Goal: Task Accomplishment & Management: Manage account settings

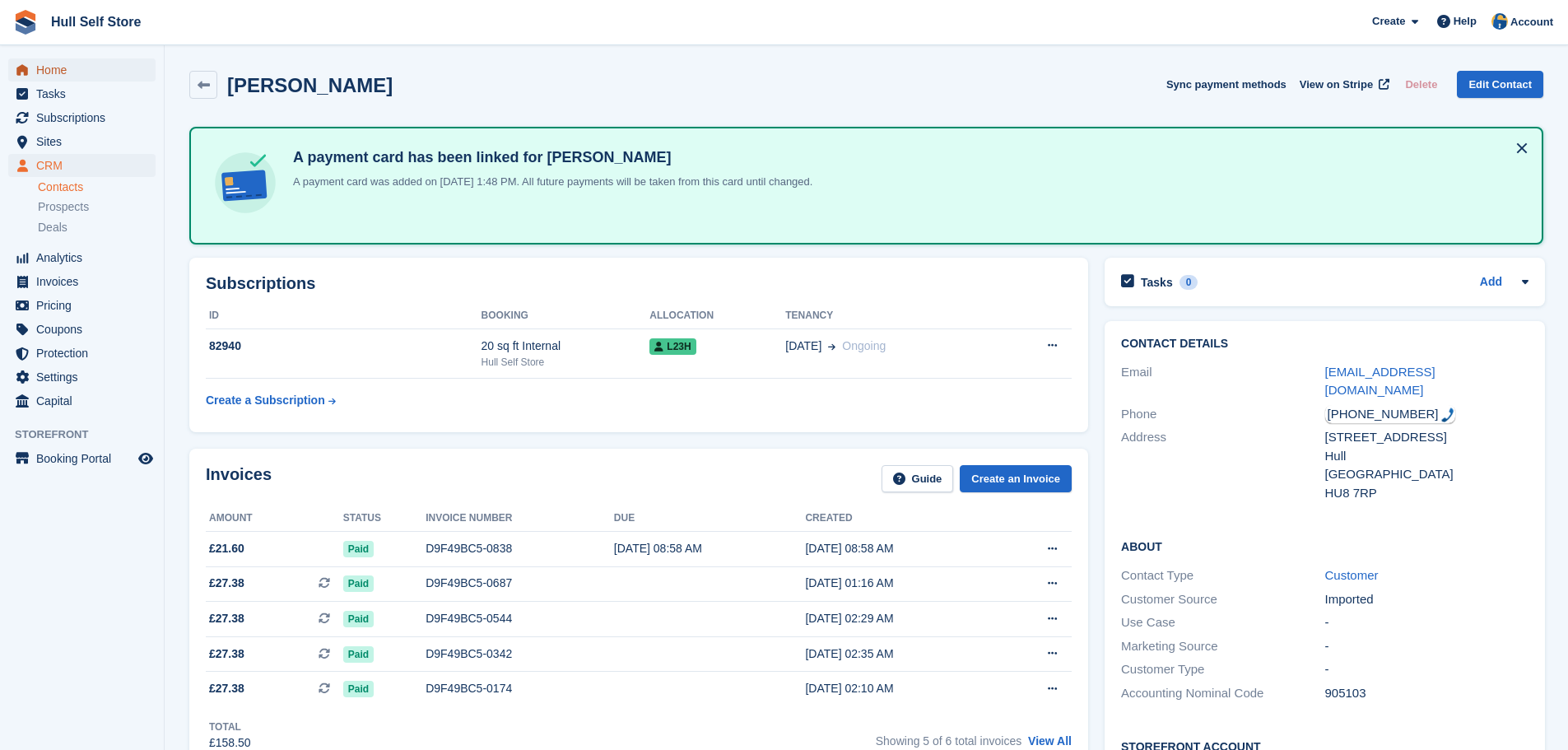
click at [96, 78] on span "Home" at bounding box center [85, 69] width 99 height 23
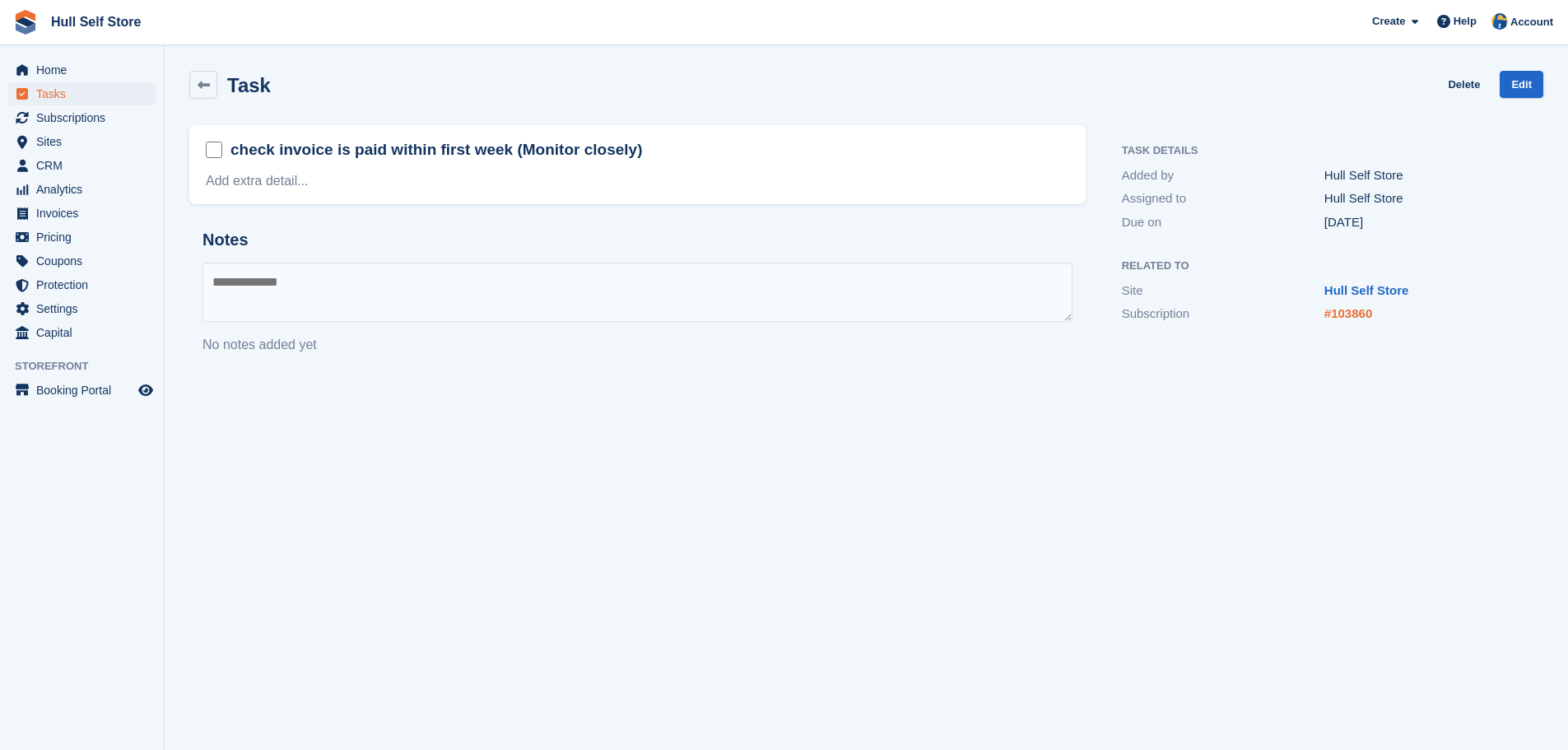
click at [1352, 312] on link "#103860" at bounding box center [1348, 313] width 48 height 14
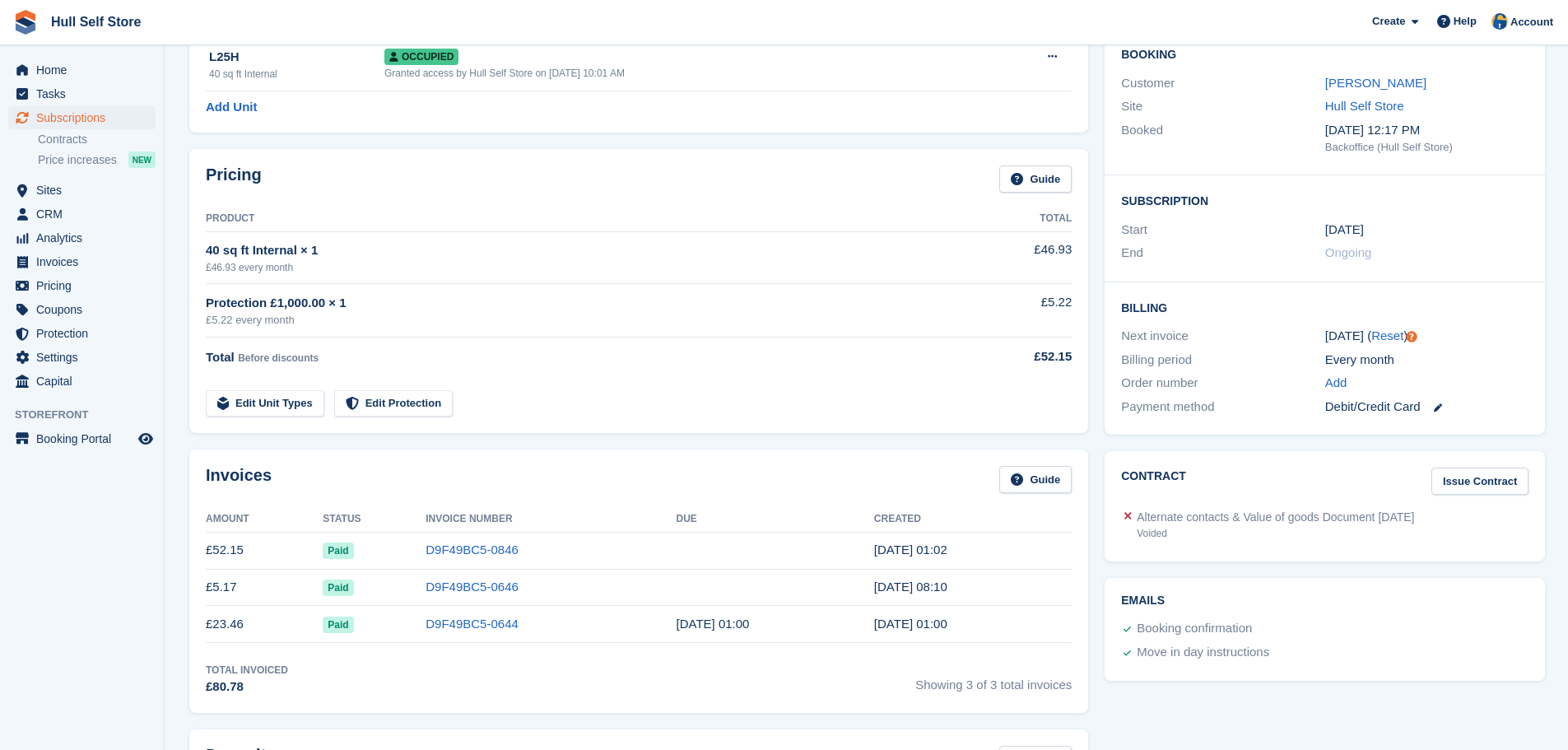
scroll to position [165, 0]
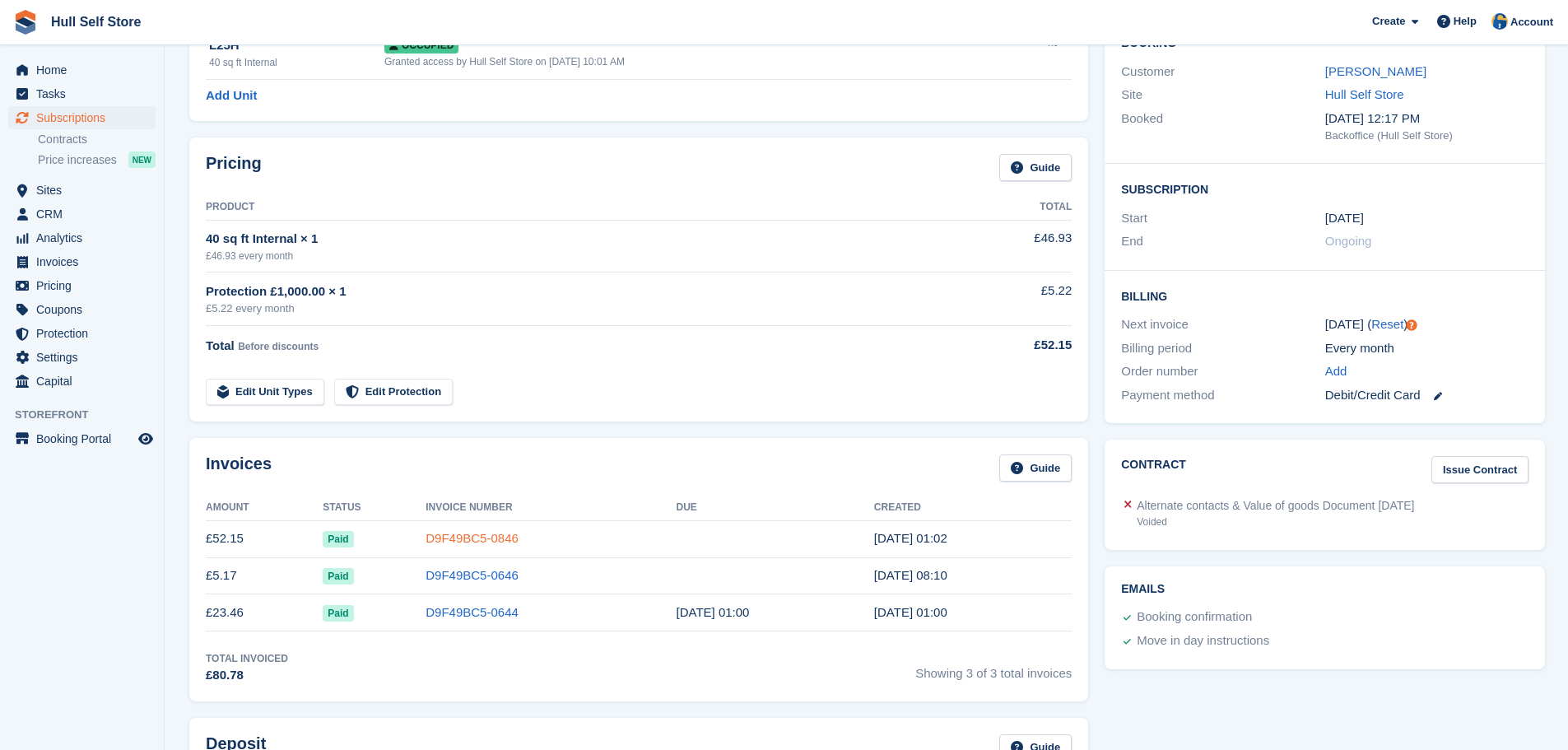
click at [480, 534] on link "D9F49BC5-0846" at bounding box center [471, 538] width 93 height 14
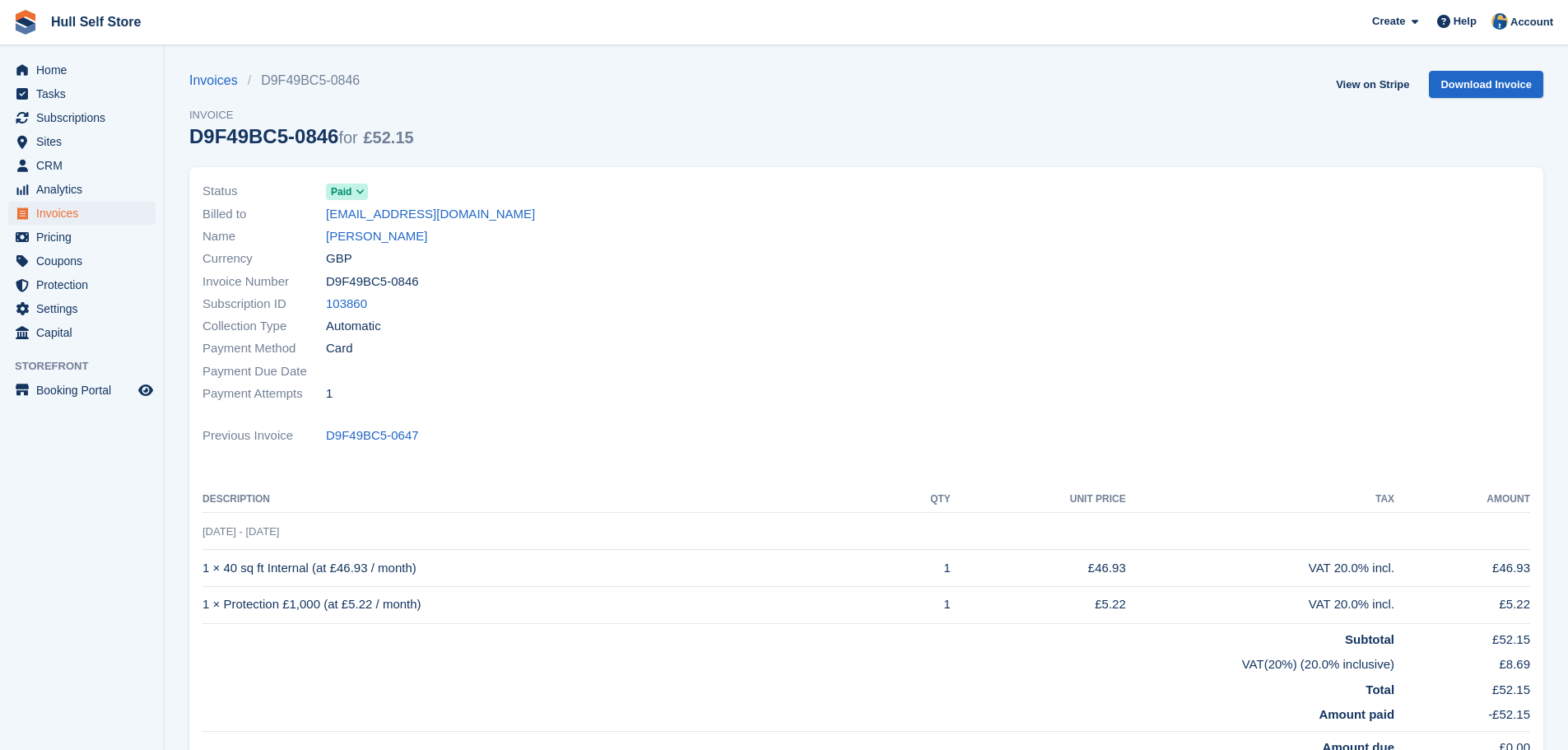
scroll to position [246, 0]
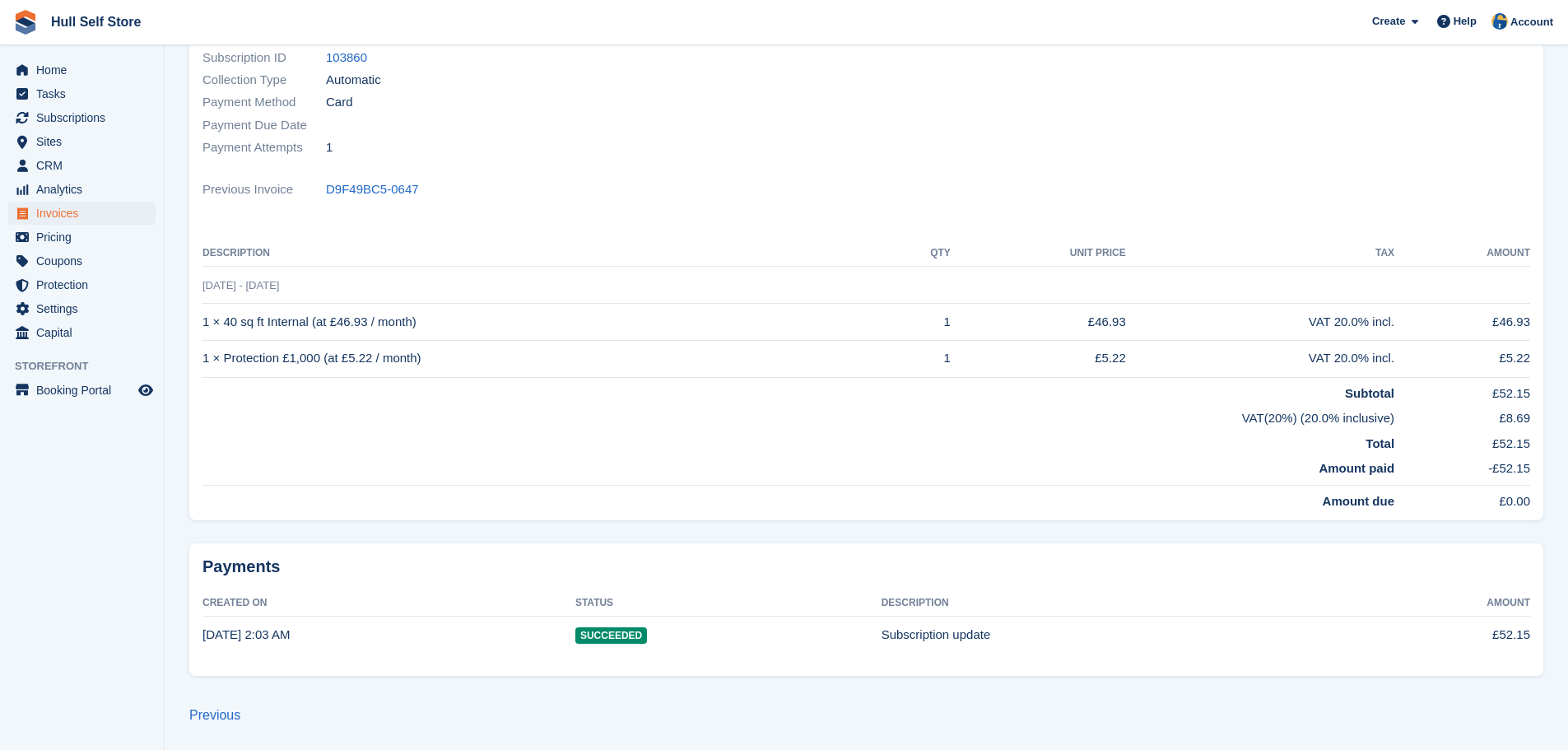
drag, startPoint x: 1404, startPoint y: 789, endPoint x: 1459, endPoint y: 789, distance: 55.0
click at [1459, 504] on html "Hull Self Store Create Subscription Invoice Contact Deal Discount Page Help Cha…" at bounding box center [784, 128] width 1568 height 750
click at [880, 441] on td "Total" at bounding box center [799, 441] width 1192 height 26
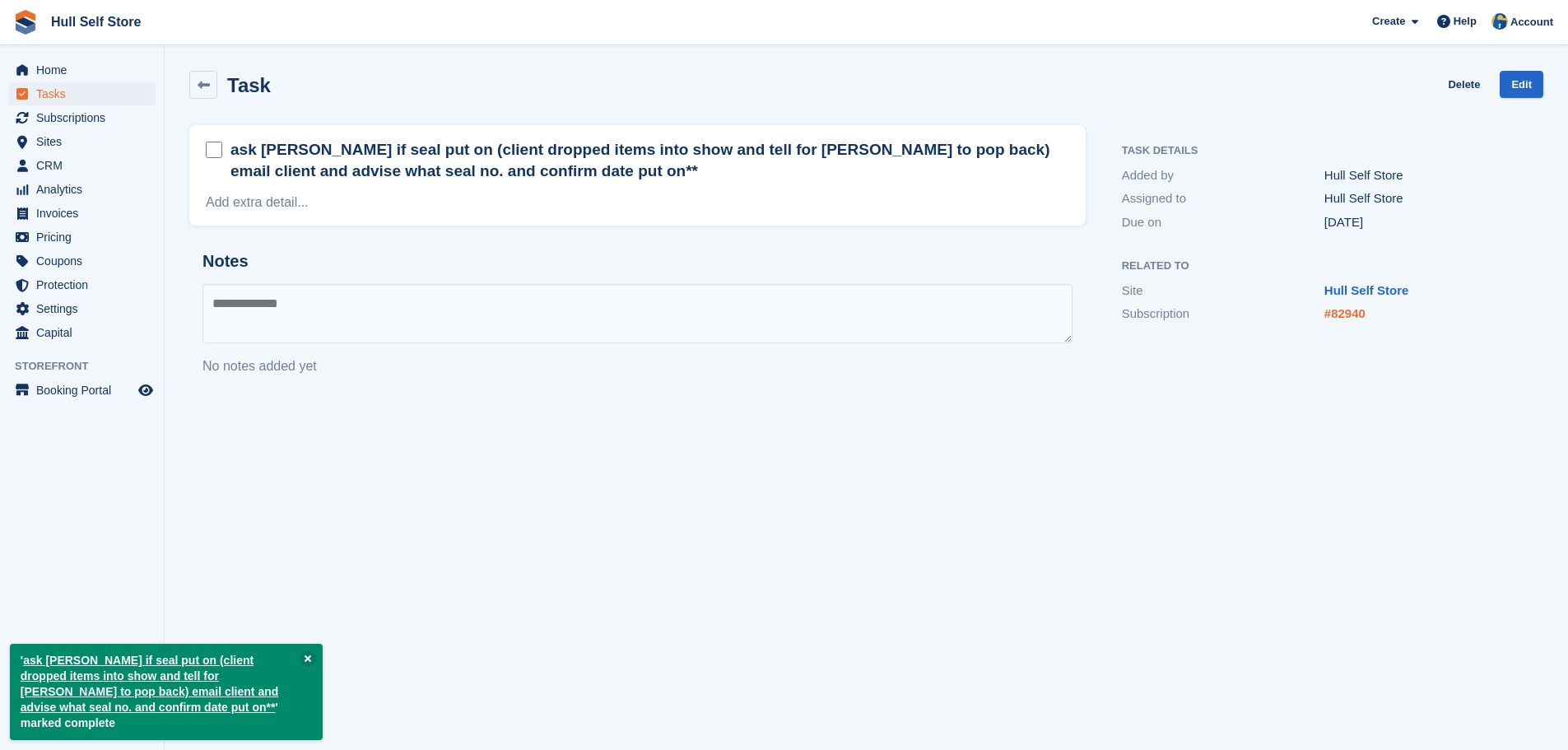
click at [1343, 316] on link "#82940" at bounding box center [1345, 313] width 42 height 14
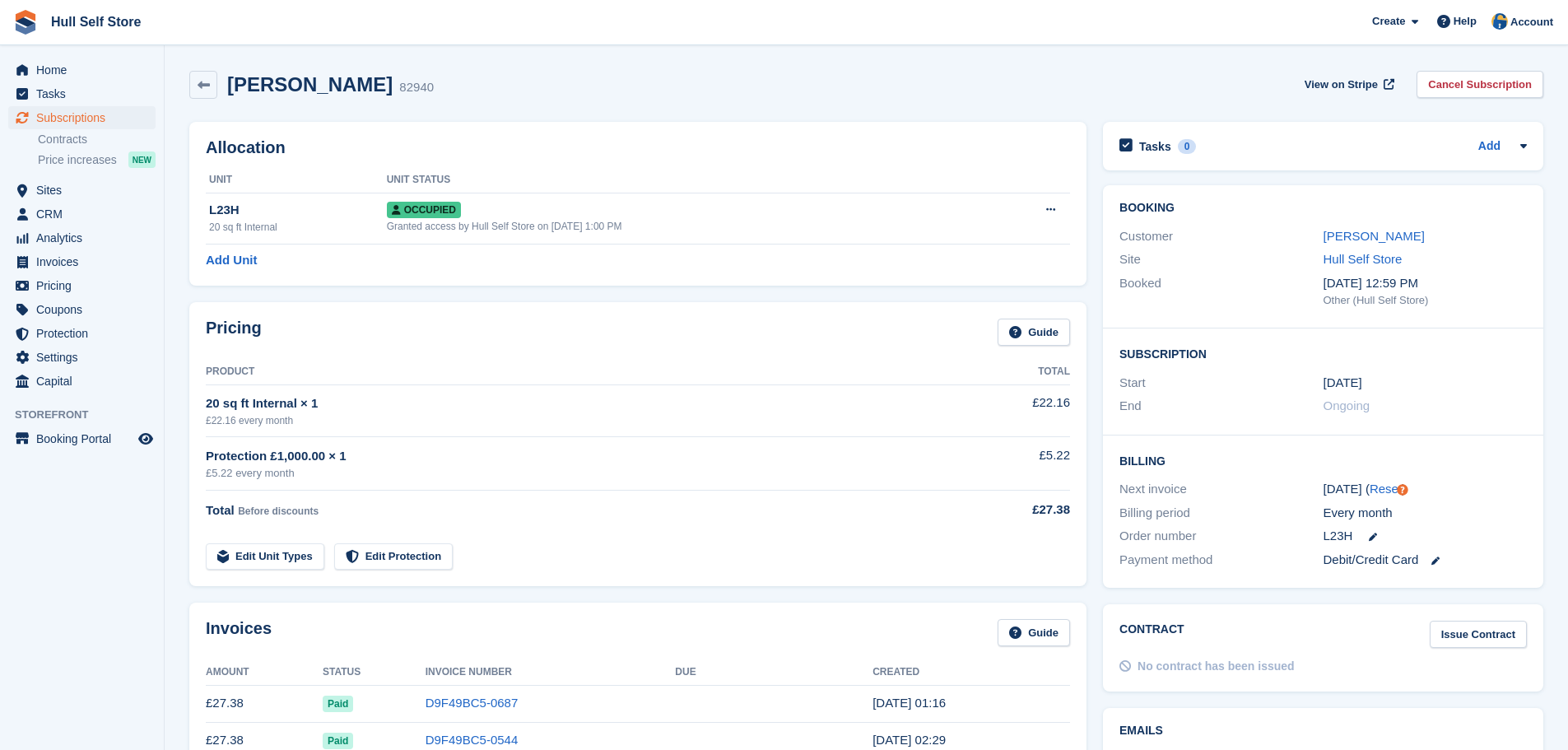
click at [1350, 246] on div "Customer Sally Kelly" at bounding box center [1324, 237] width 408 height 24
click at [1351, 242] on link "Sally Kelly" at bounding box center [1374, 235] width 101 height 14
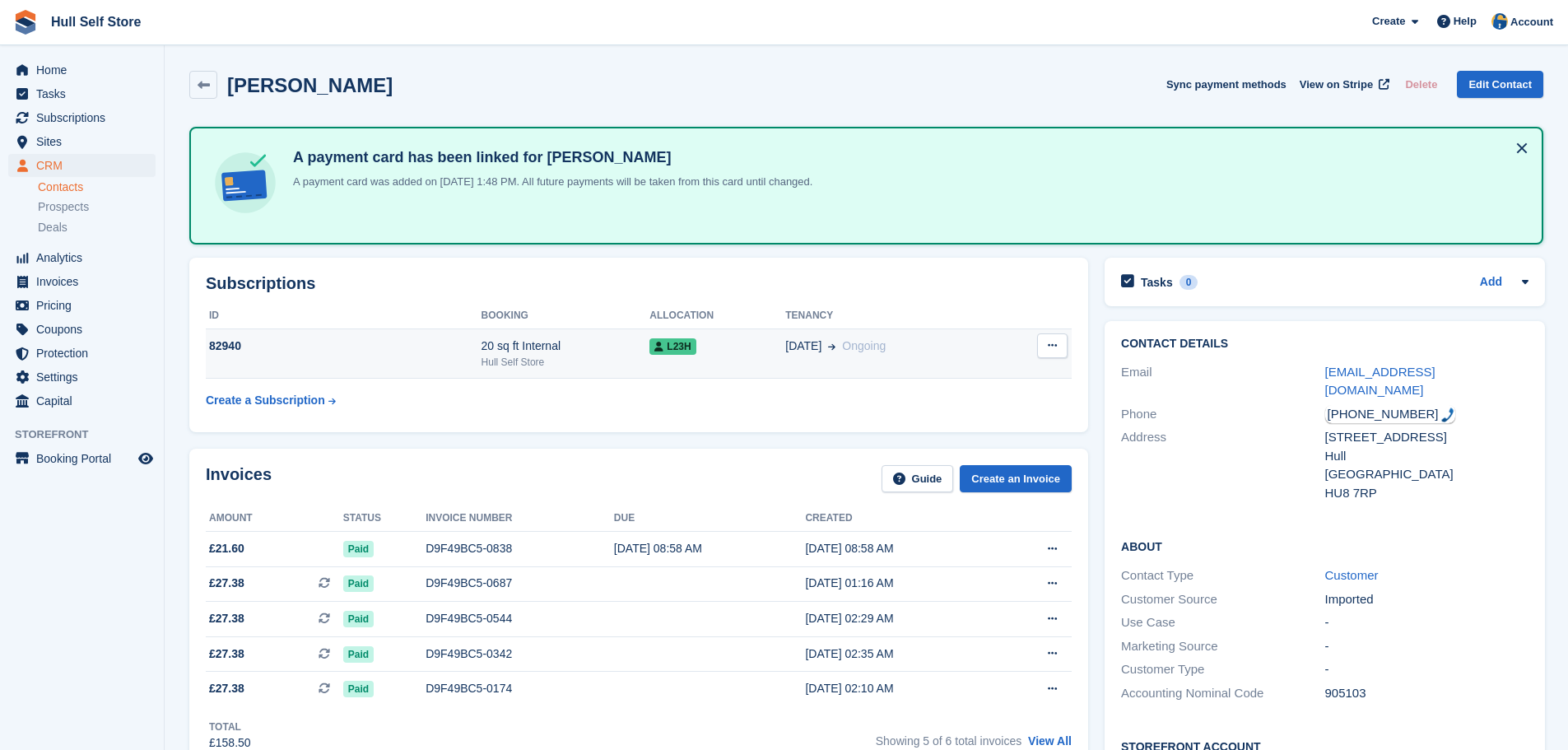
click at [609, 358] on div "Hull Self Store" at bounding box center [565, 363] width 169 height 15
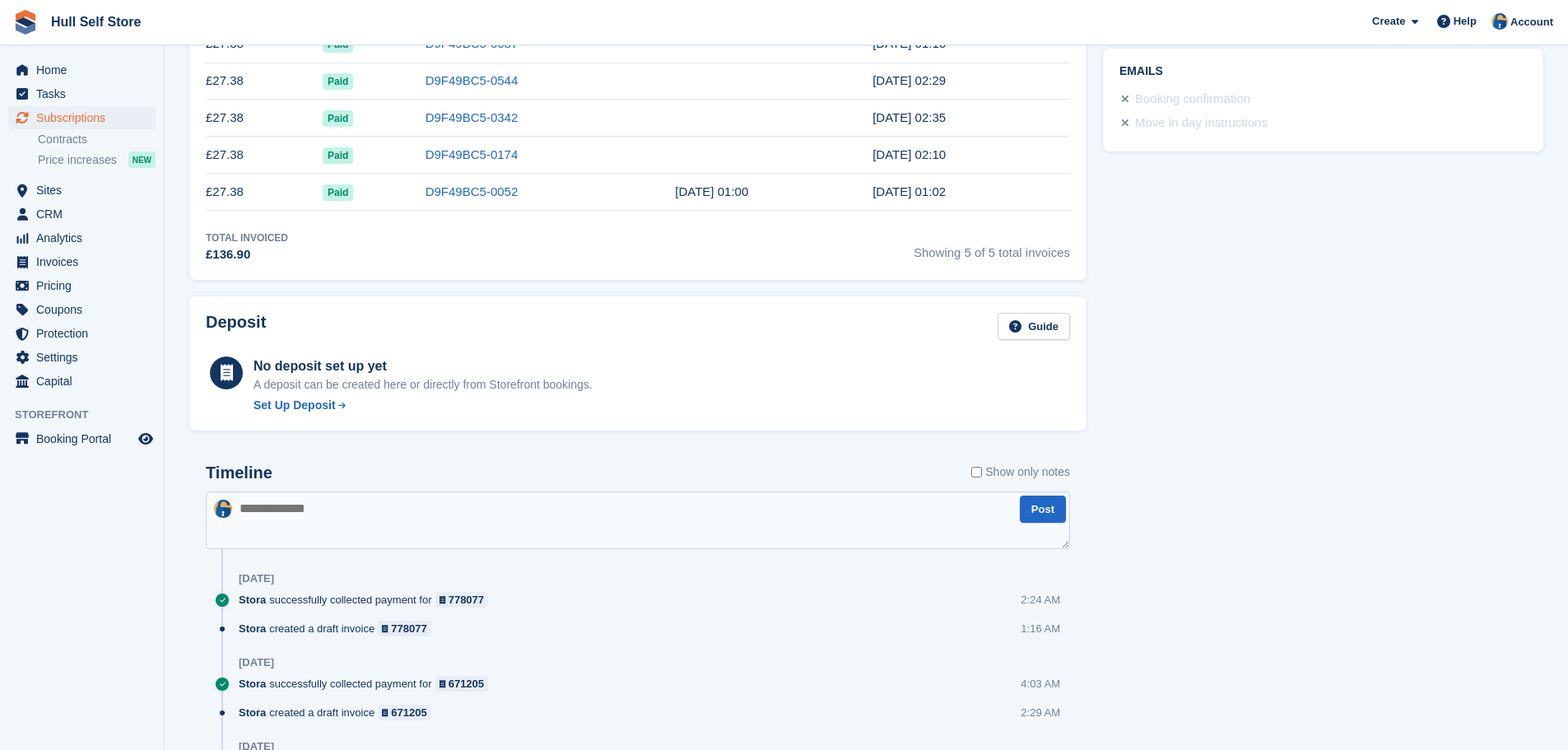
scroll to position [911, 0]
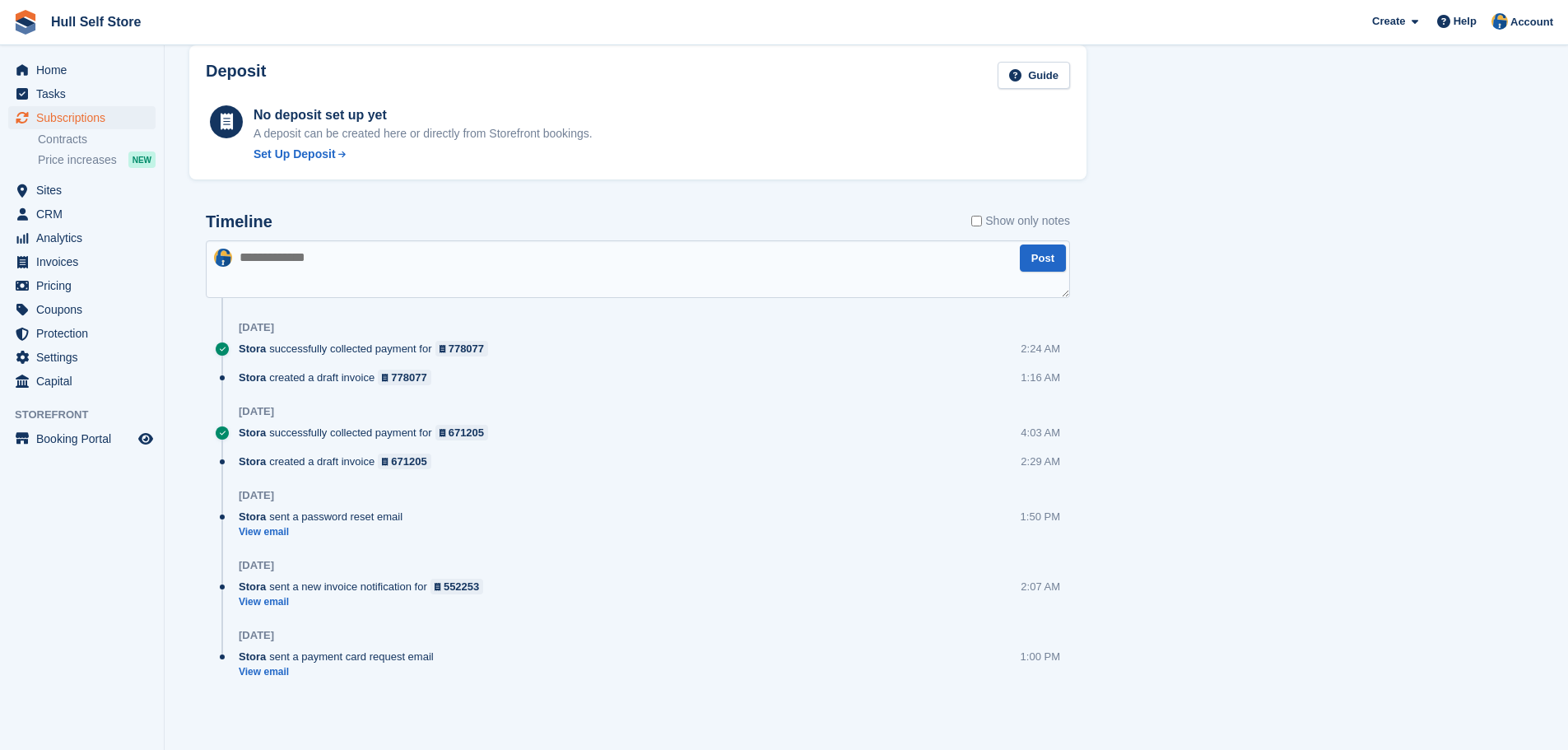
click at [563, 275] on textarea at bounding box center [637, 269] width 864 height 57
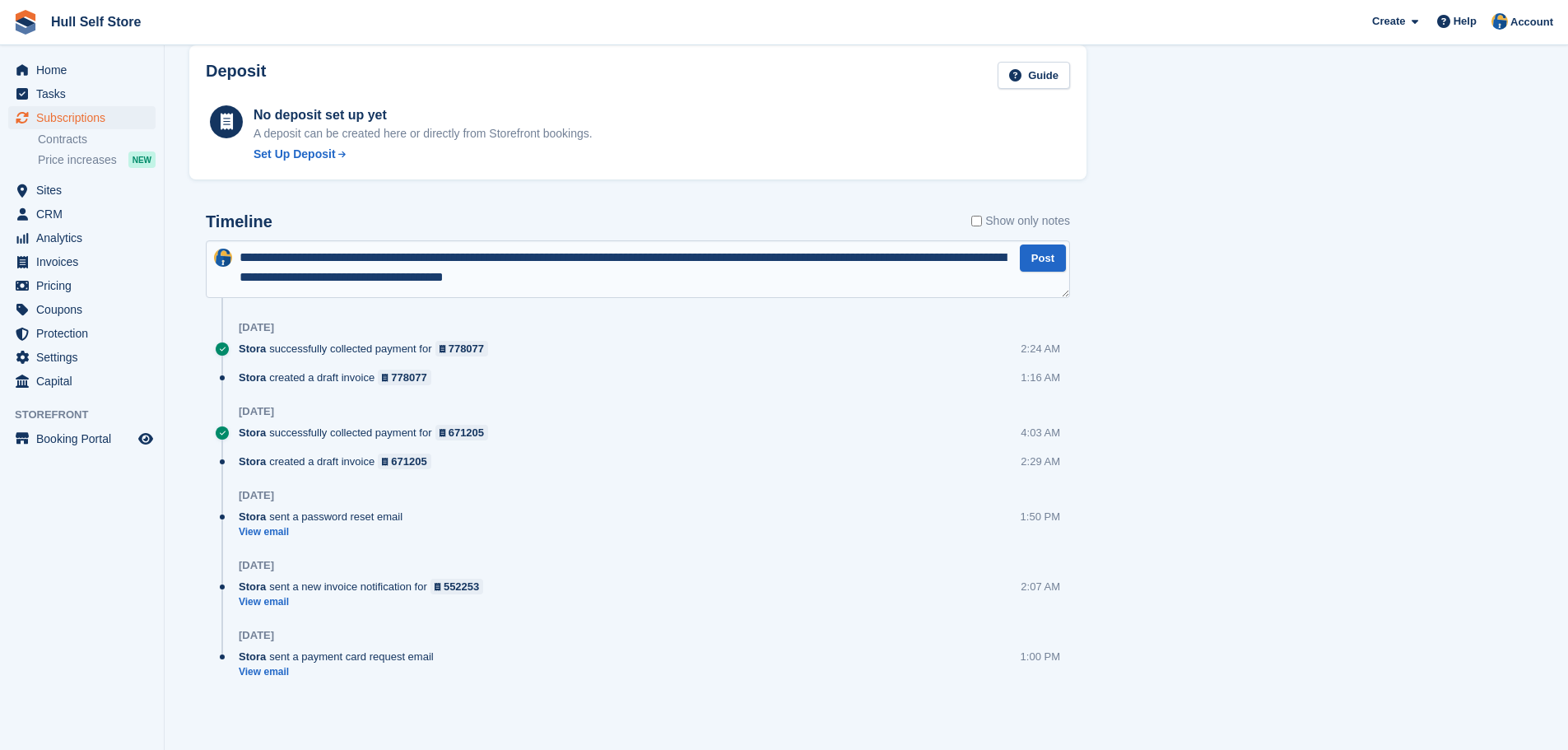
type textarea "**********"
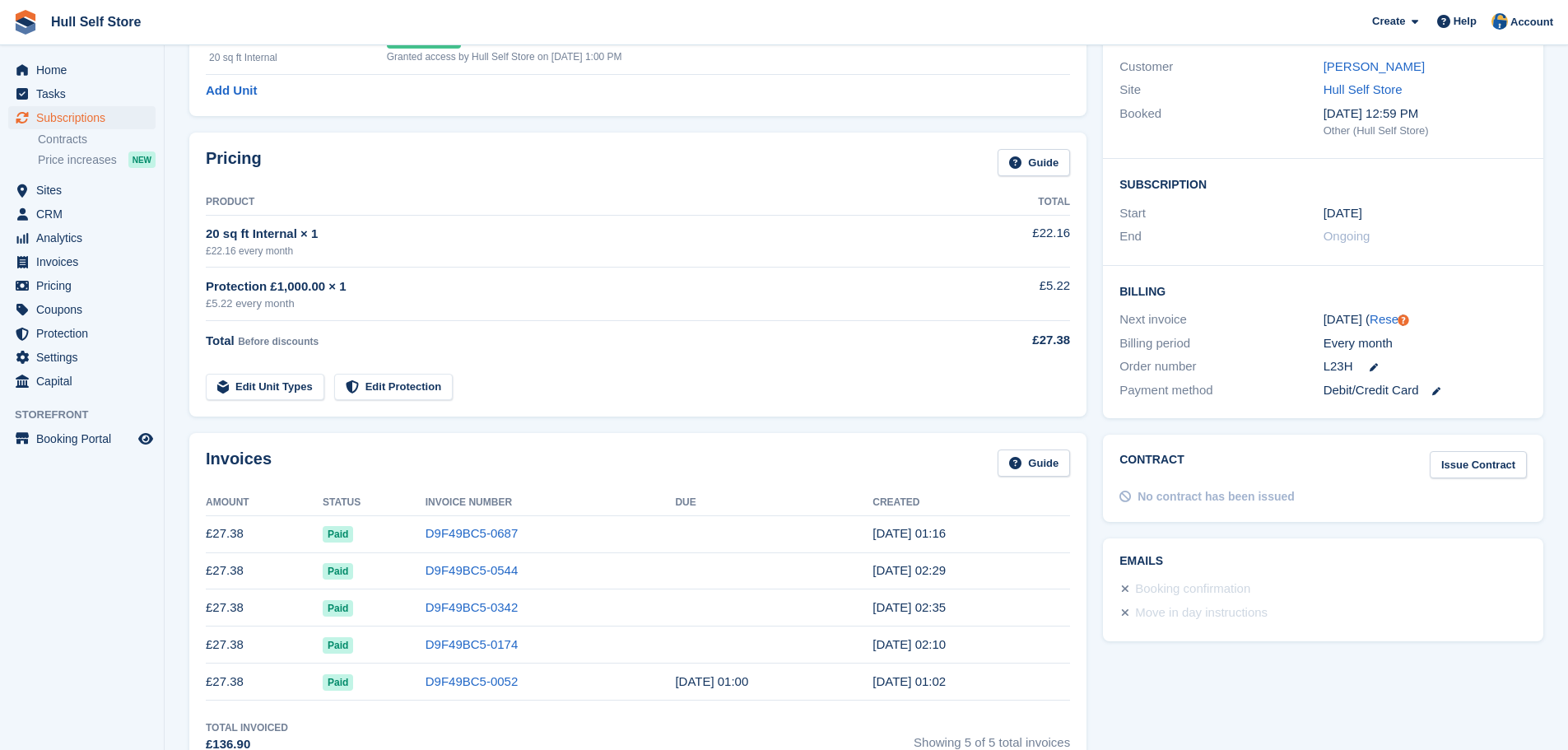
scroll to position [0, 0]
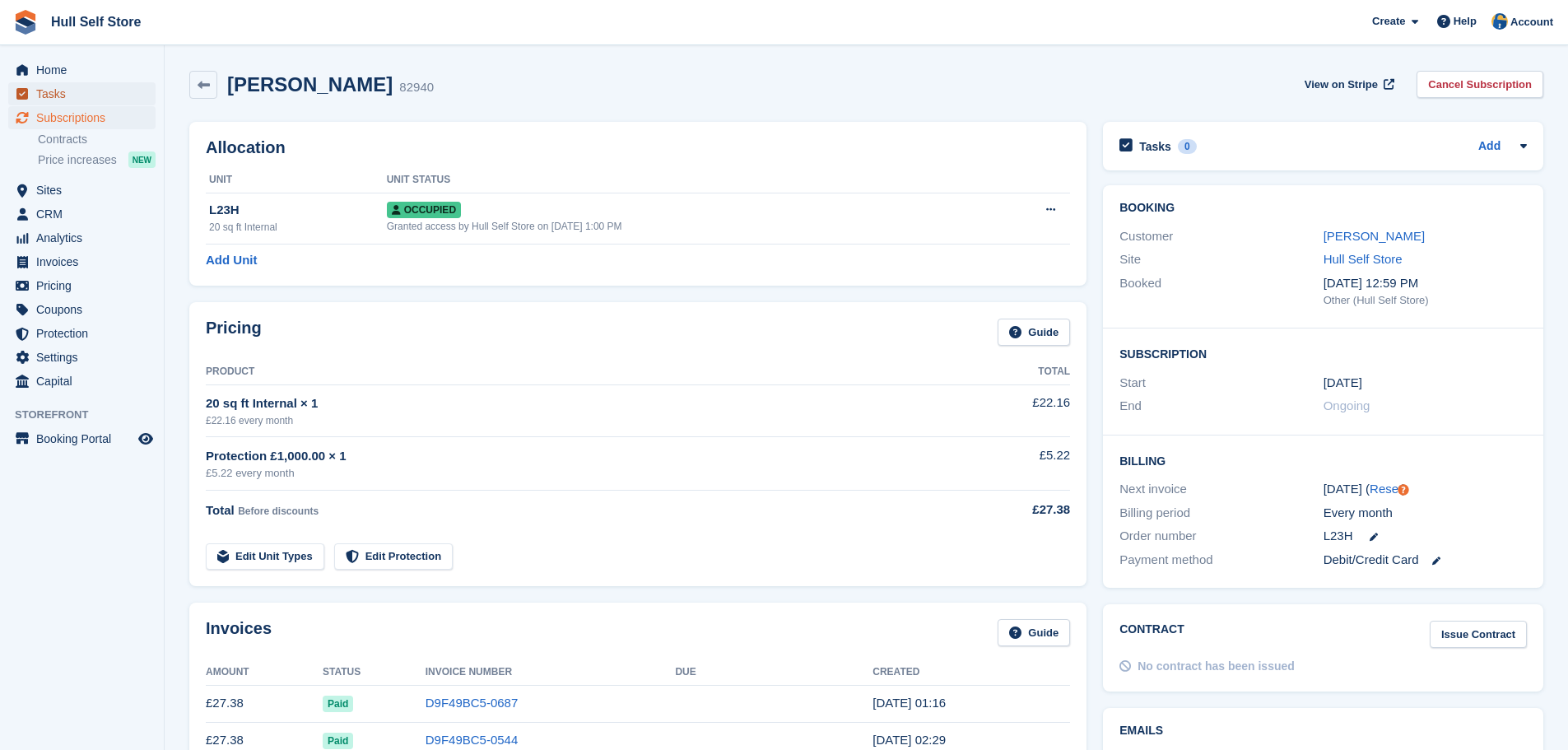
click at [80, 99] on span "Tasks" at bounding box center [85, 93] width 99 height 23
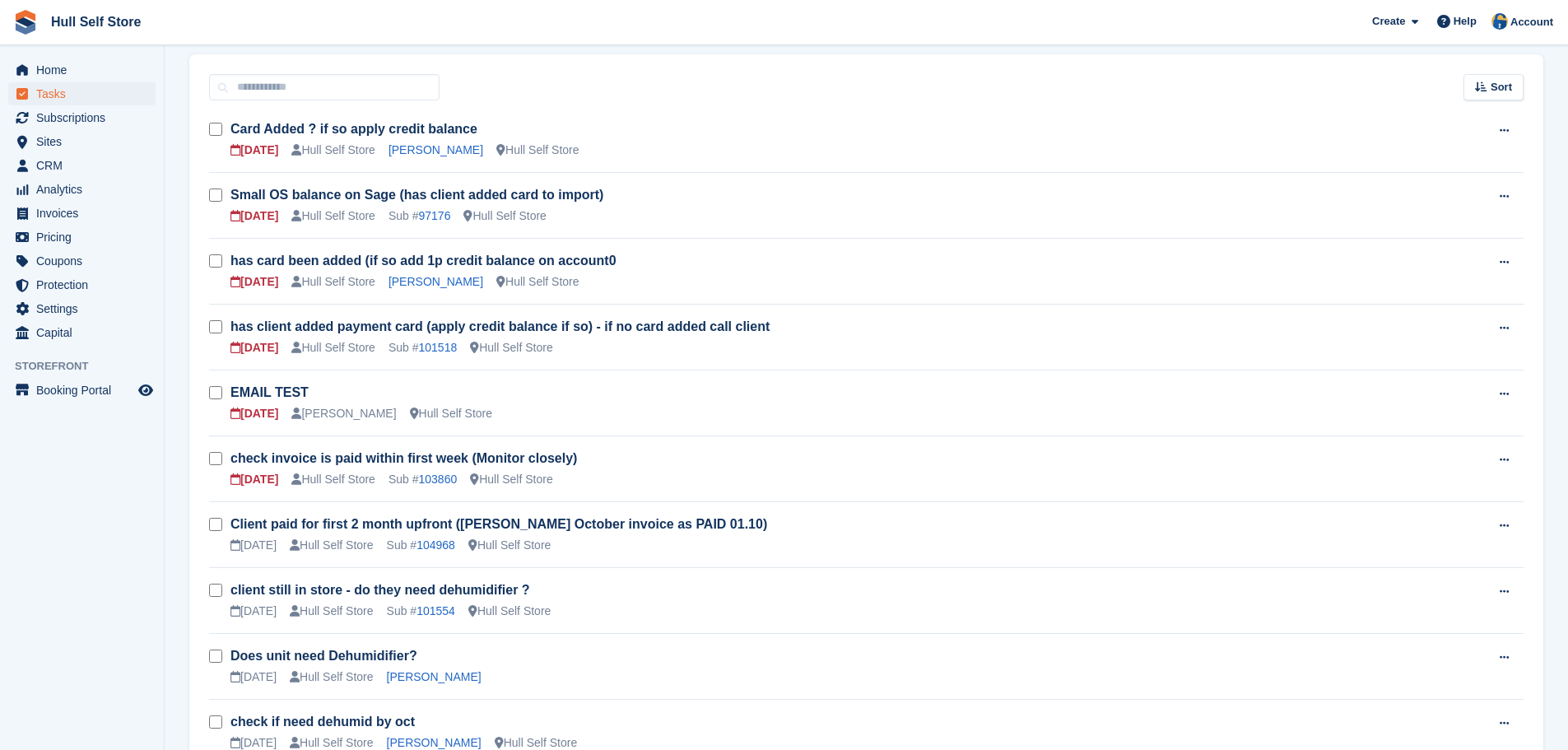
scroll to position [261, 0]
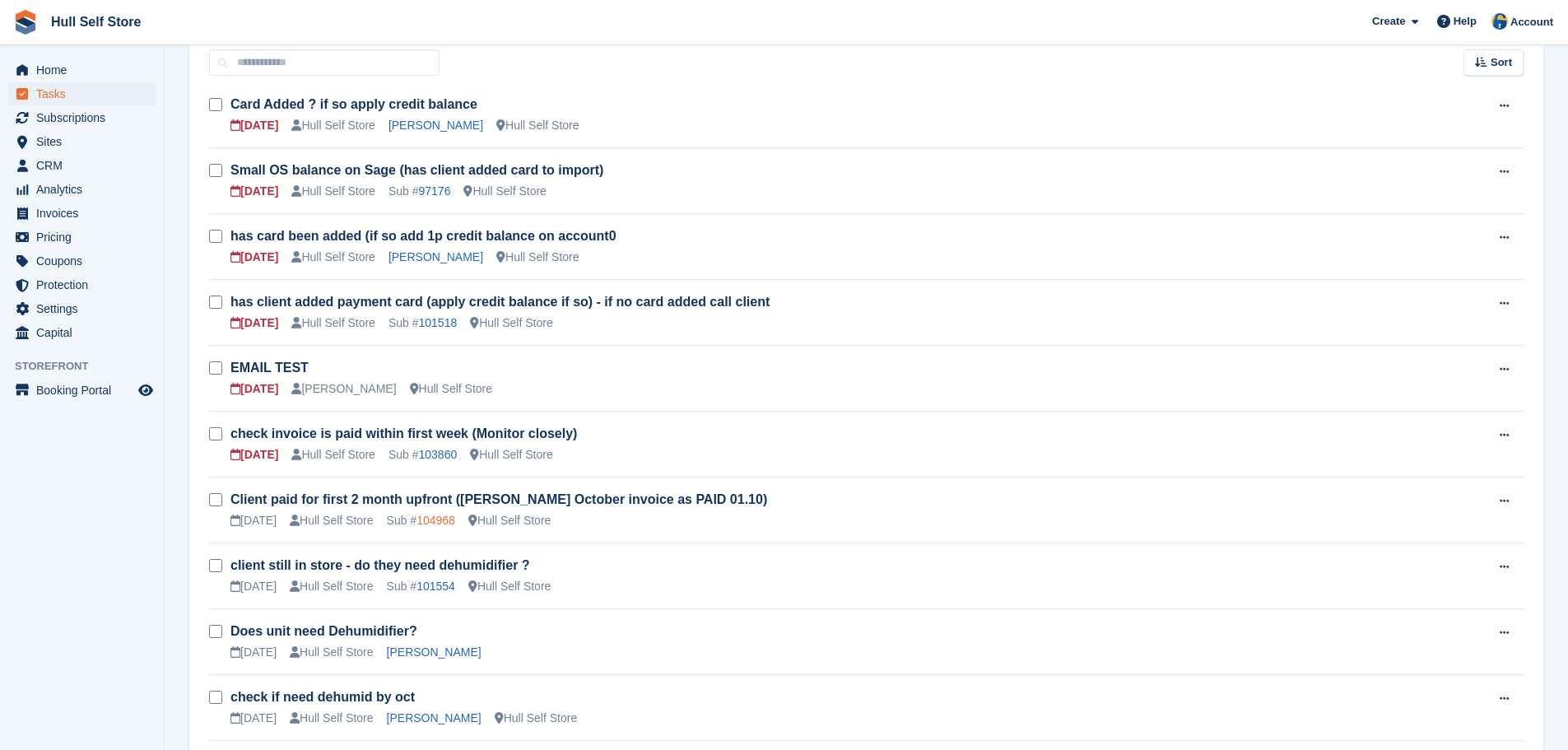
click at [430, 517] on link "104968" at bounding box center [436, 520] width 39 height 13
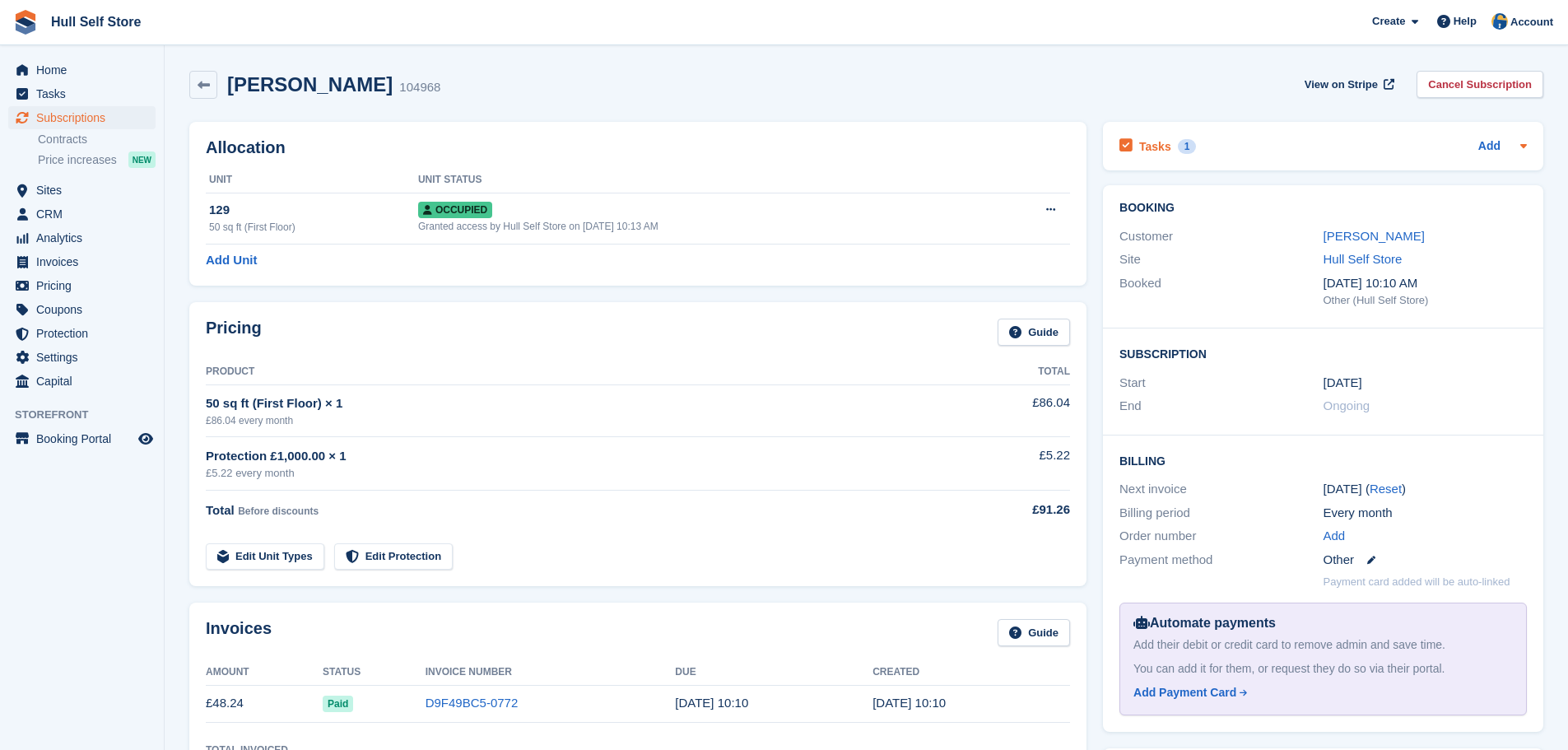
click at [1225, 153] on div "Tasks 1 Add" at bounding box center [1324, 146] width 408 height 22
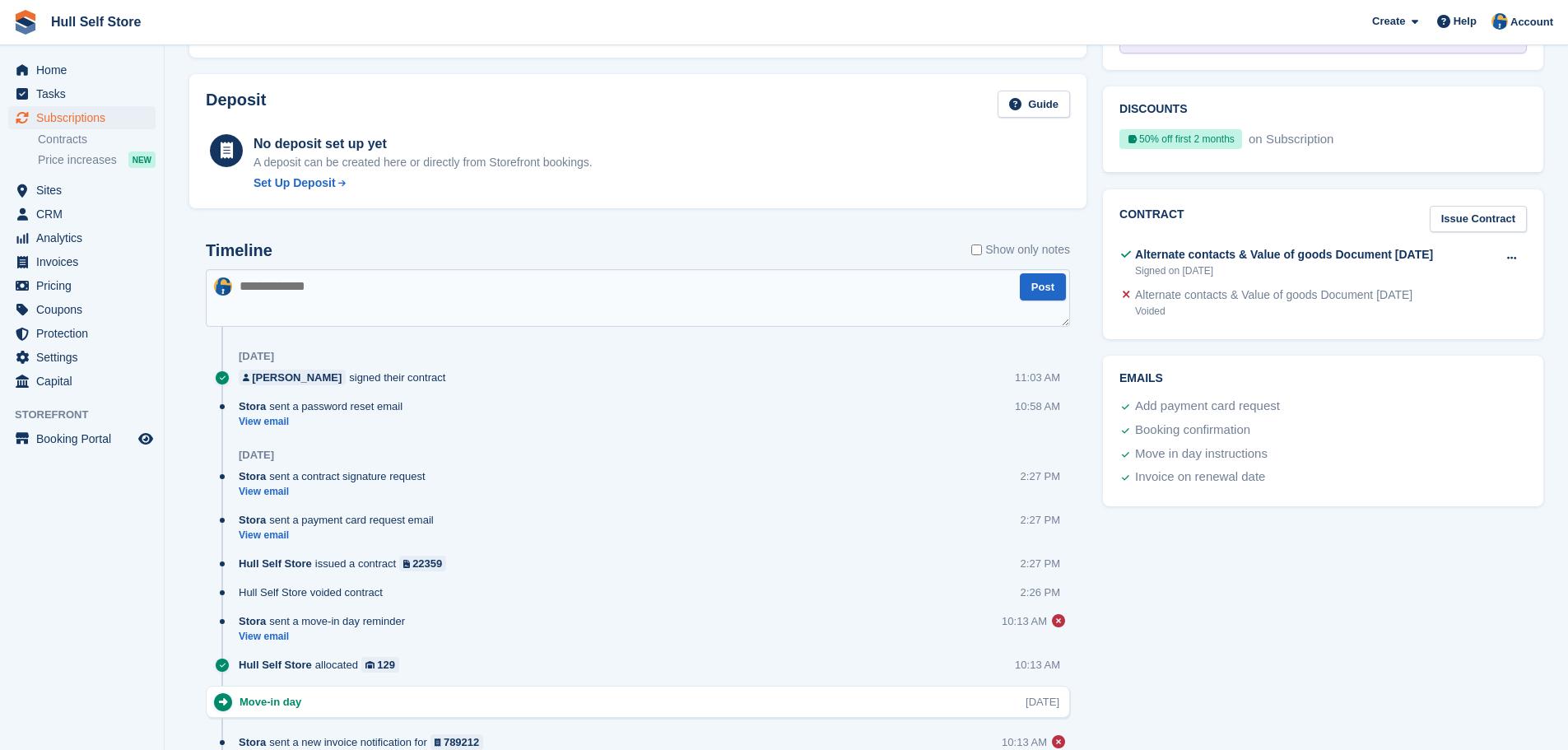
scroll to position [741, 0]
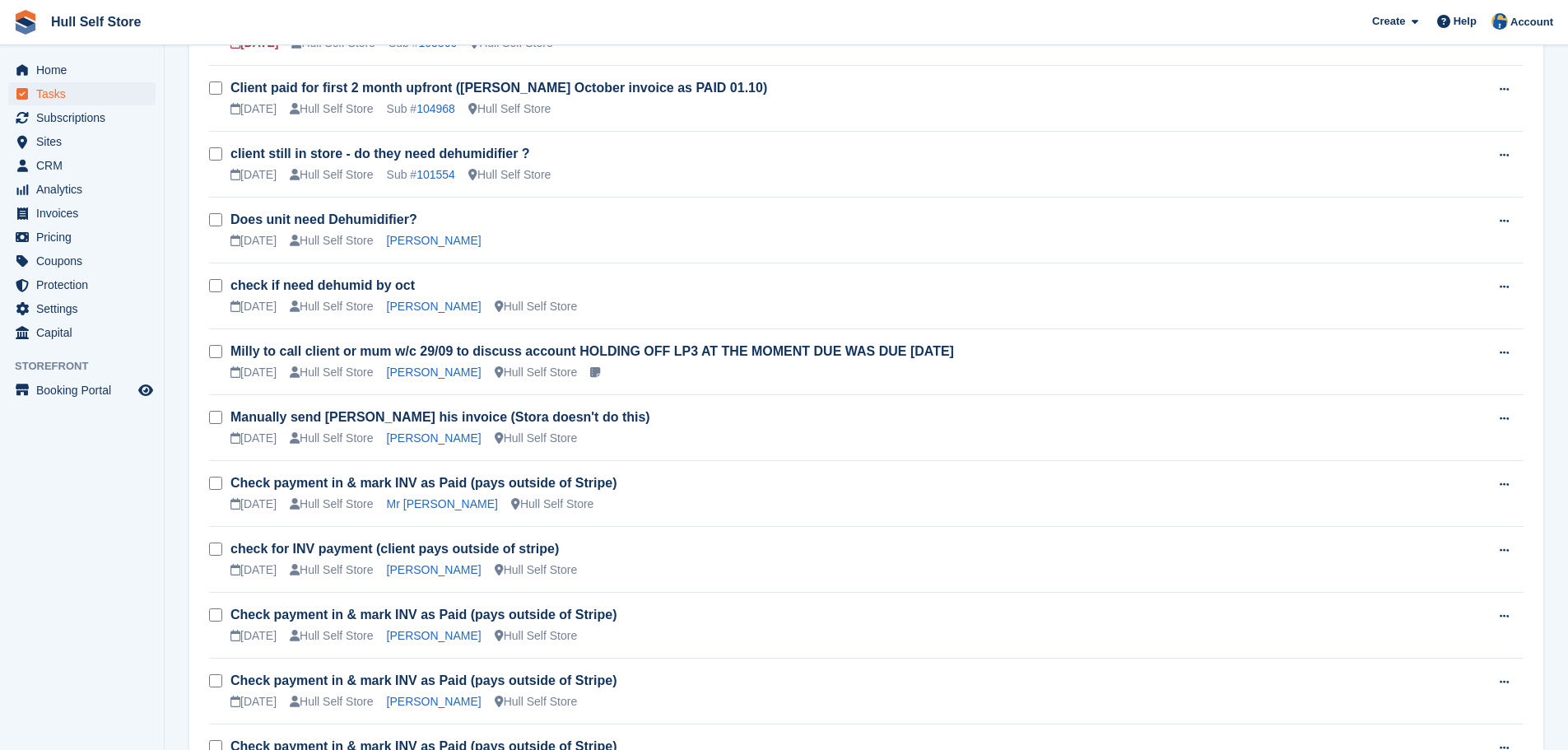
scroll to position [755, 0]
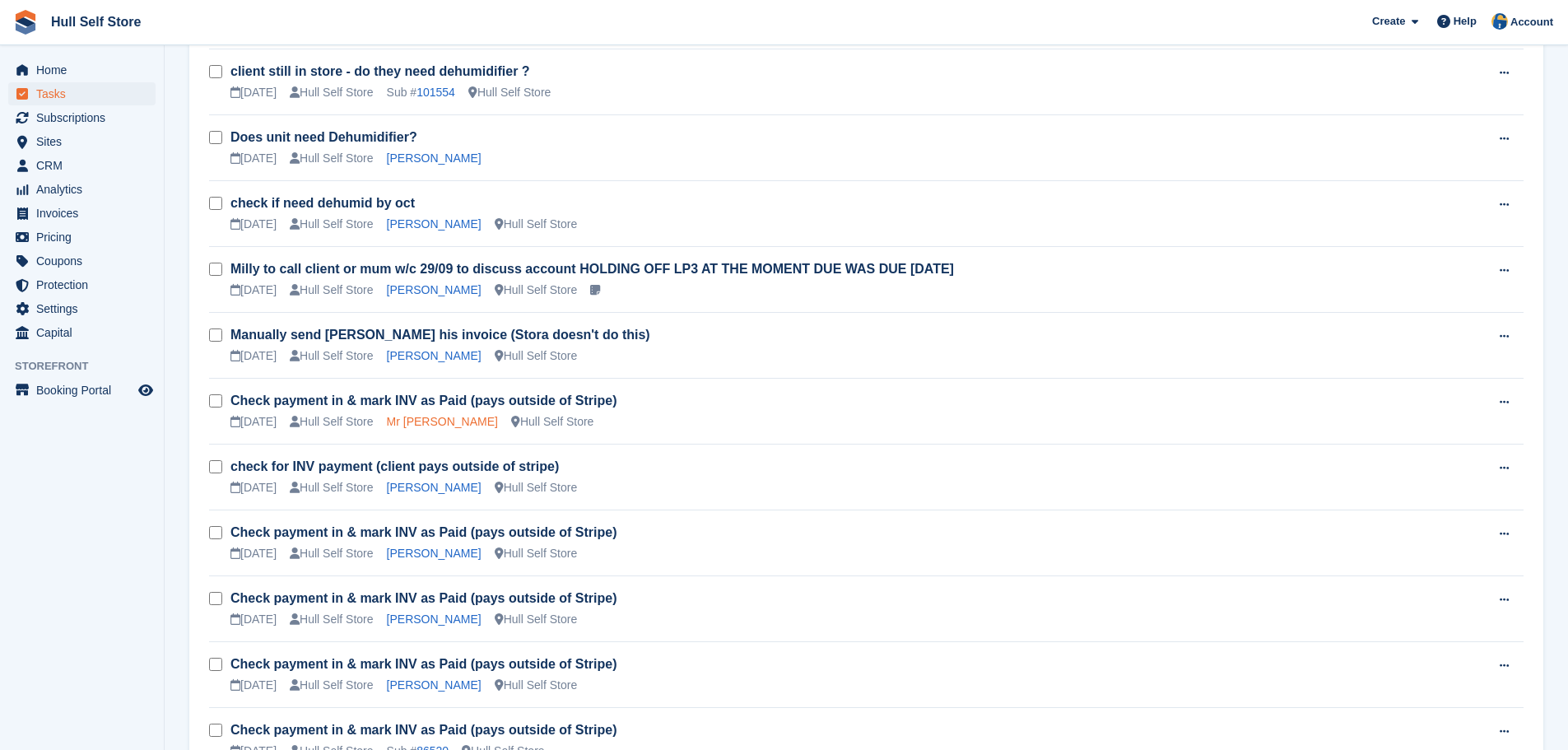
click at [399, 418] on link "Mr [PERSON_NAME]" at bounding box center [442, 422] width 111 height 13
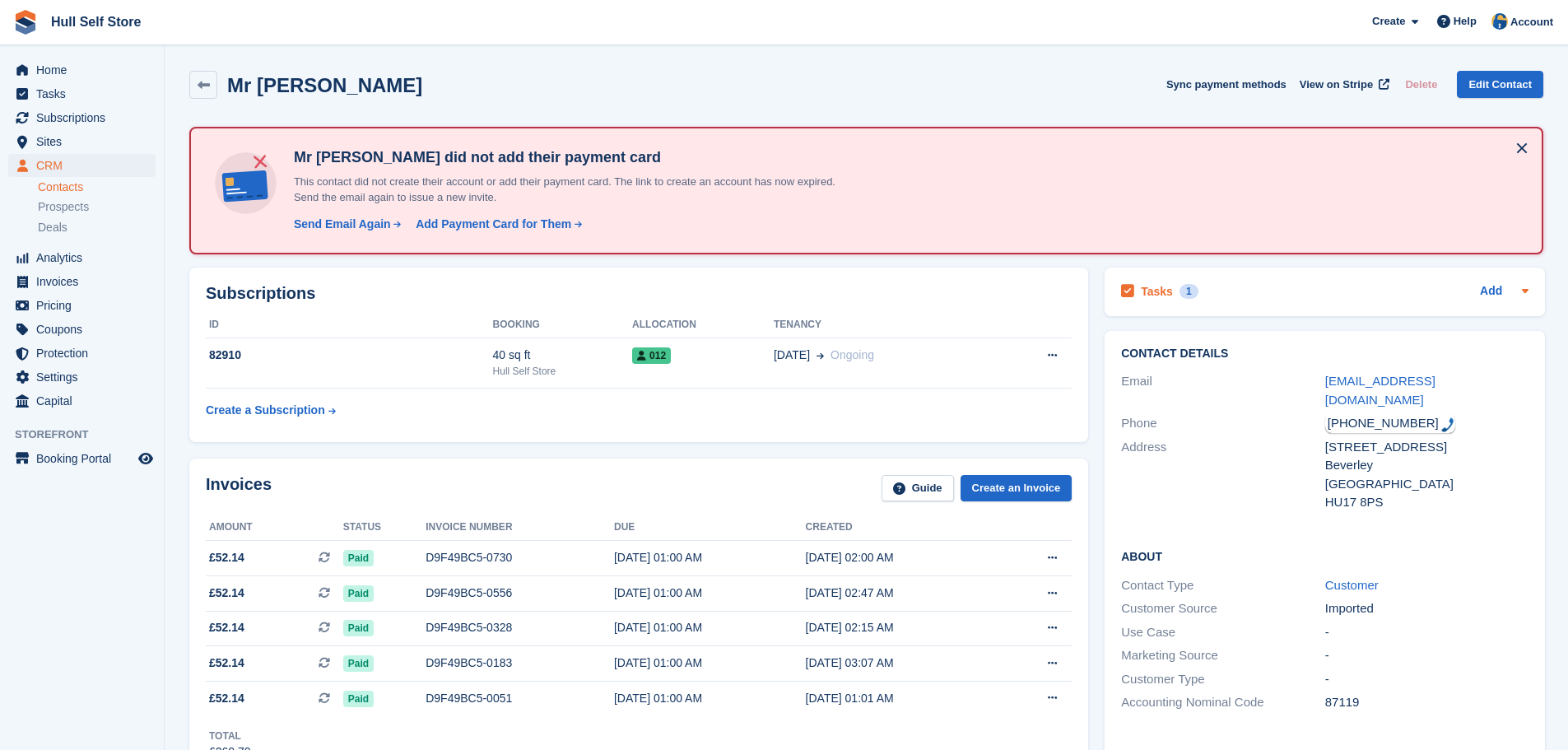
click at [1282, 294] on div "Tasks 1 Add" at bounding box center [1325, 292] width 408 height 22
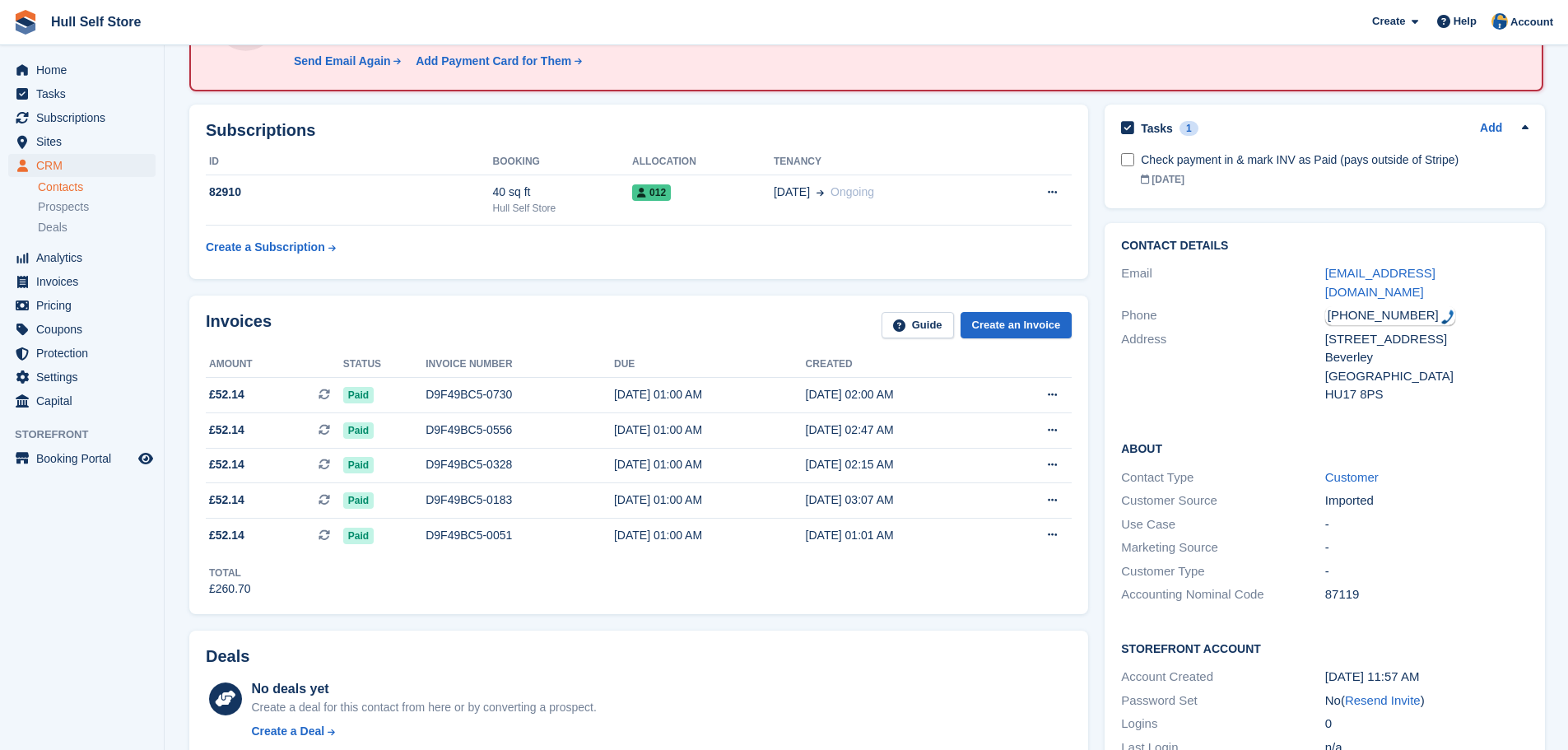
scroll to position [165, 0]
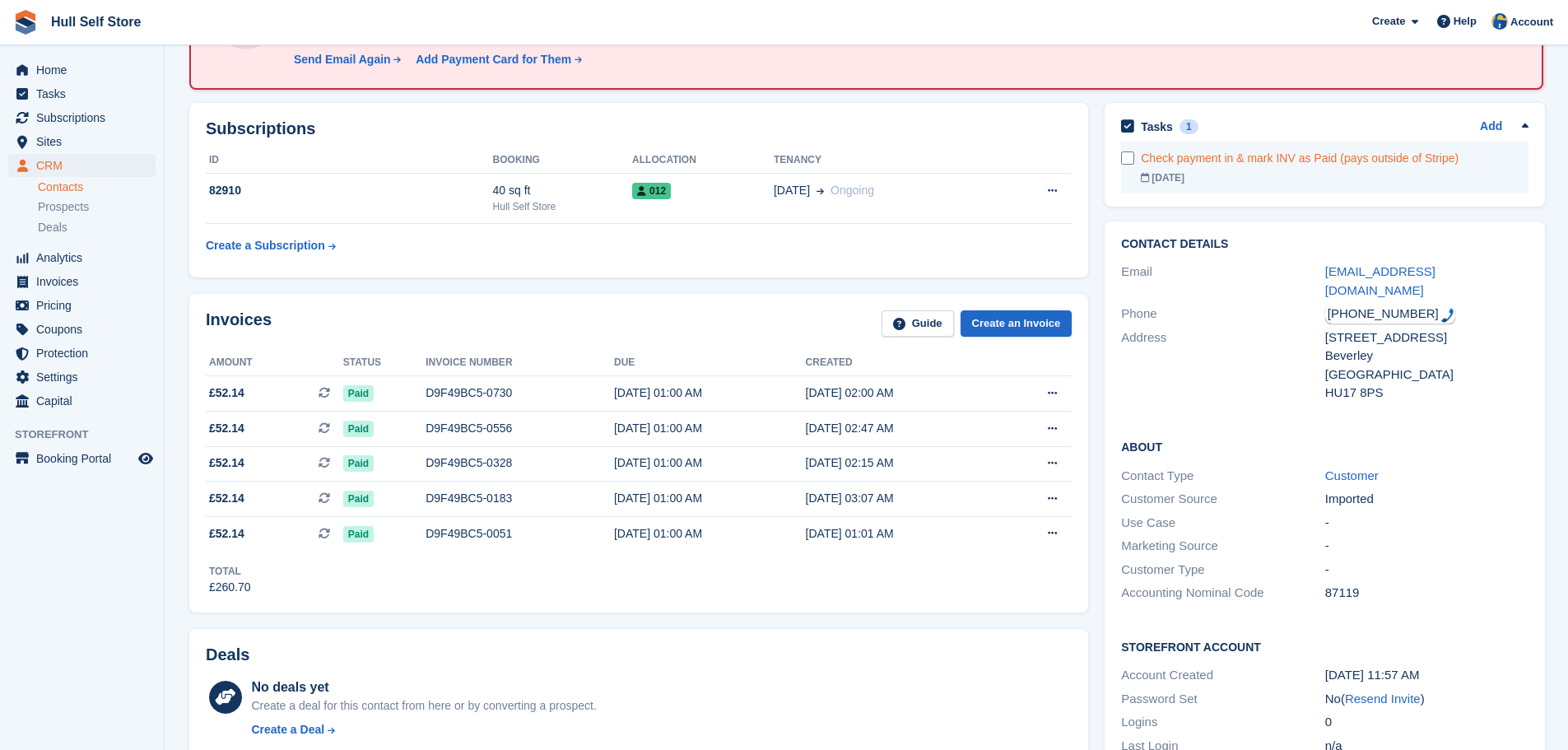
click at [1314, 173] on div "05 Oct" at bounding box center [1335, 178] width 387 height 15
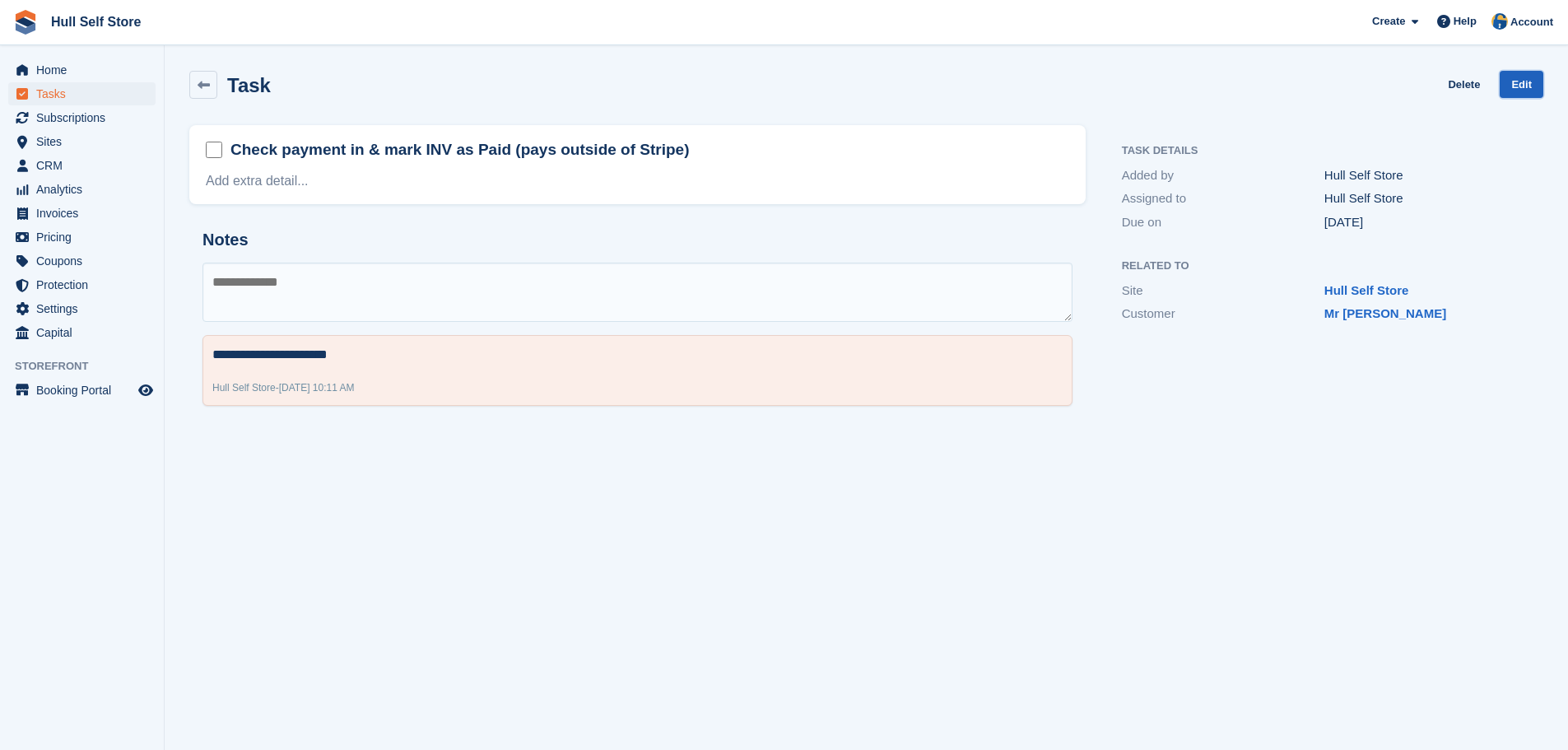
click at [1507, 86] on link "Edit" at bounding box center [1521, 84] width 43 height 27
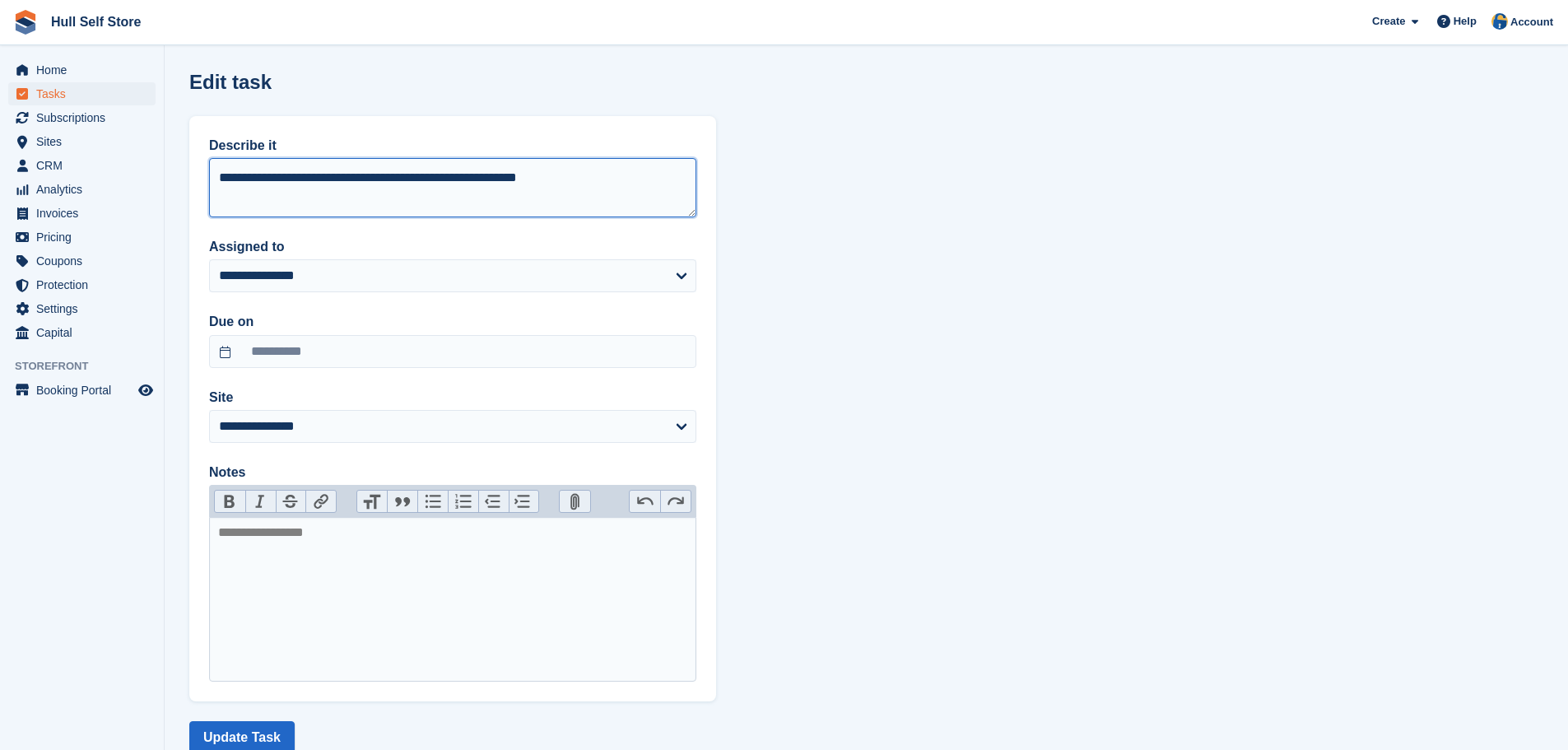
drag, startPoint x: 610, startPoint y: 180, endPoint x: 445, endPoint y: 176, distance: 165.0
click at [445, 176] on textarea "**********" at bounding box center [453, 187] width 487 height 59
type textarea "**********"
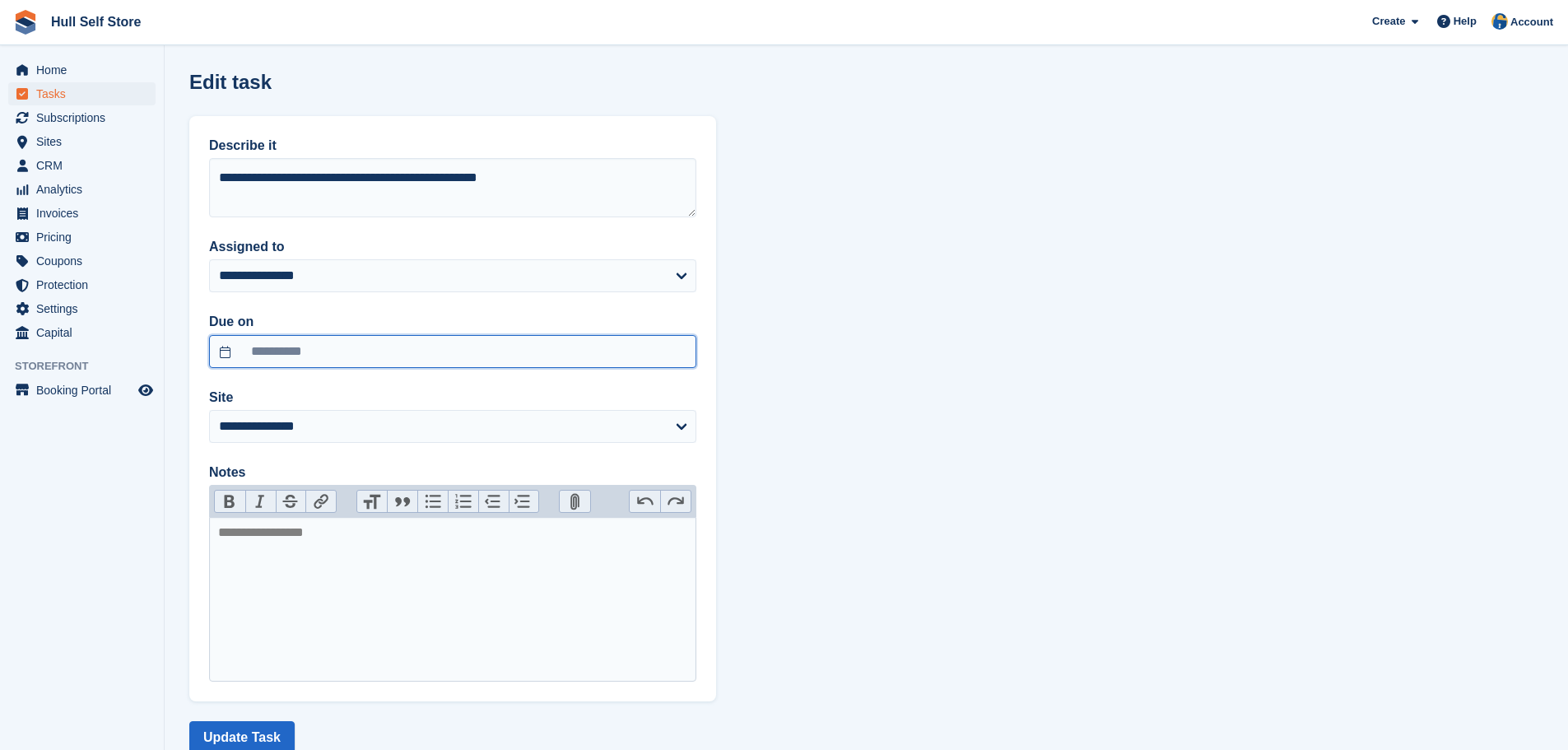
click at [353, 341] on input "**********" at bounding box center [453, 351] width 487 height 33
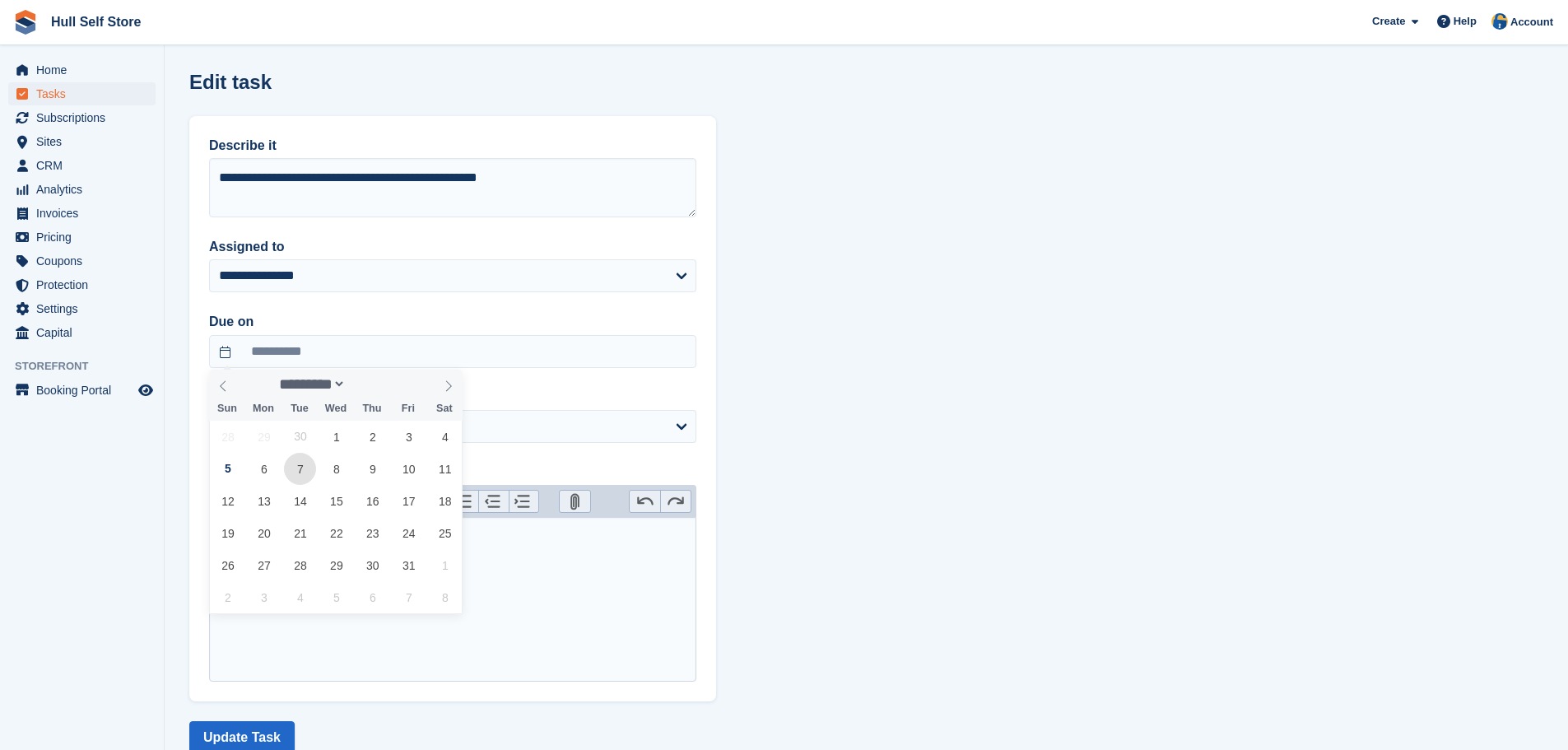
click at [298, 470] on span "7" at bounding box center [300, 469] width 32 height 32
type input "**********"
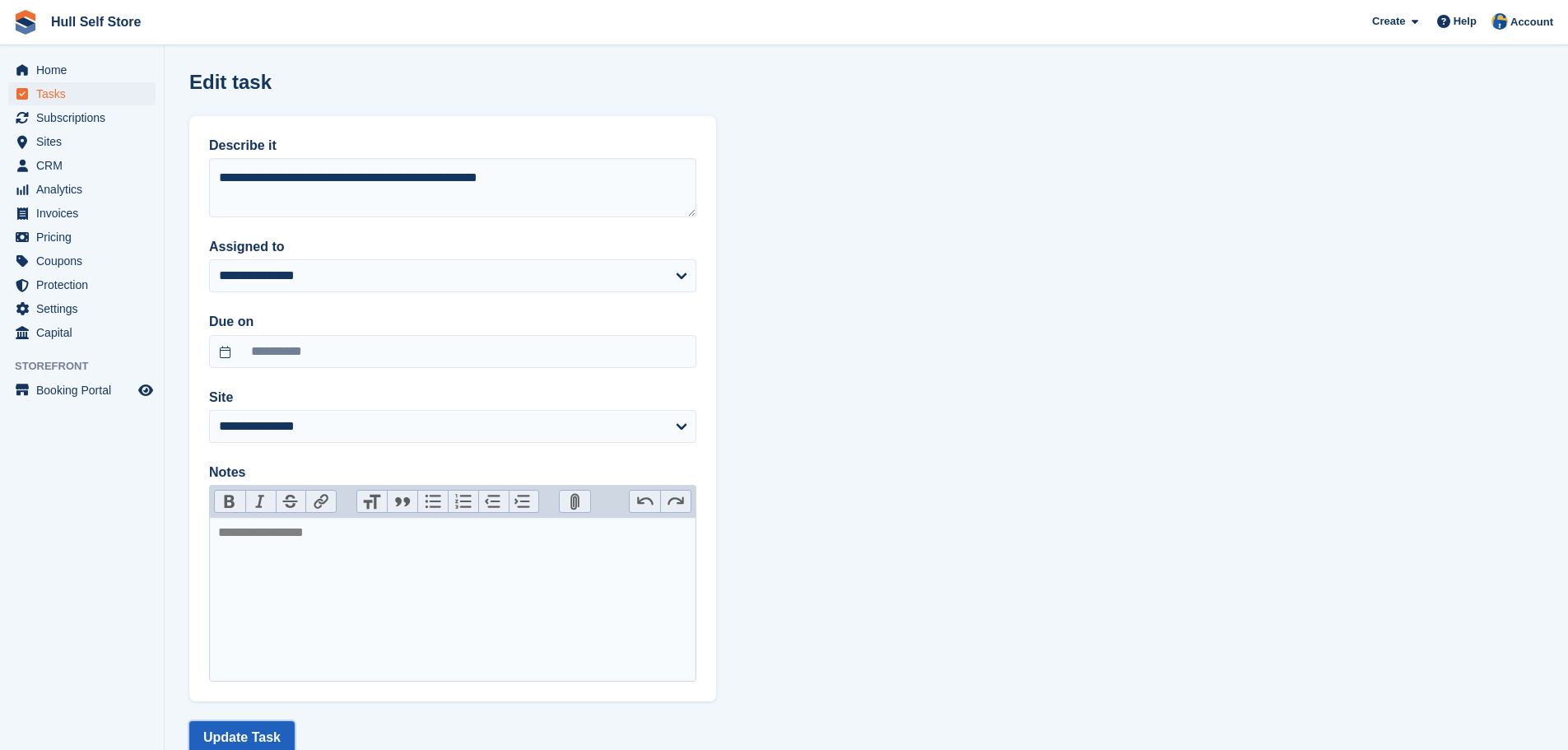
click at [239, 733] on button "Update Task" at bounding box center [242, 738] width 105 height 33
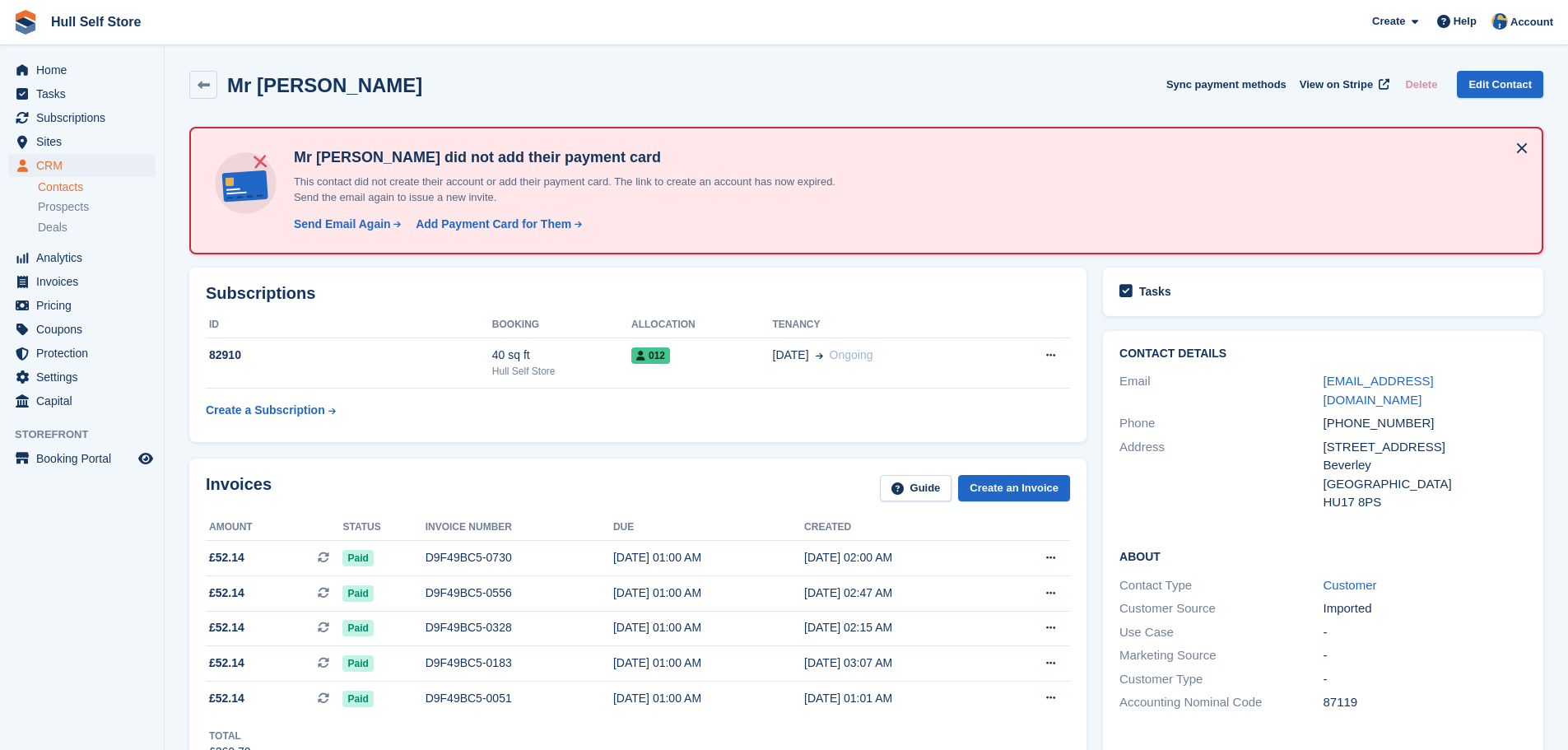
scroll to position [165, 0]
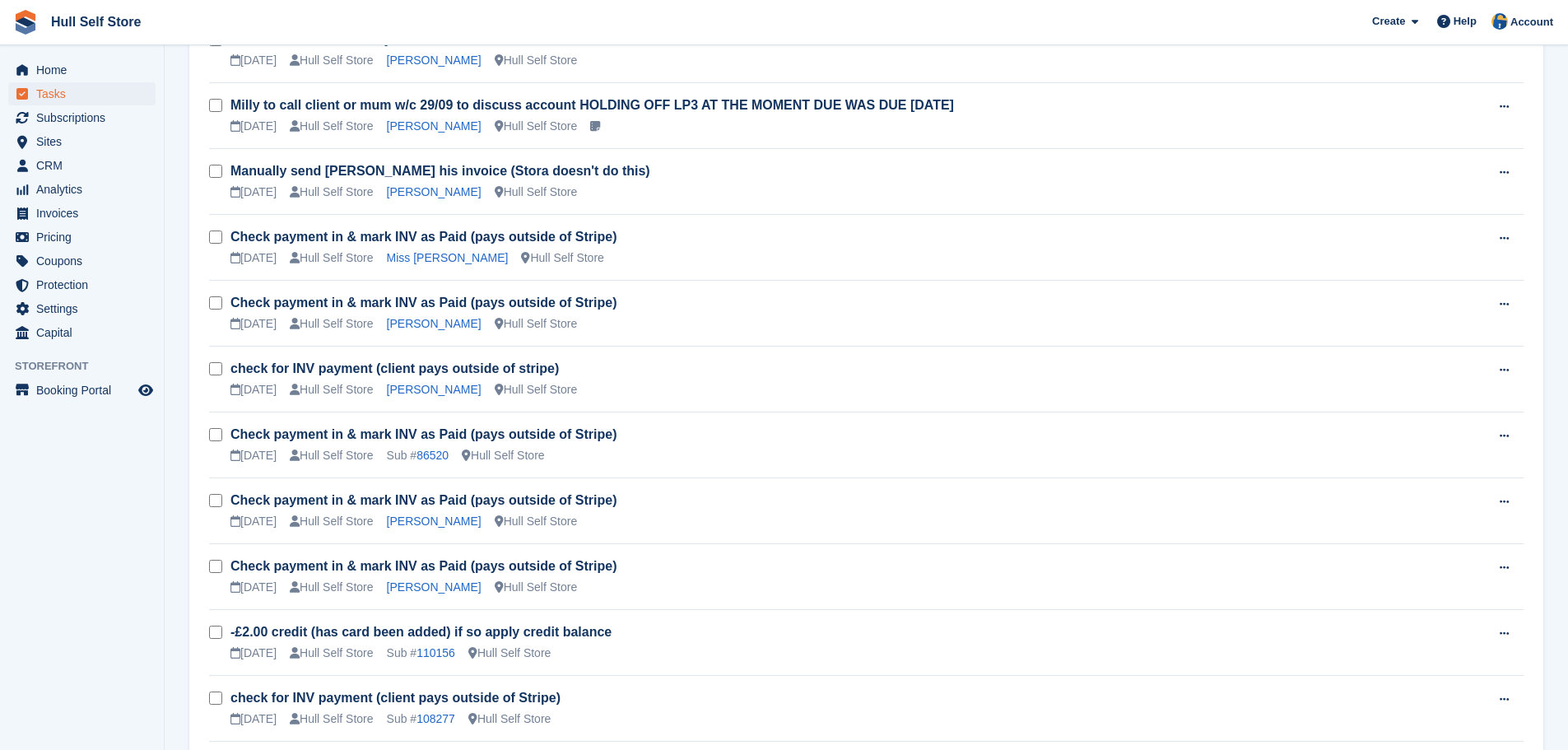
scroll to position [920, 0]
click at [412, 260] on link "Miss [PERSON_NAME]" at bounding box center [447, 256] width 122 height 13
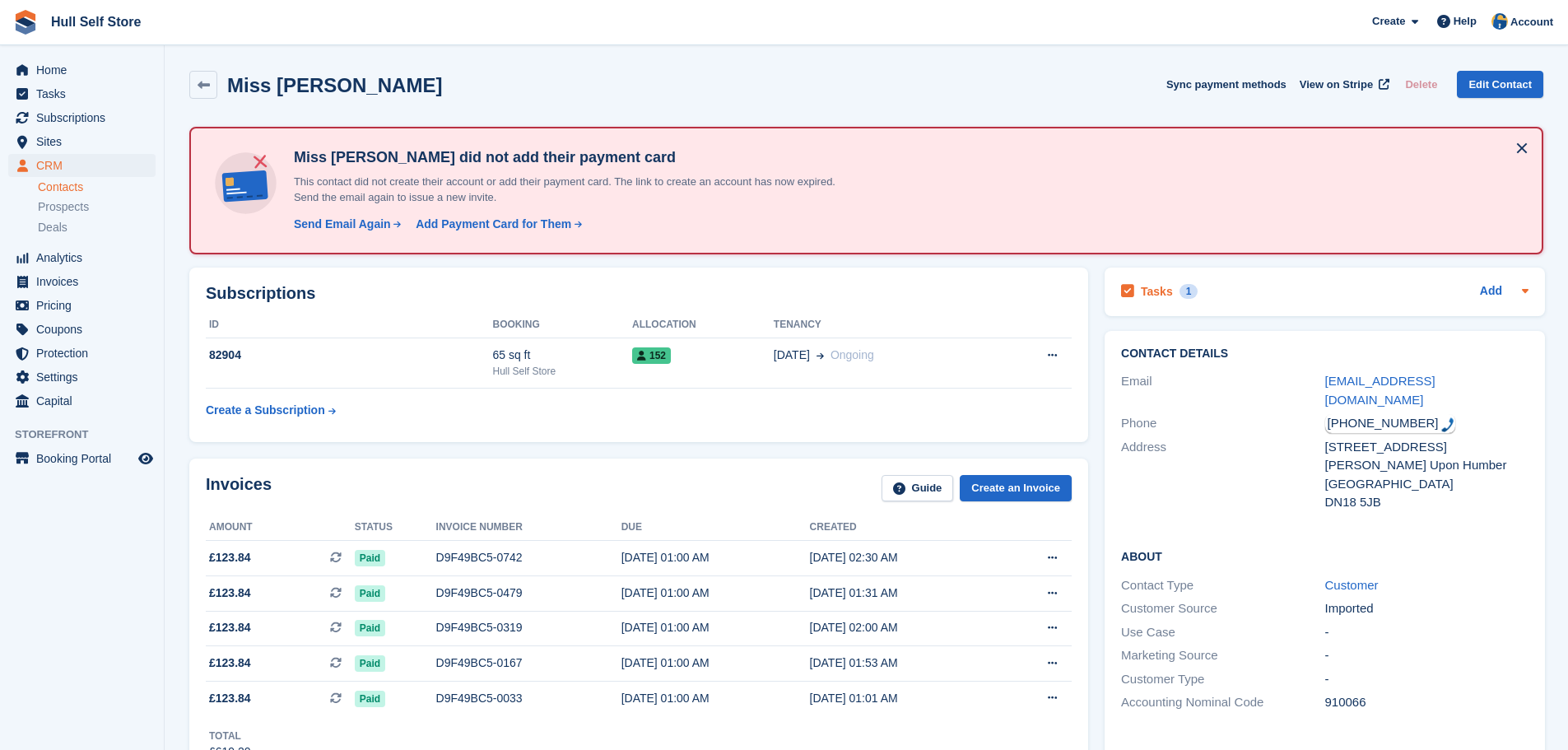
click at [1334, 295] on div "Tasks 1 Add" at bounding box center [1325, 292] width 408 height 22
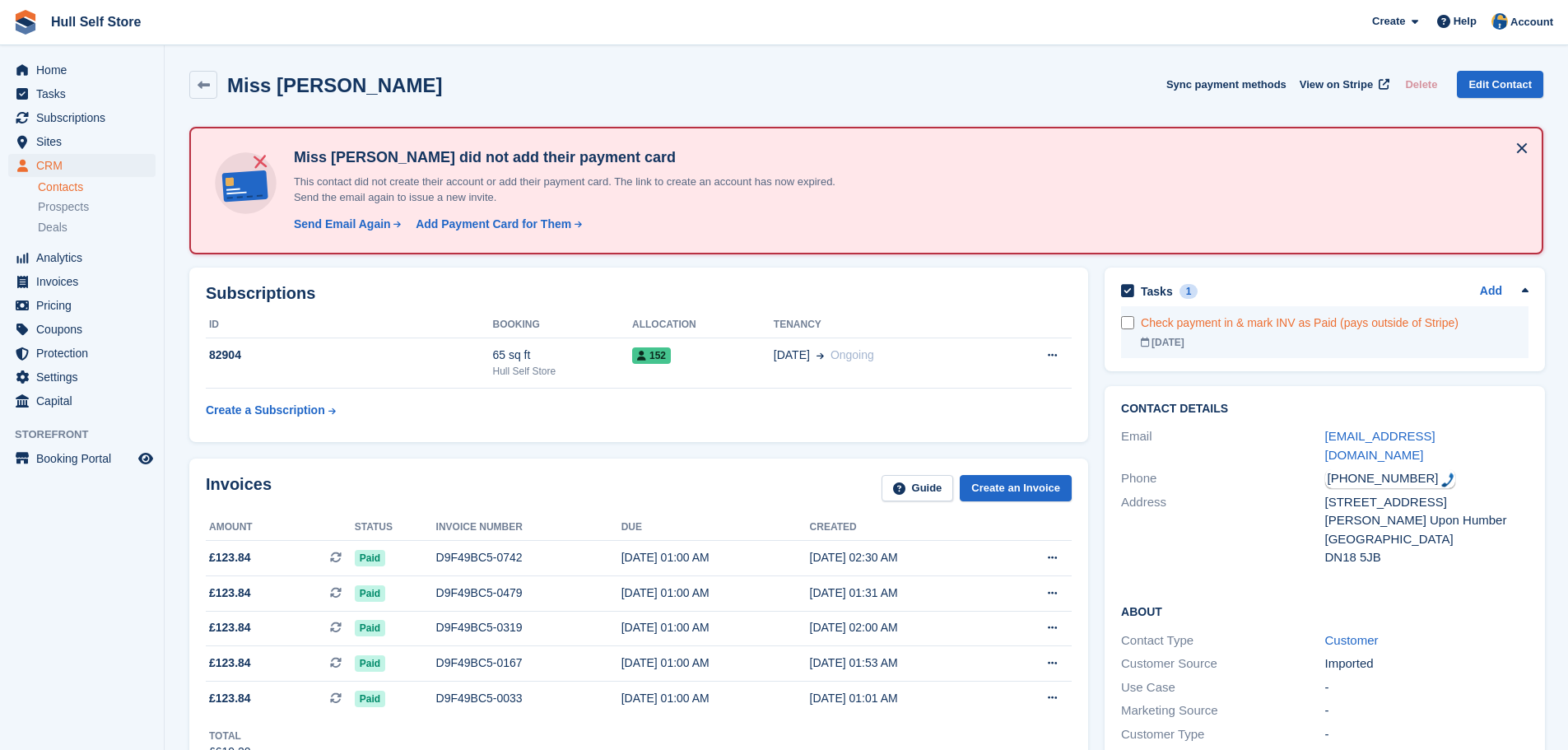
click at [1316, 319] on div "Check payment in & mark INV as Paid (pays outside of Stripe)" at bounding box center [1335, 323] width 387 height 18
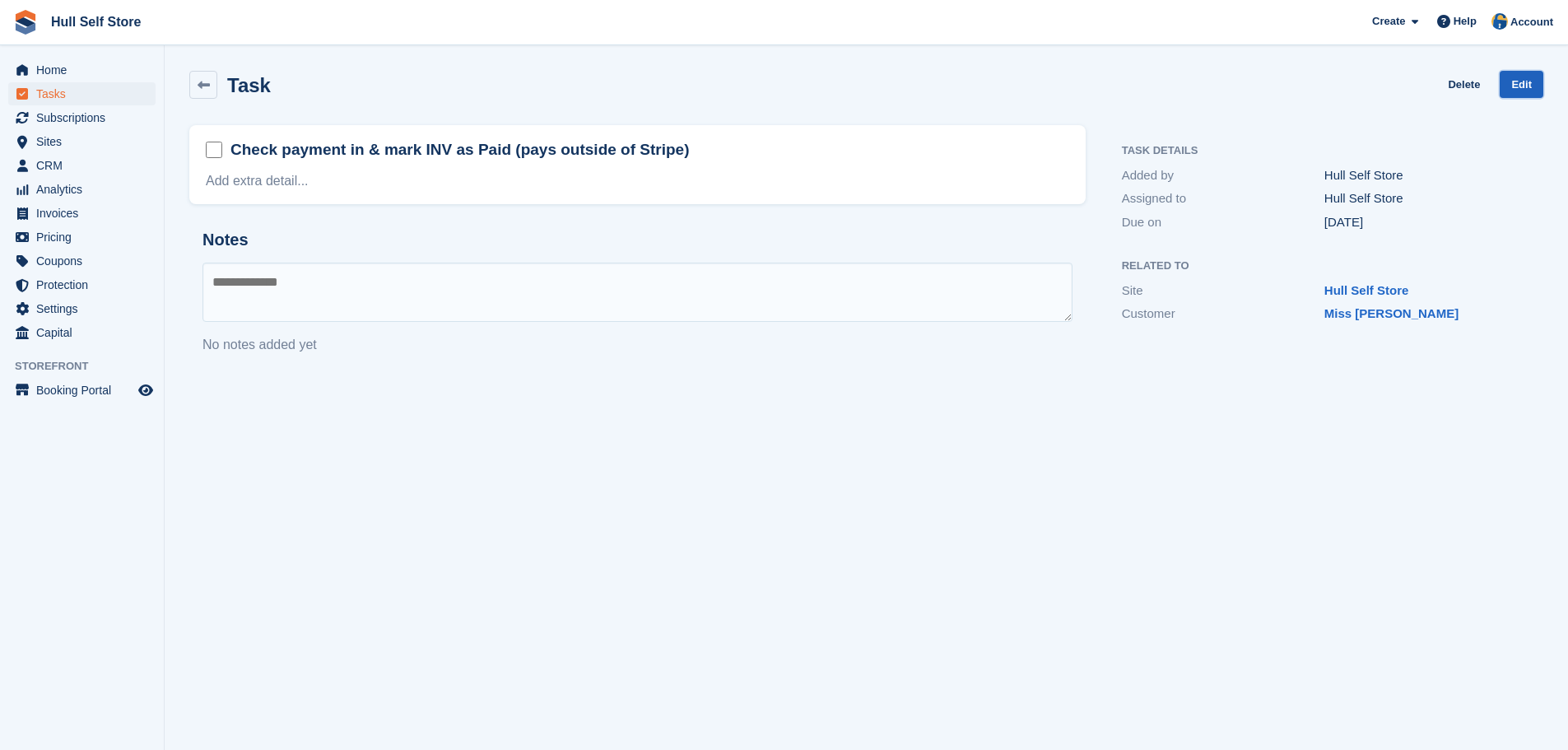
click at [1524, 90] on link "Edit" at bounding box center [1521, 84] width 43 height 27
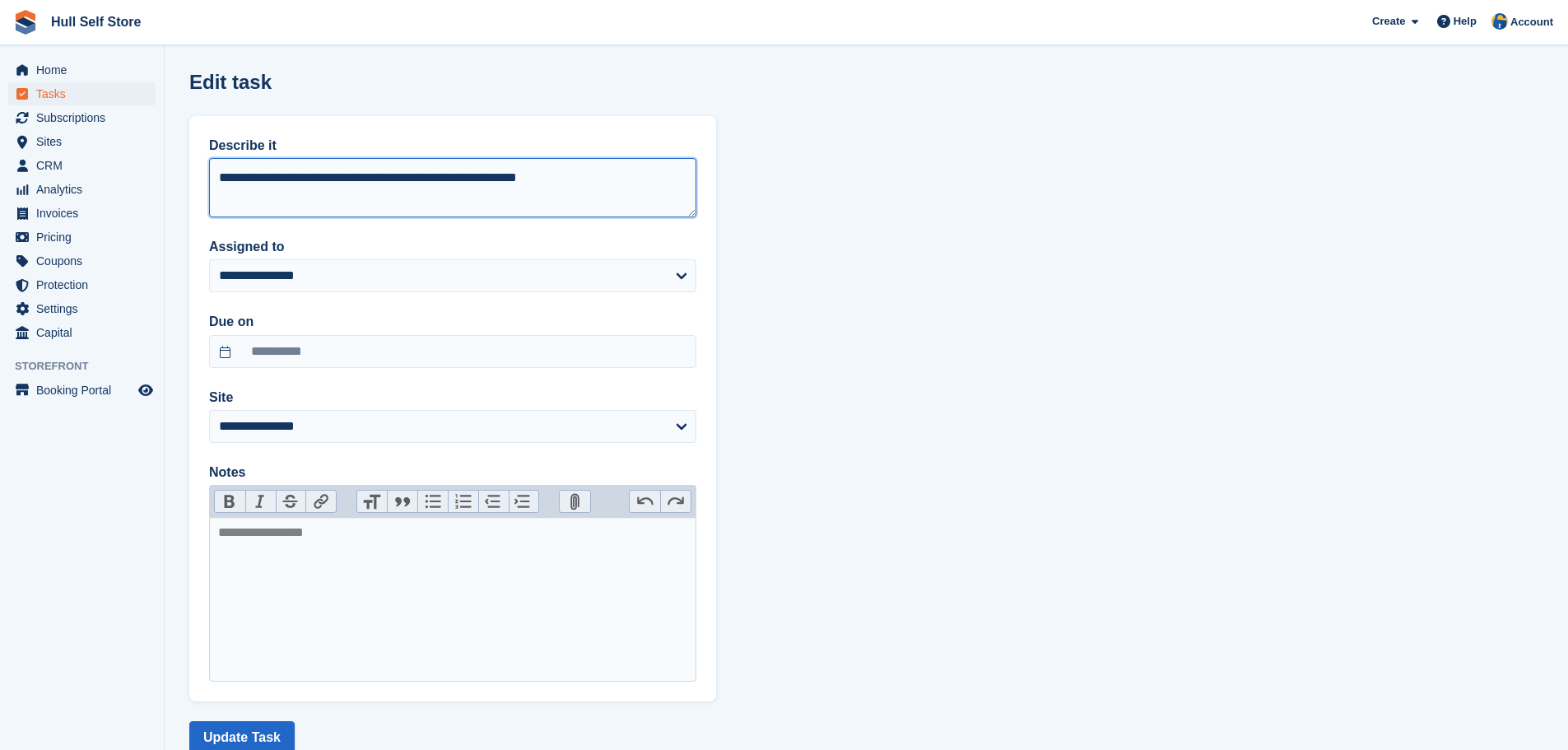
drag, startPoint x: 571, startPoint y: 178, endPoint x: 449, endPoint y: 190, distance: 122.6
click at [449, 190] on textarea "**********" at bounding box center [453, 187] width 487 height 59
type textarea "**********"
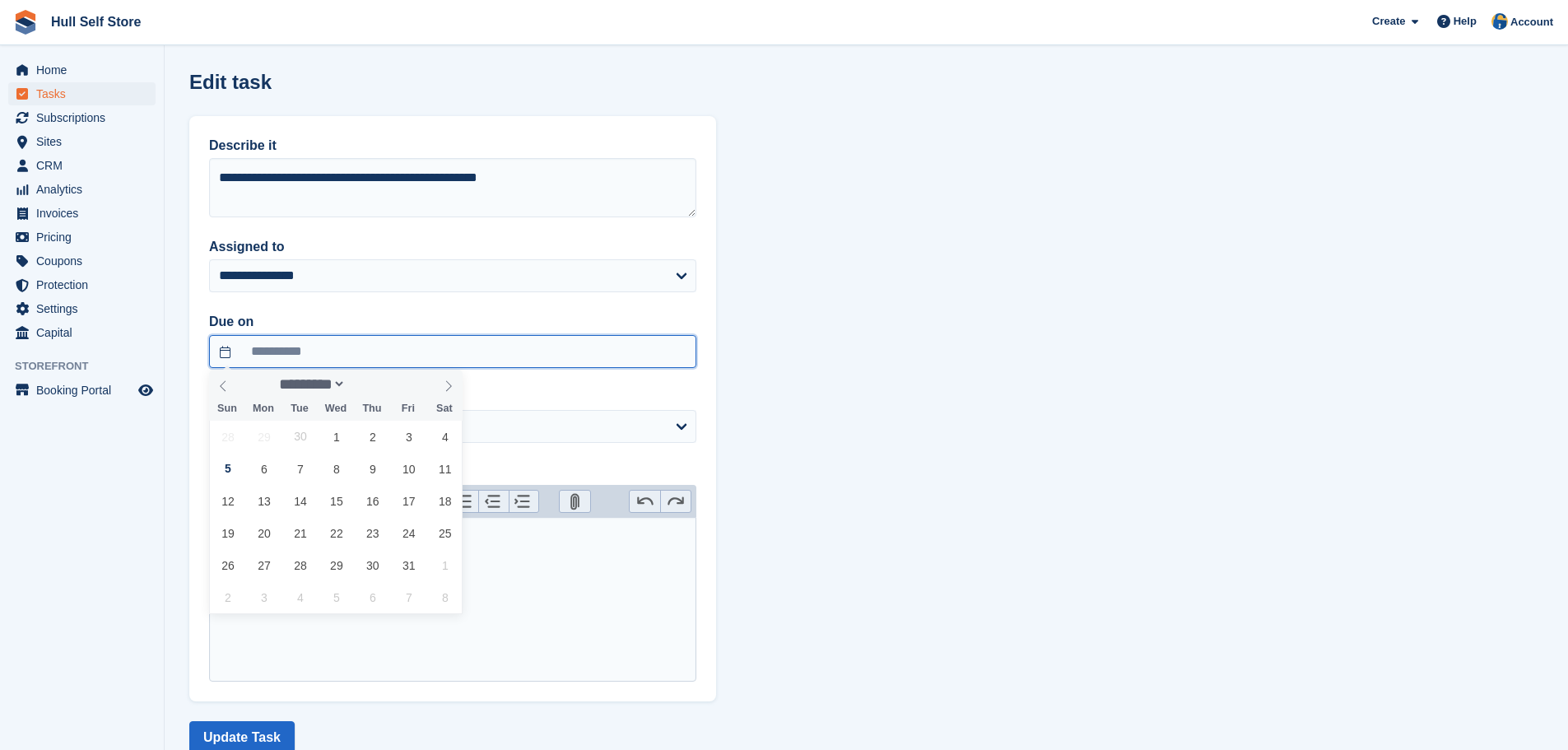
click at [365, 366] on body "Hull Self Store Create Subscription Invoice Contact Deal Discount Page Help Cha…" at bounding box center [784, 399] width 1568 height 799
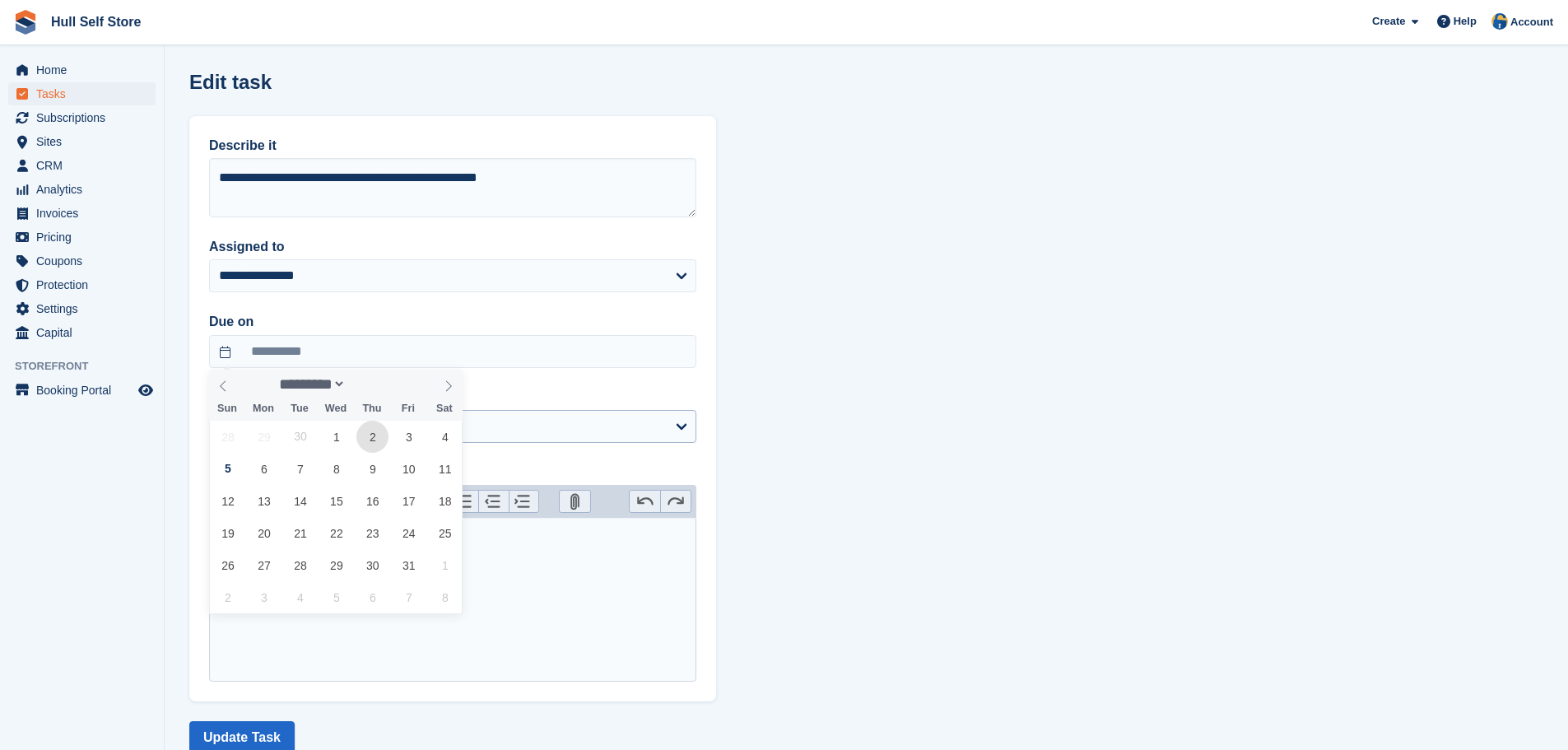
click at [371, 432] on span "2" at bounding box center [372, 436] width 32 height 32
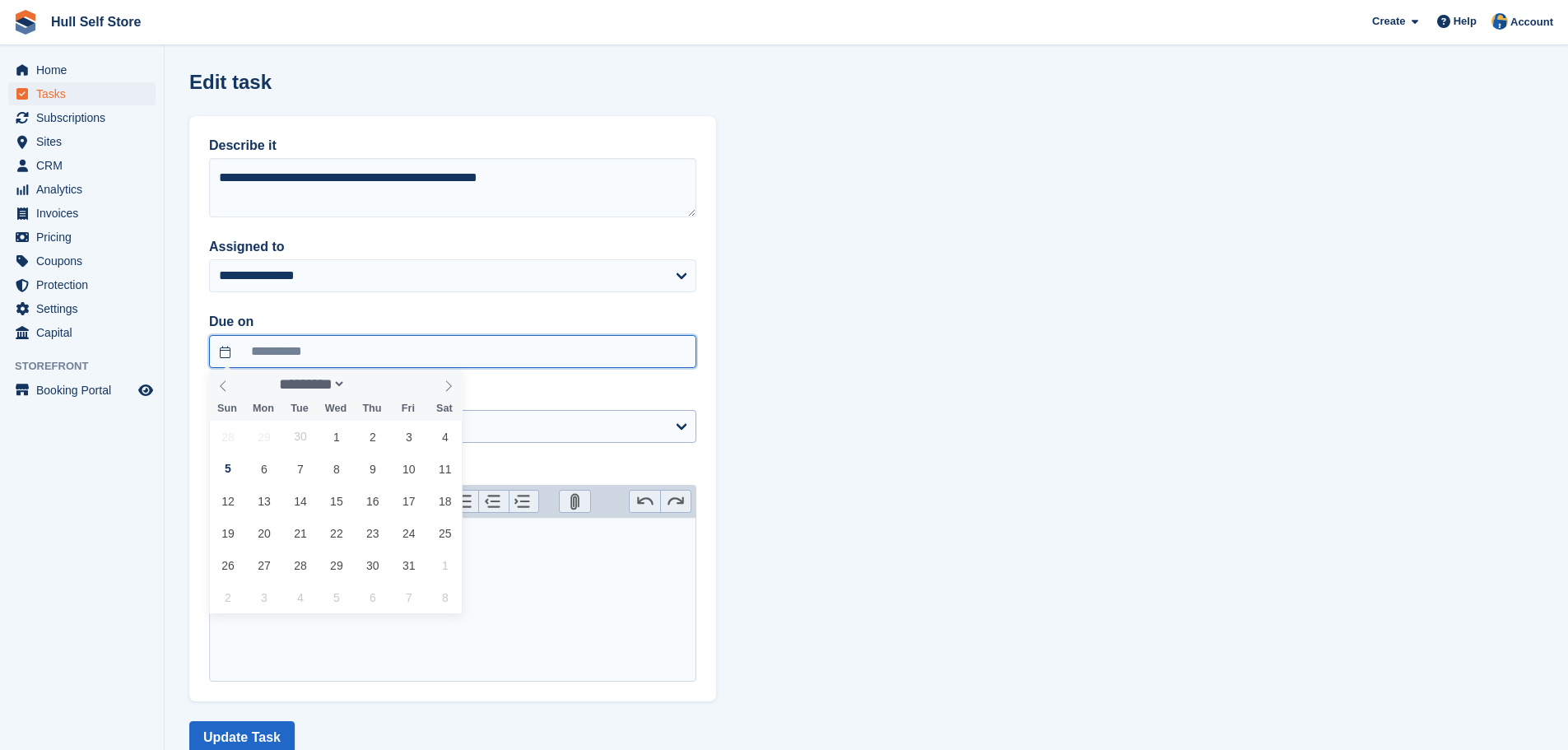
type input "**********"
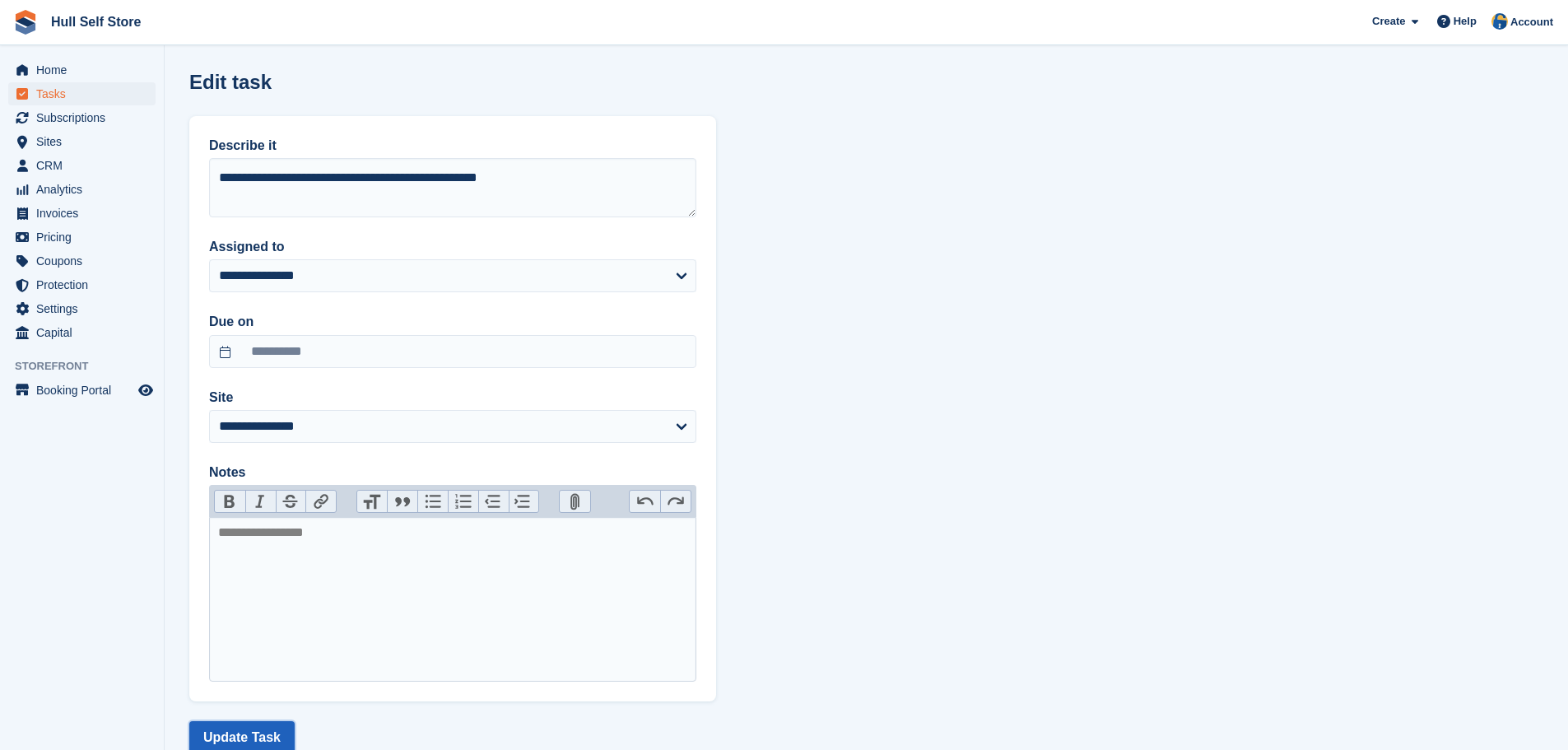
click at [242, 739] on button "Update Task" at bounding box center [242, 738] width 105 height 33
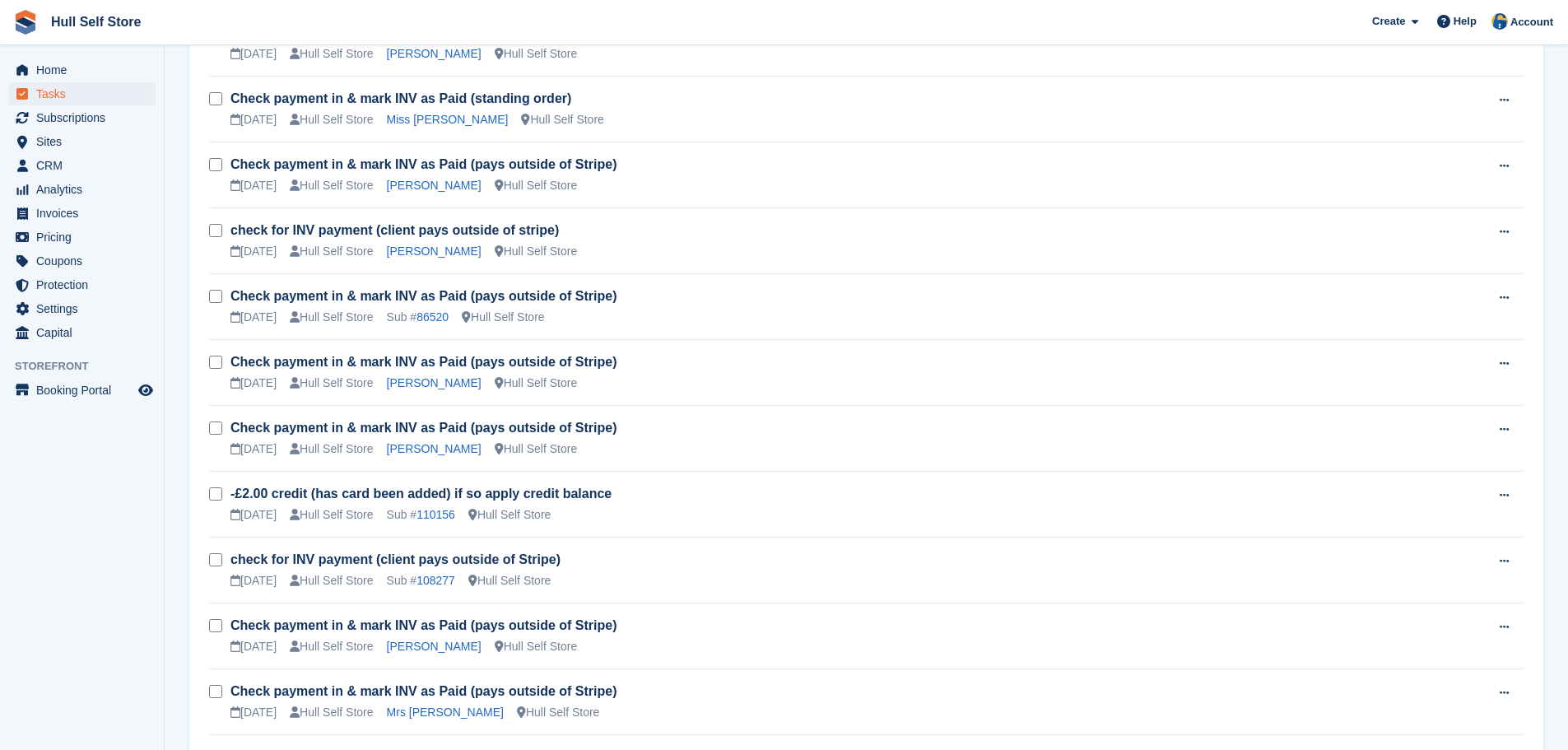
scroll to position [1084, 0]
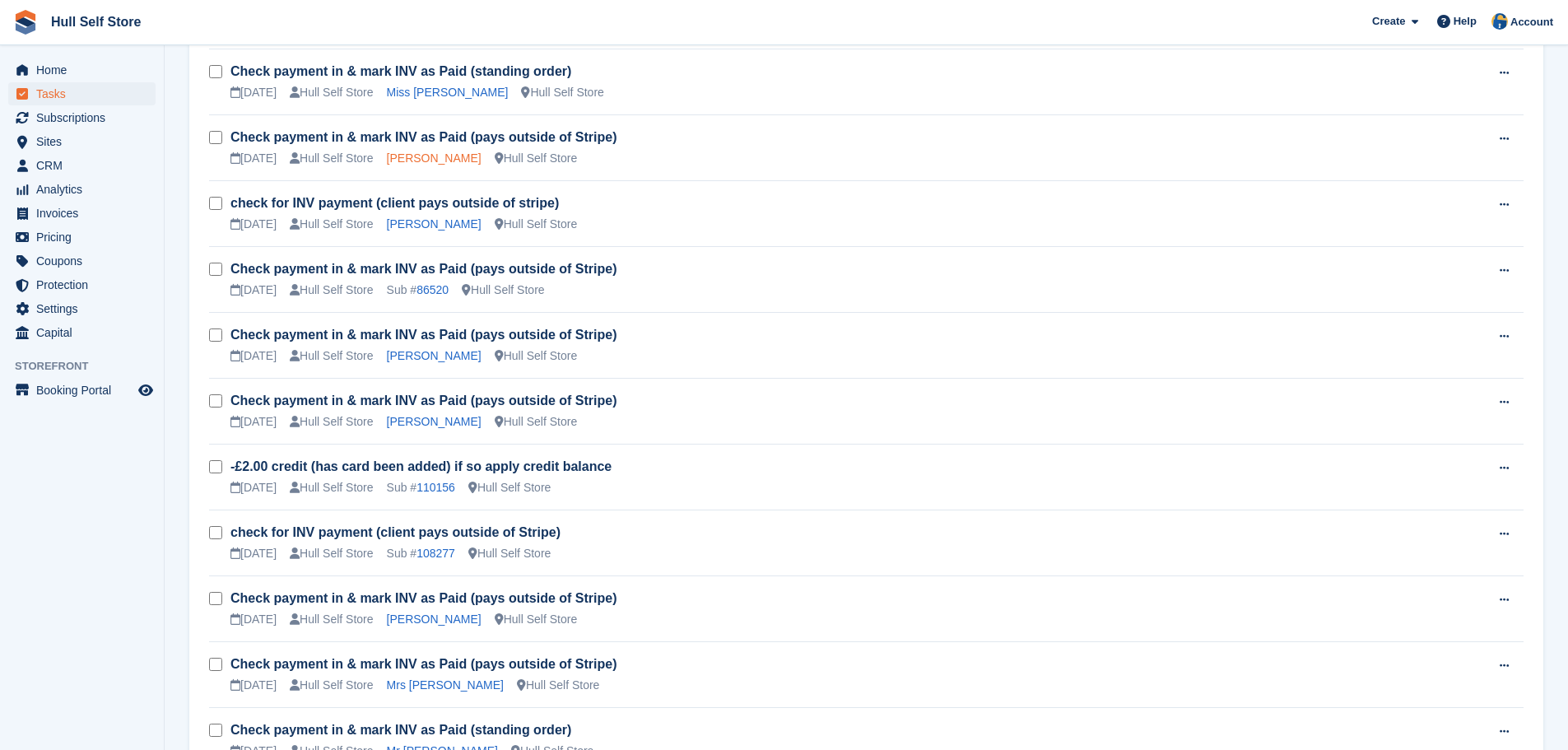
click at [445, 161] on link "David Johnson" at bounding box center [434, 158] width 95 height 13
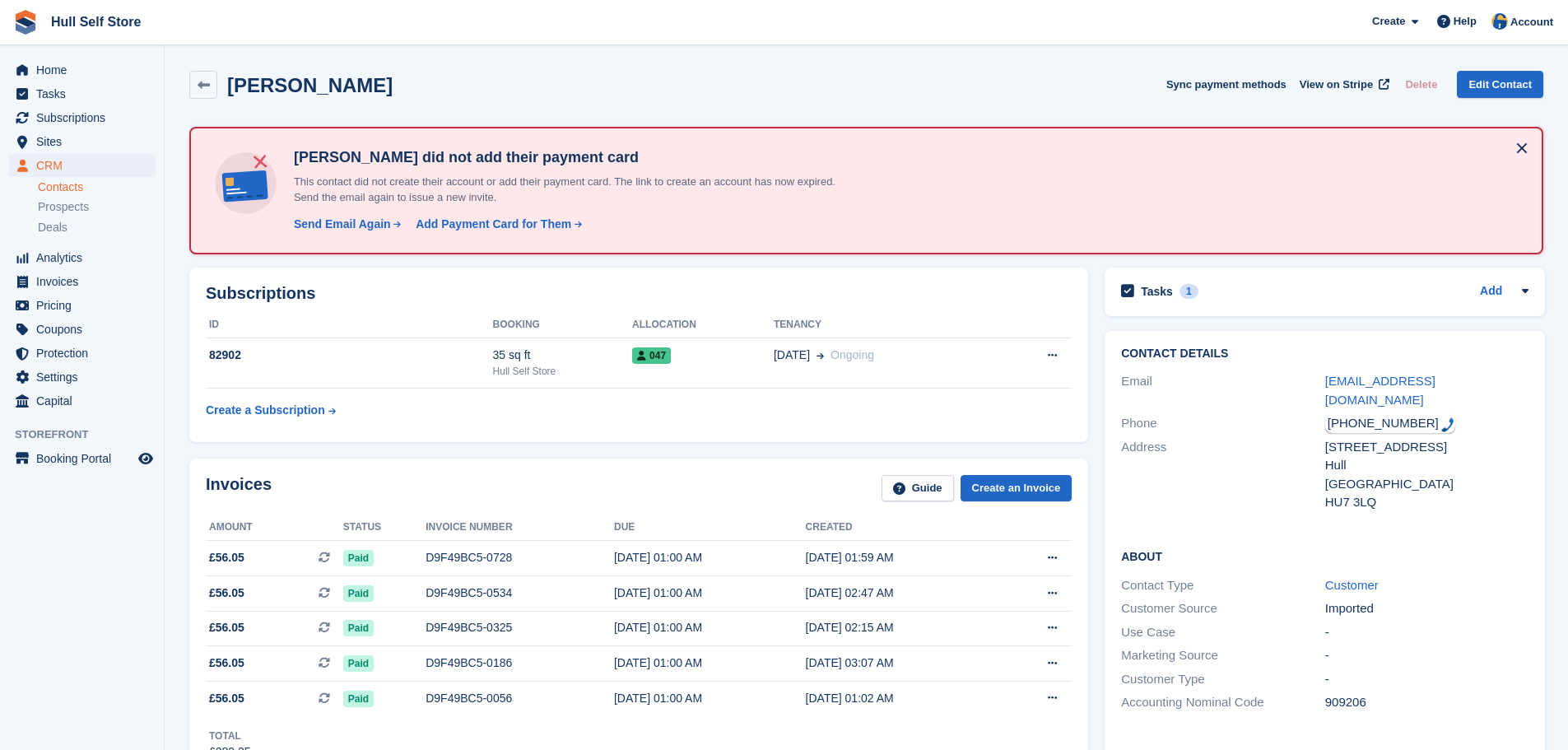
click at [1327, 306] on div "Tasks 1 Add Check payment in & mark INV as Paid (pays outside of Stripe) 05 Oct" at bounding box center [1324, 292] width 440 height 49
click at [1383, 295] on div "Tasks 1 Add" at bounding box center [1325, 292] width 408 height 22
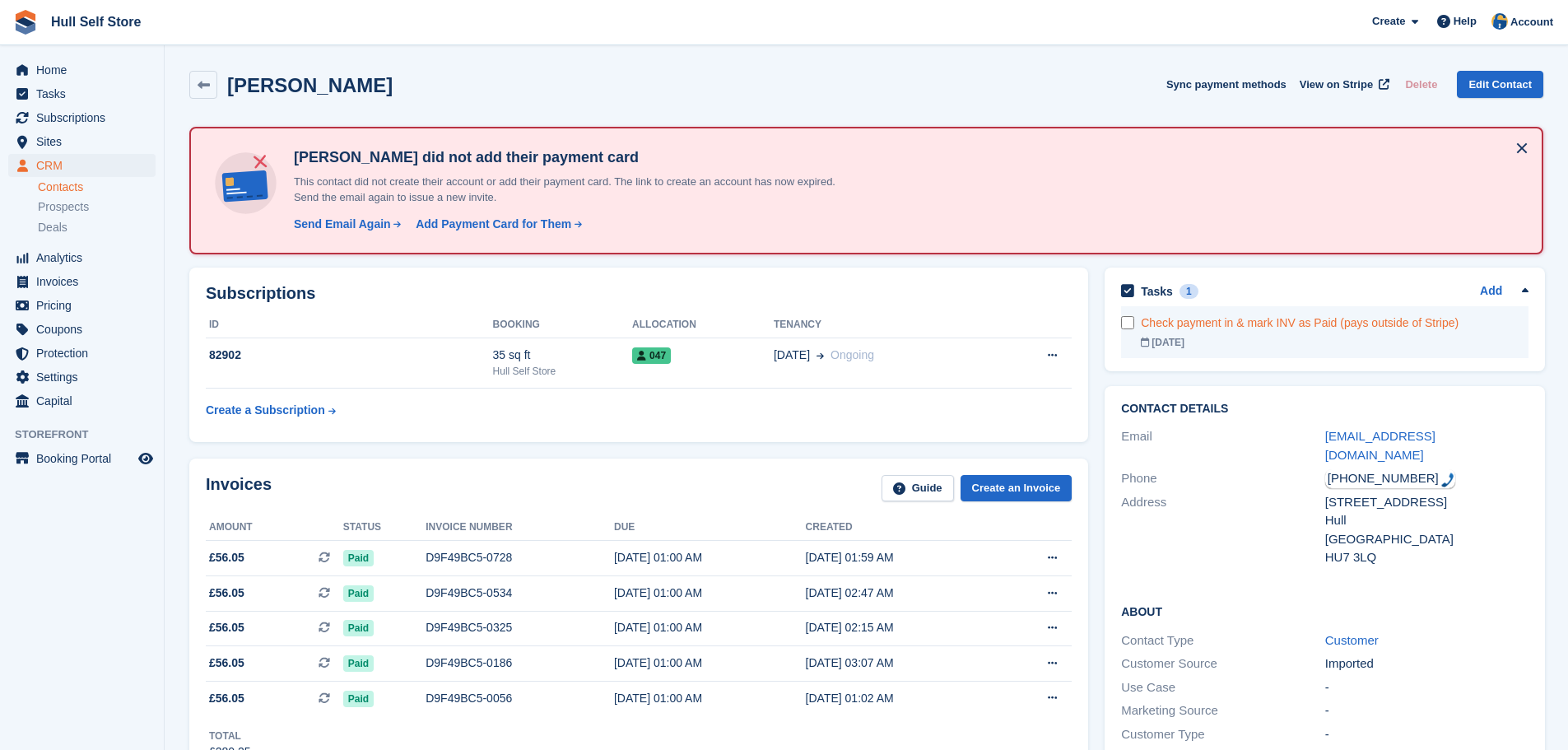
click at [1393, 322] on div "Check payment in & mark INV as Paid (pays outside of Stripe)" at bounding box center [1335, 323] width 387 height 18
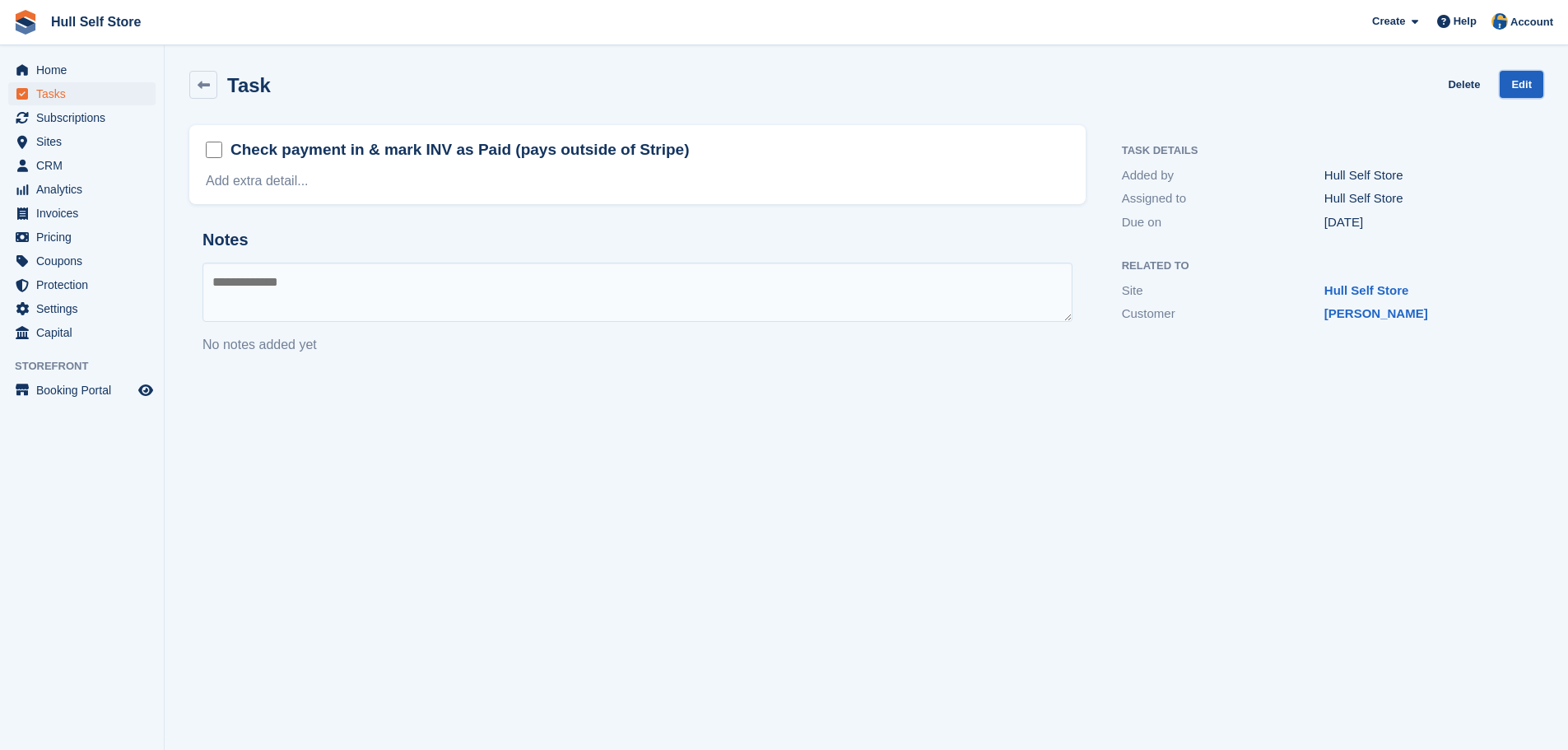
click at [1527, 80] on link "Edit" at bounding box center [1521, 84] width 43 height 27
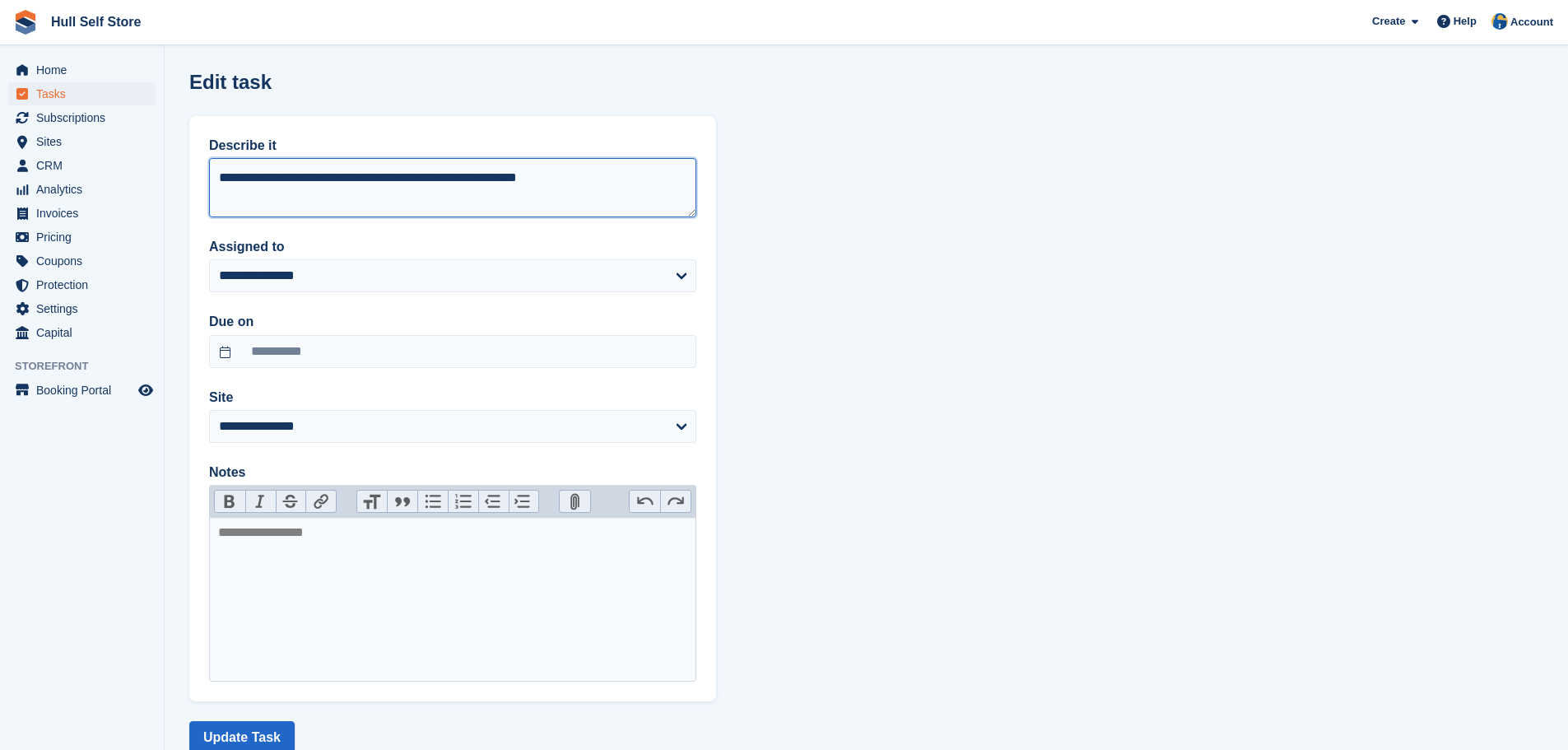
drag, startPoint x: 572, startPoint y: 178, endPoint x: 448, endPoint y: 186, distance: 124.3
click at [448, 186] on textarea "**********" at bounding box center [453, 187] width 487 height 59
type textarea "**********"
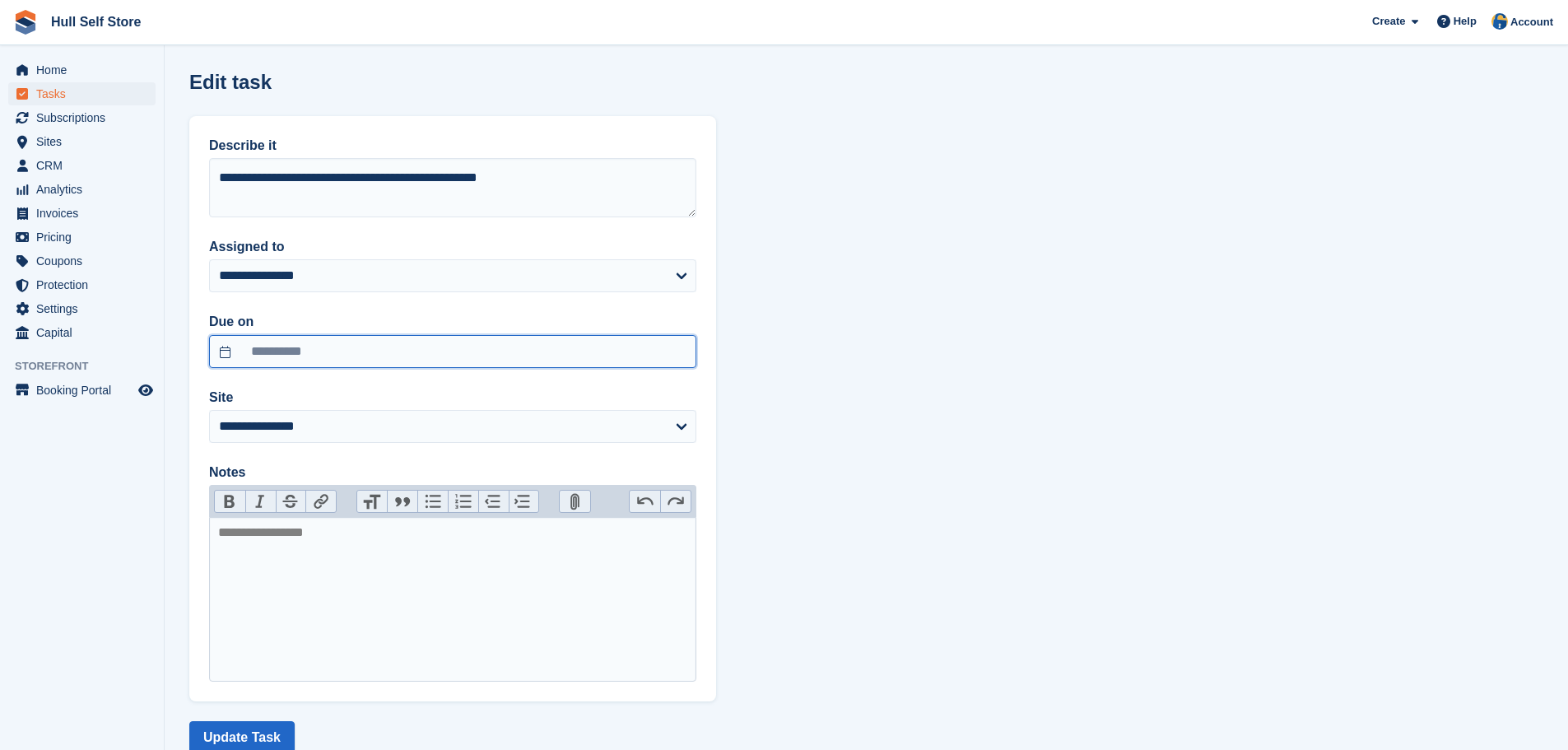
click at [306, 356] on input "**********" at bounding box center [453, 351] width 487 height 33
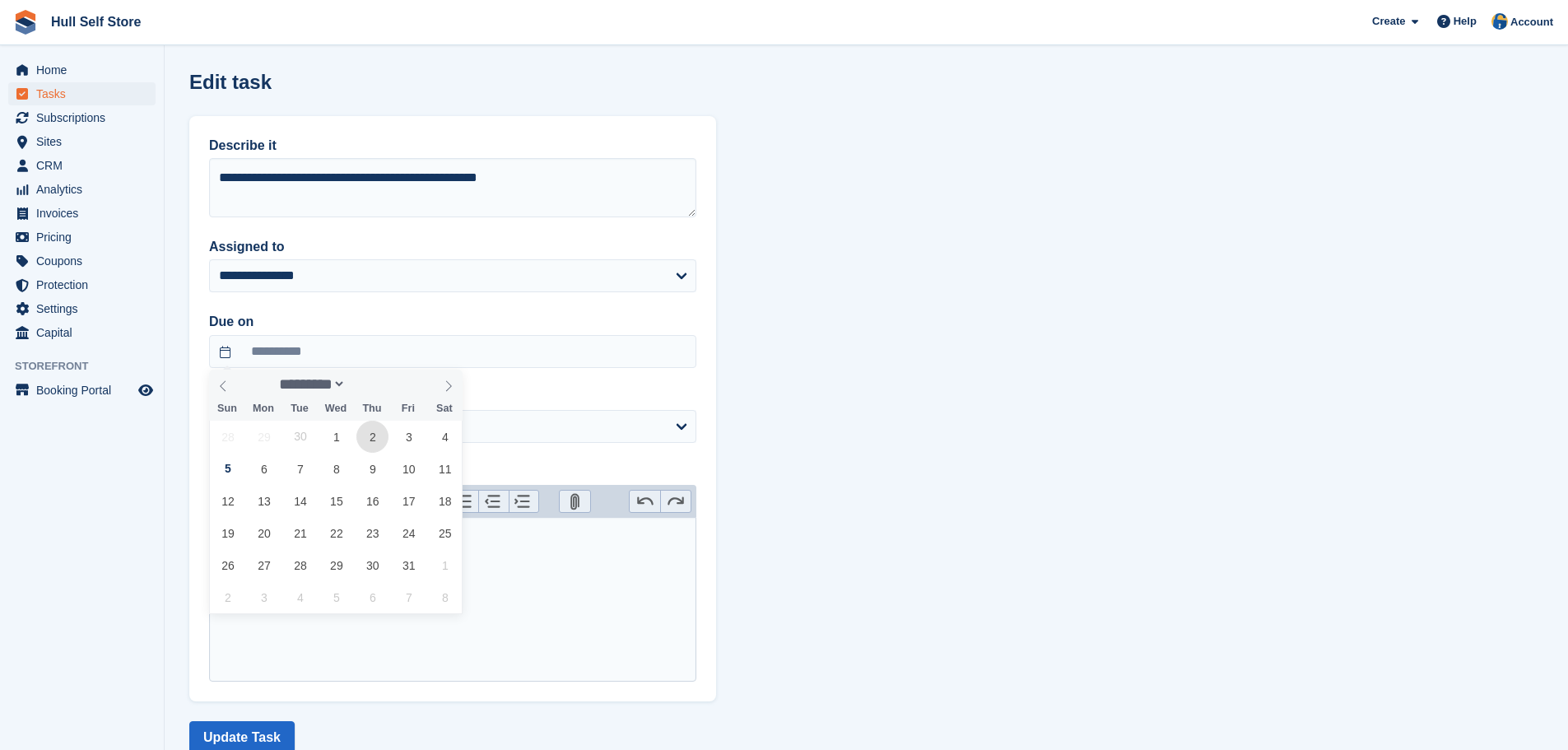
click at [366, 440] on span "2" at bounding box center [372, 436] width 32 height 32
type input "**********"
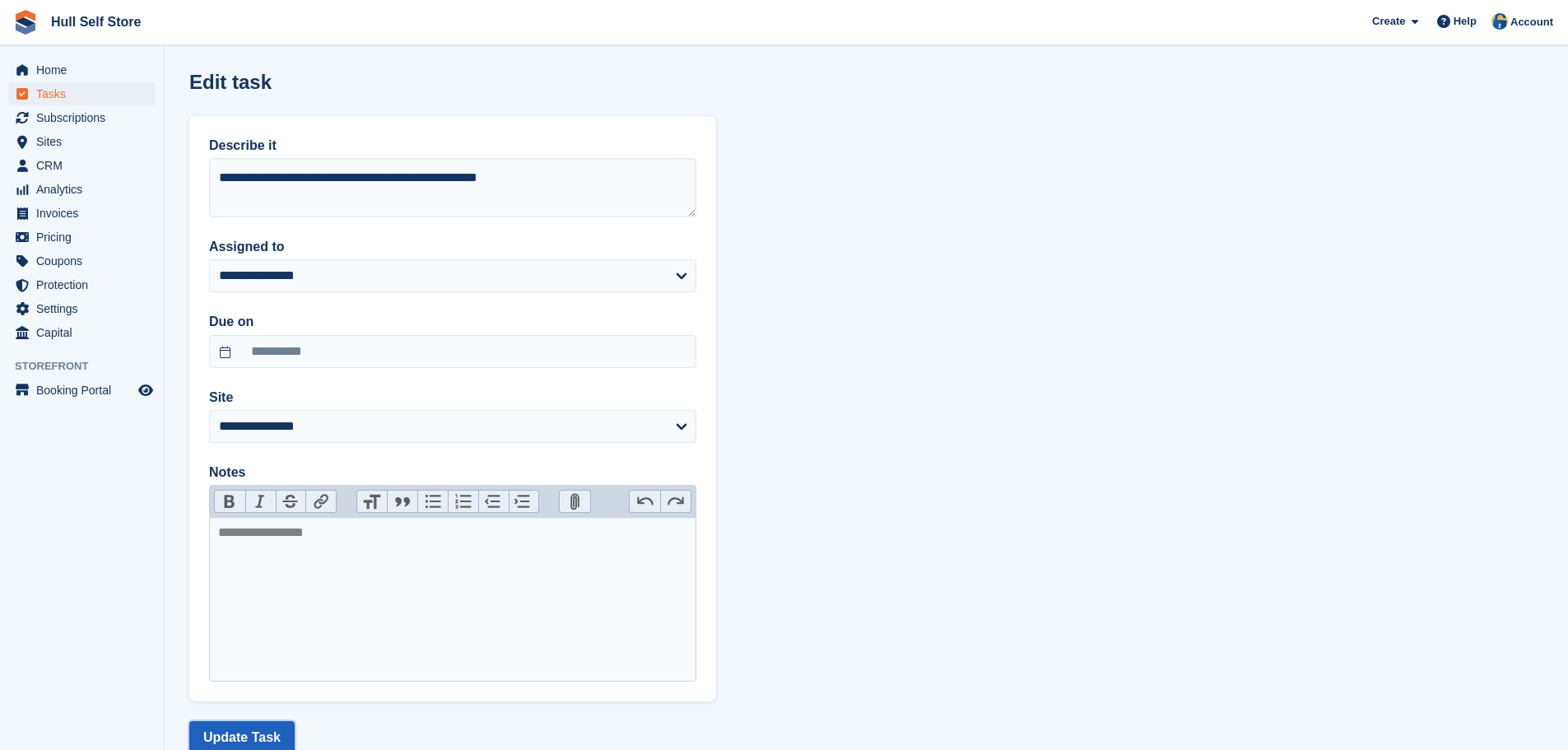
click at [212, 746] on button "Update Task" at bounding box center [242, 738] width 105 height 33
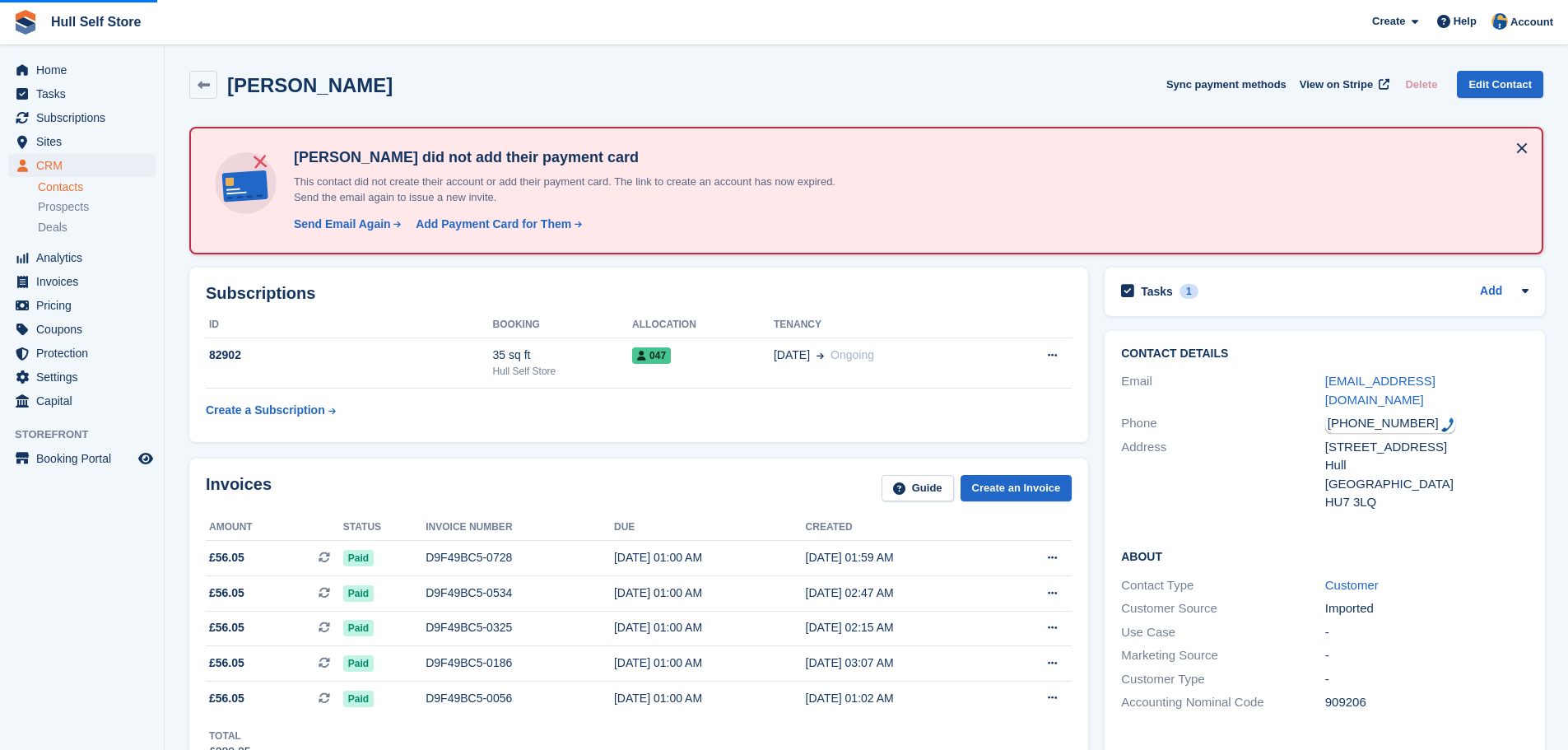
scroll to position [1084, 0]
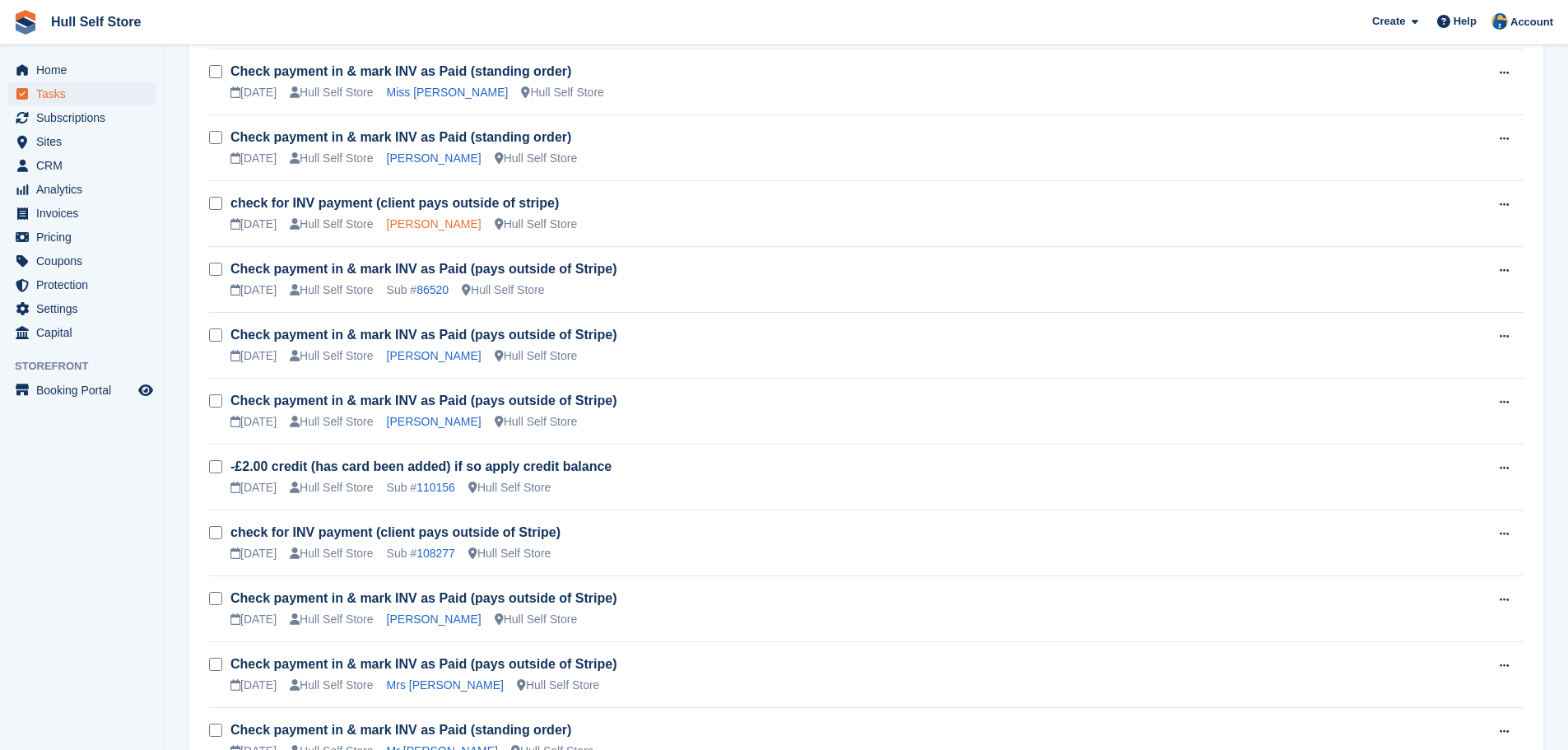
click at [418, 226] on link "Jane White" at bounding box center [434, 224] width 95 height 13
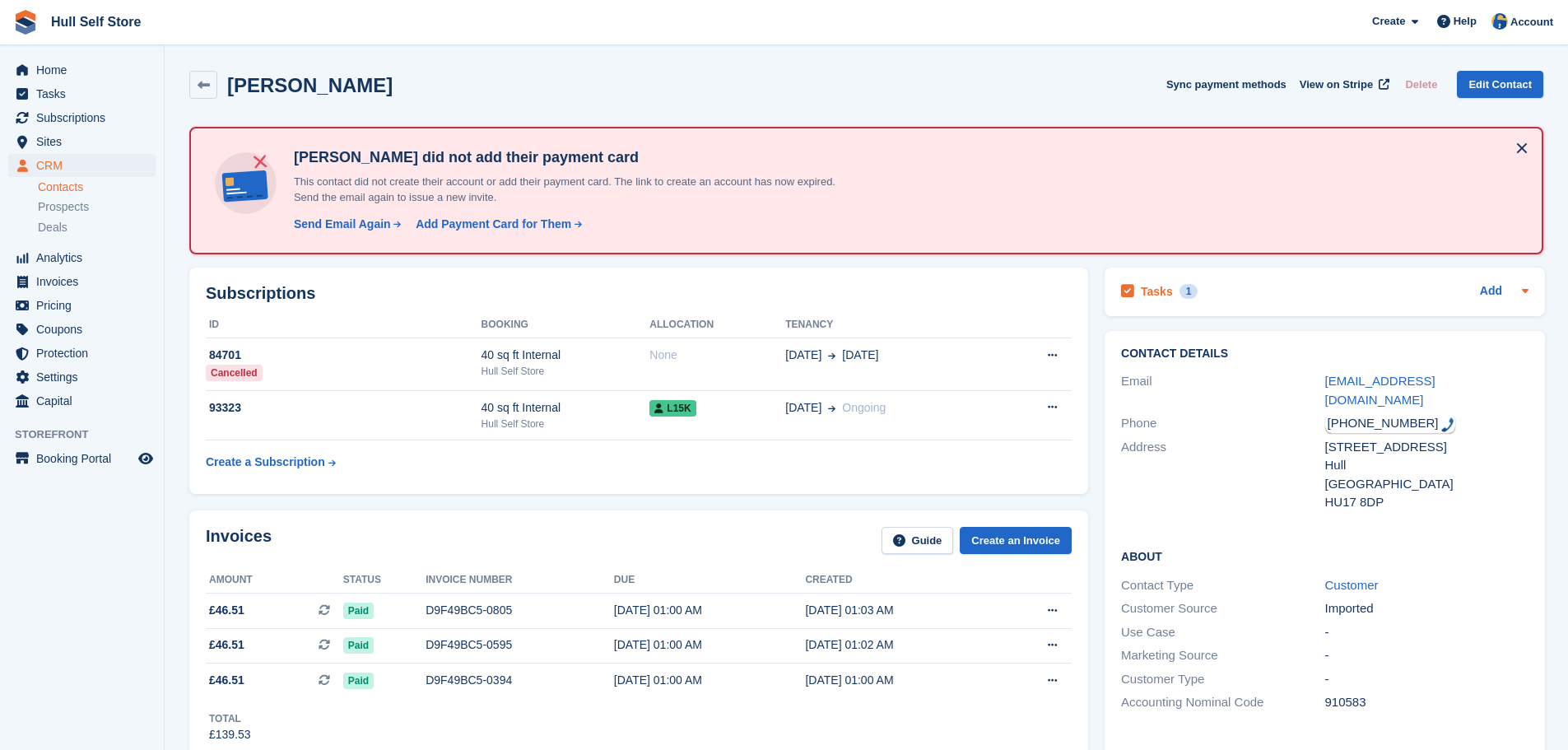
click at [1399, 293] on div "Tasks 1 Add" at bounding box center [1325, 292] width 408 height 22
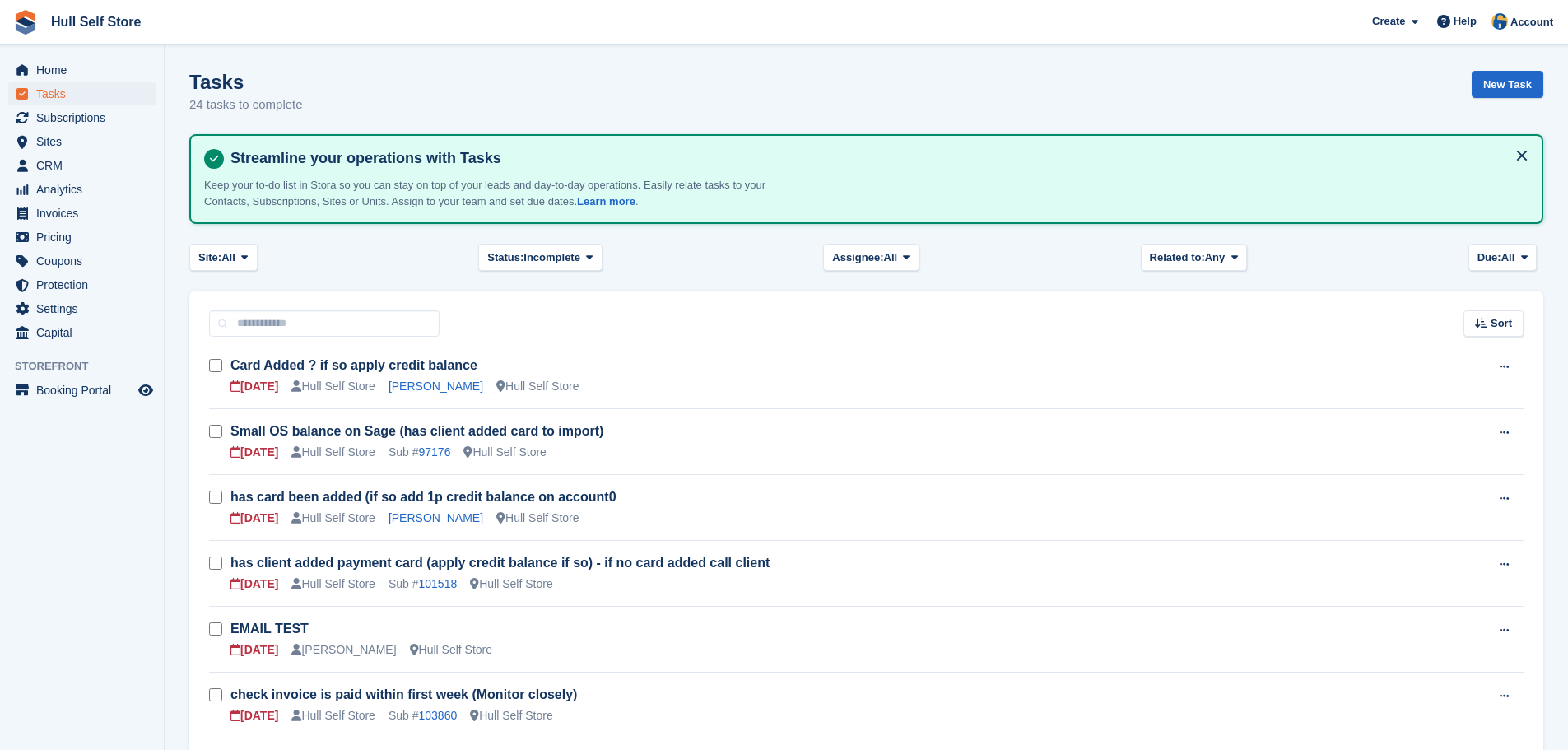
scroll to position [1084, 0]
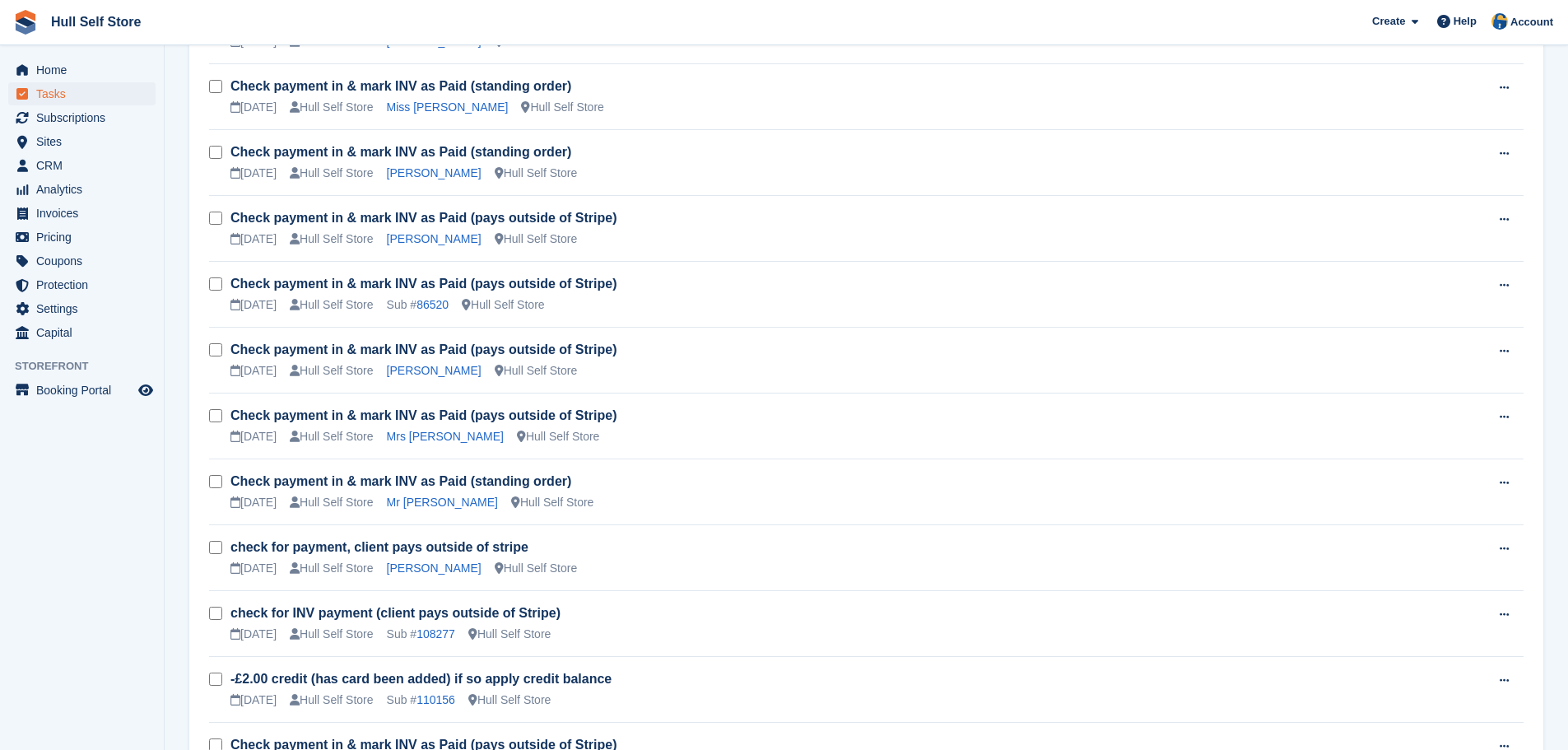
scroll to position [1070, 0]
click at [410, 237] on link "[PERSON_NAME]" at bounding box center [434, 238] width 95 height 13
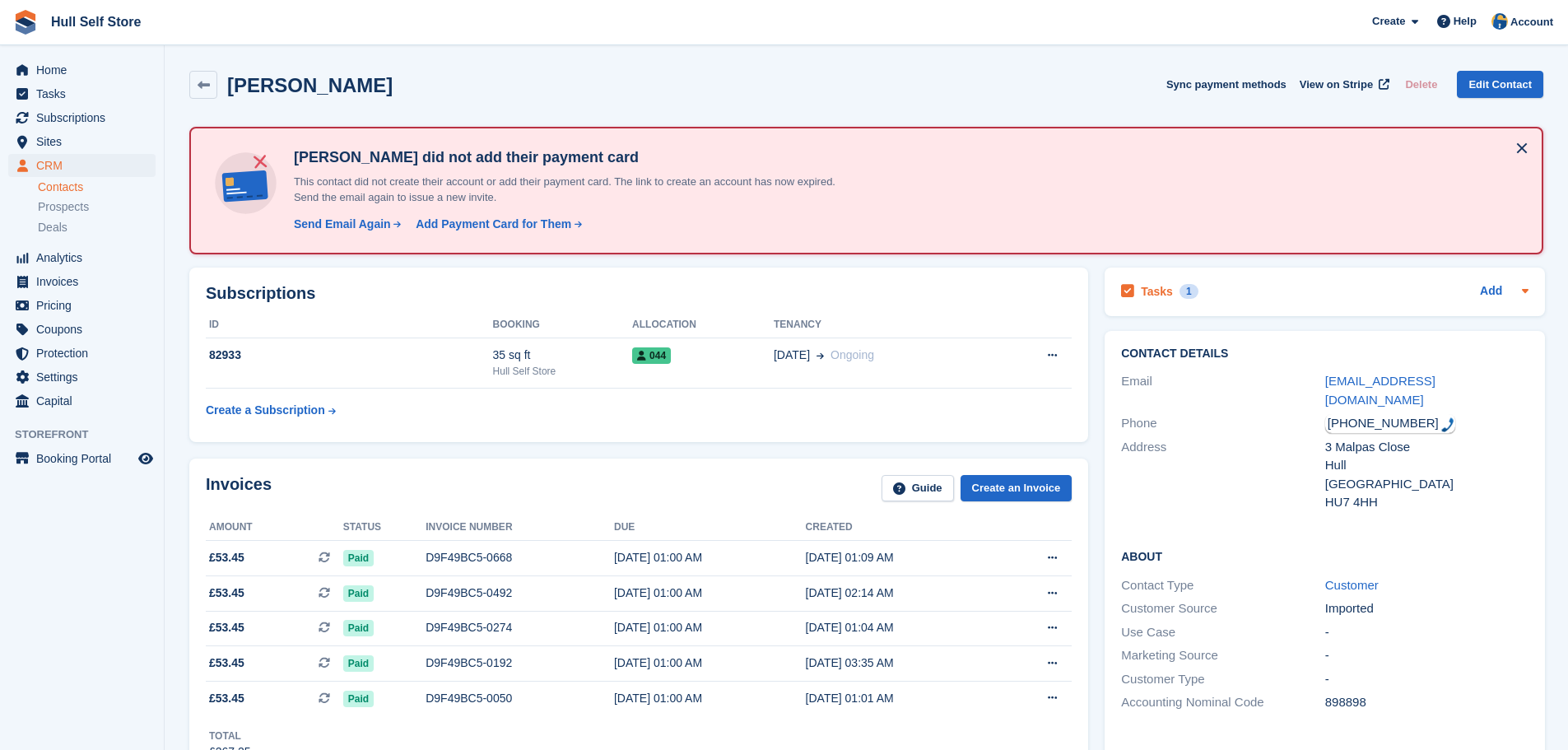
click at [1298, 291] on div "Tasks 1 Add" at bounding box center [1325, 292] width 408 height 22
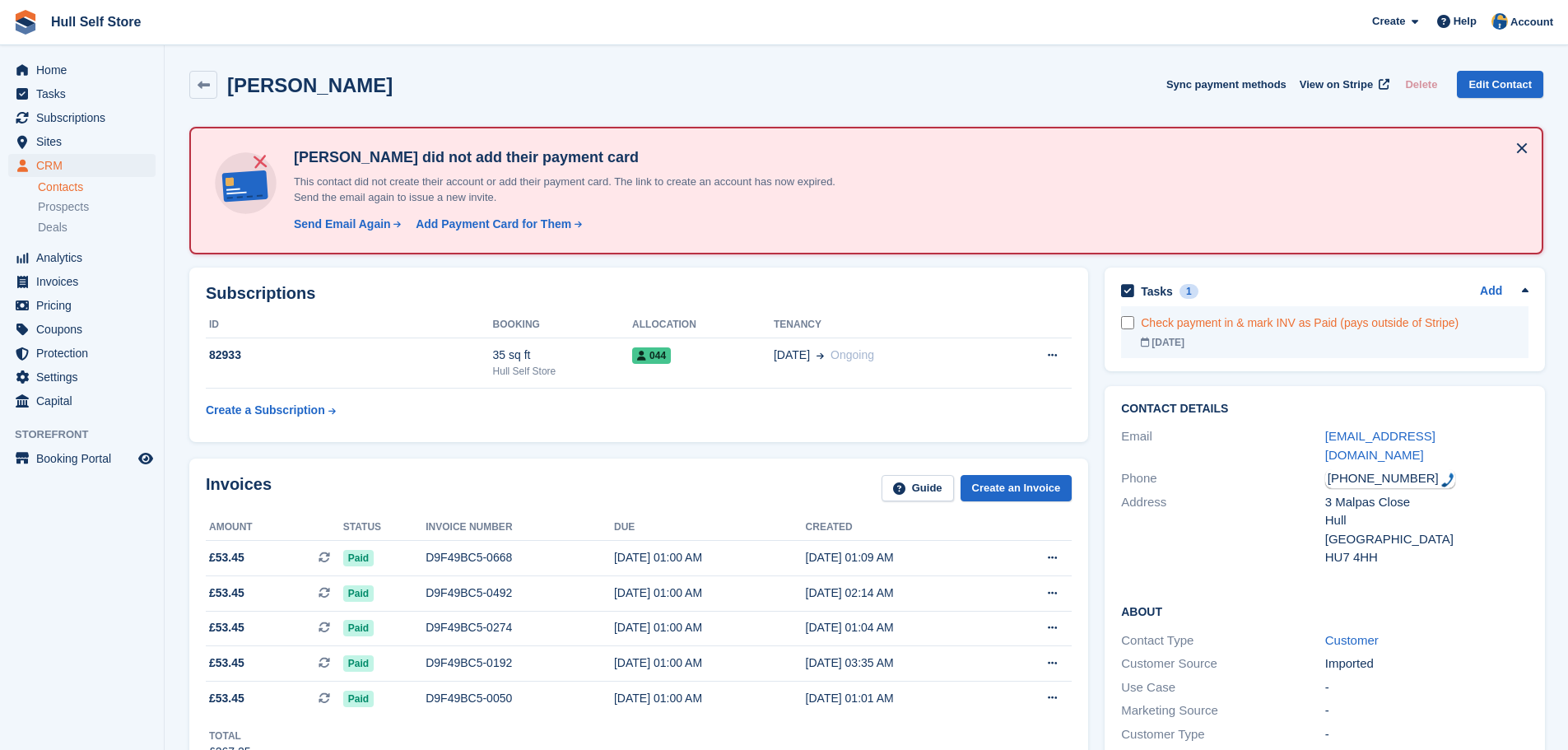
click at [1364, 327] on div "Check payment in & mark INV as Paid (pays outside of Stripe)" at bounding box center [1335, 323] width 387 height 18
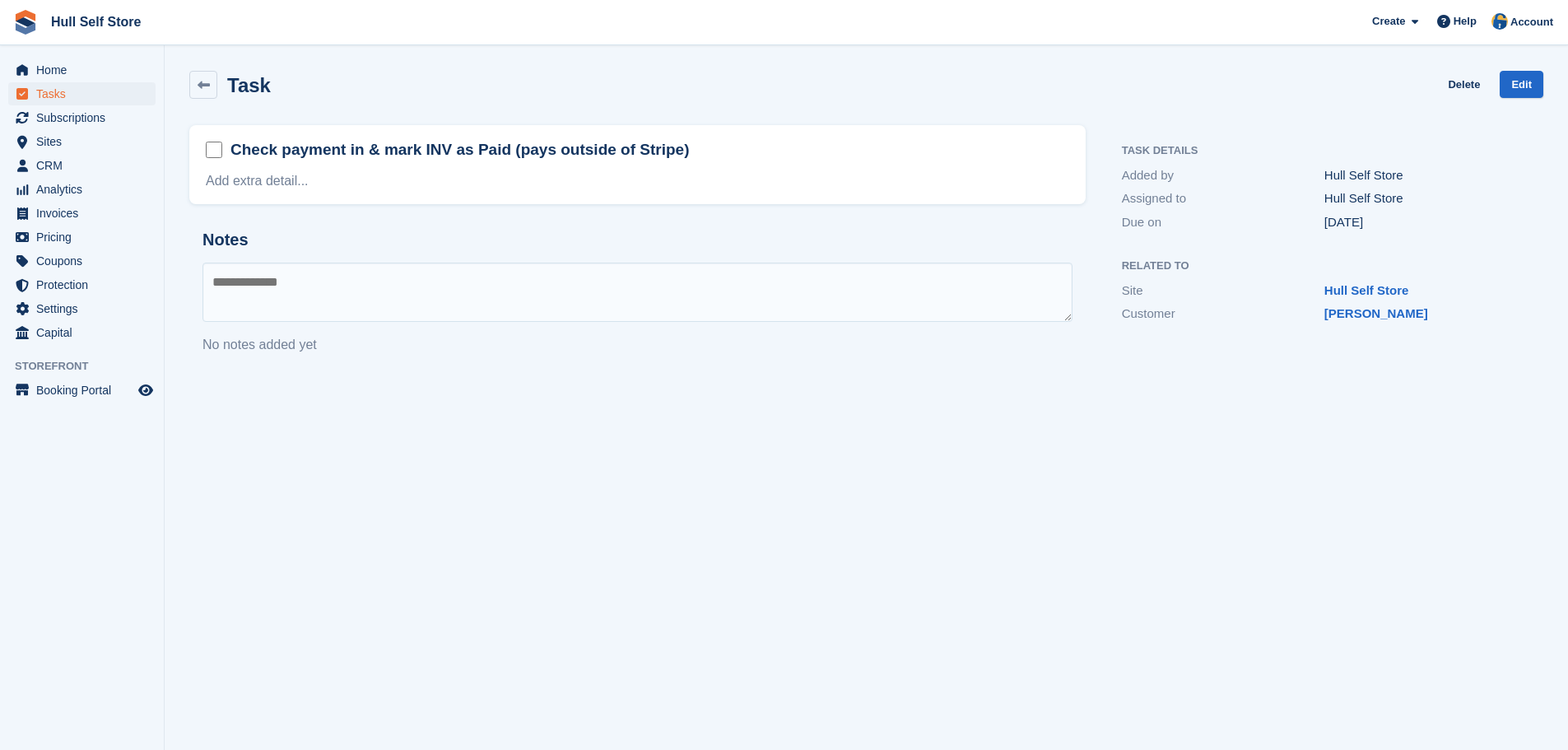
drag, startPoint x: 660, startPoint y: 154, endPoint x: 509, endPoint y: 161, distance: 151.2
click at [509, 161] on div "Check payment in & mark INV as Paid (pays outside of Stripe)" at bounding box center [460, 151] width 459 height 26
click at [575, 156] on h2 "Check payment in & mark INV as Paid (pays outside of Stripe)" at bounding box center [460, 149] width 459 height 21
drag, startPoint x: 659, startPoint y: 149, endPoint x: 507, endPoint y: 162, distance: 152.6
click at [507, 162] on div "Check payment in & mark INV as Paid (pays outside of Stripe)" at bounding box center [460, 151] width 459 height 26
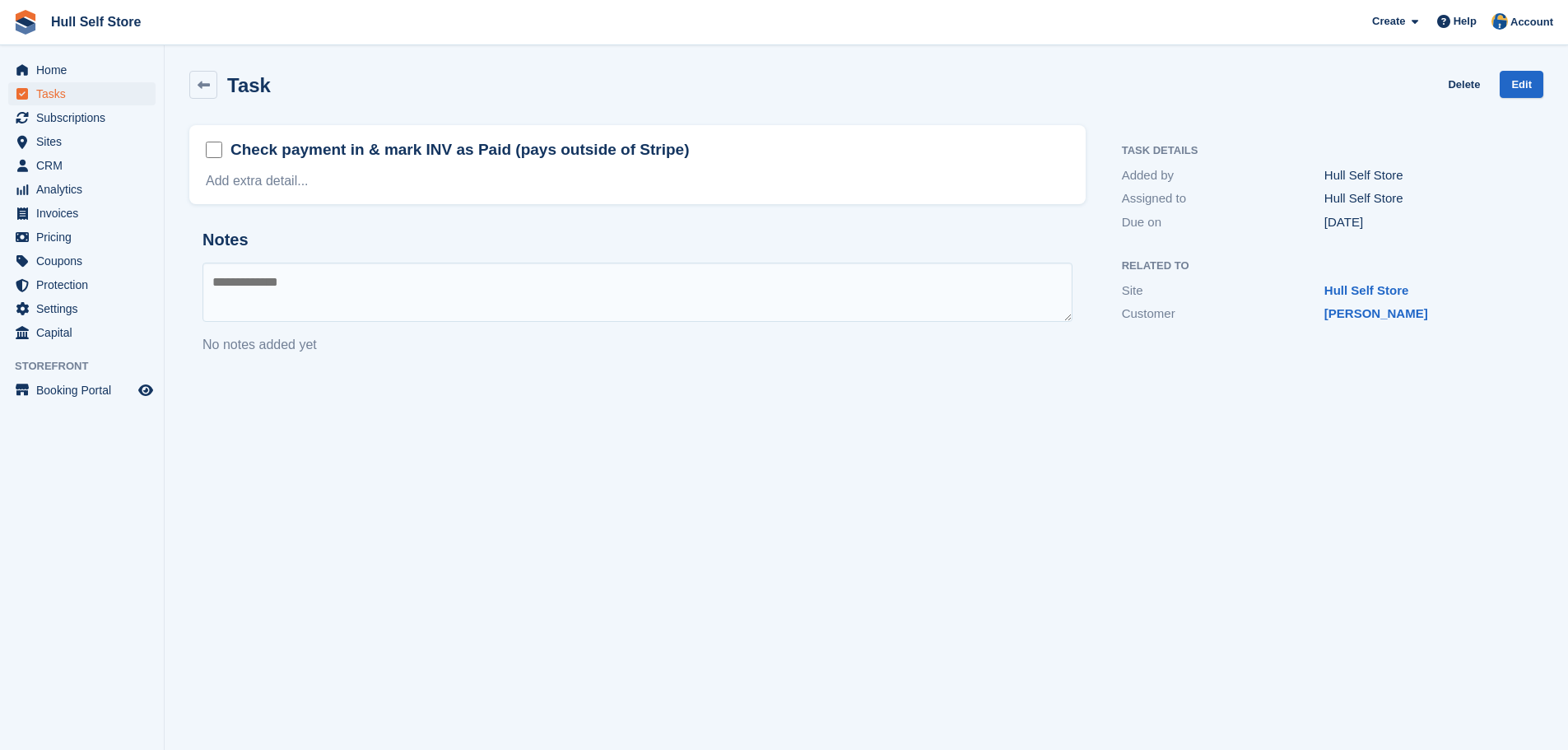
click at [532, 150] on h2 "Check payment in & mark INV as Paid (pays outside of Stripe)" at bounding box center [460, 149] width 459 height 21
click at [1513, 66] on div "Task Delete Edit" at bounding box center [867, 88] width 1374 height 54
click at [1514, 75] on link "Edit" at bounding box center [1521, 84] width 43 height 27
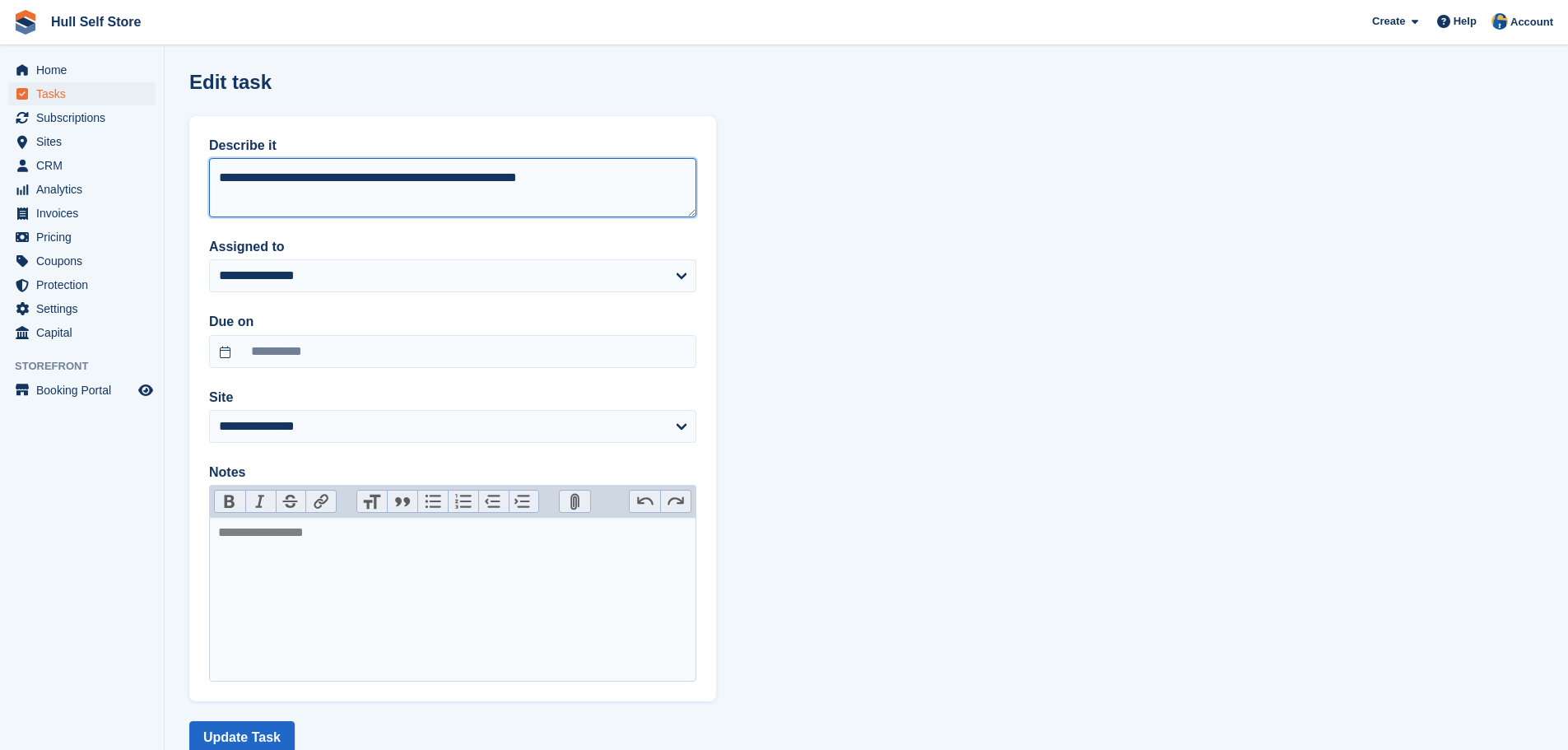
drag, startPoint x: 572, startPoint y: 177, endPoint x: 450, endPoint y: 182, distance: 122.1
click at [450, 182] on textarea "**********" at bounding box center [453, 187] width 487 height 59
type textarea "**********"
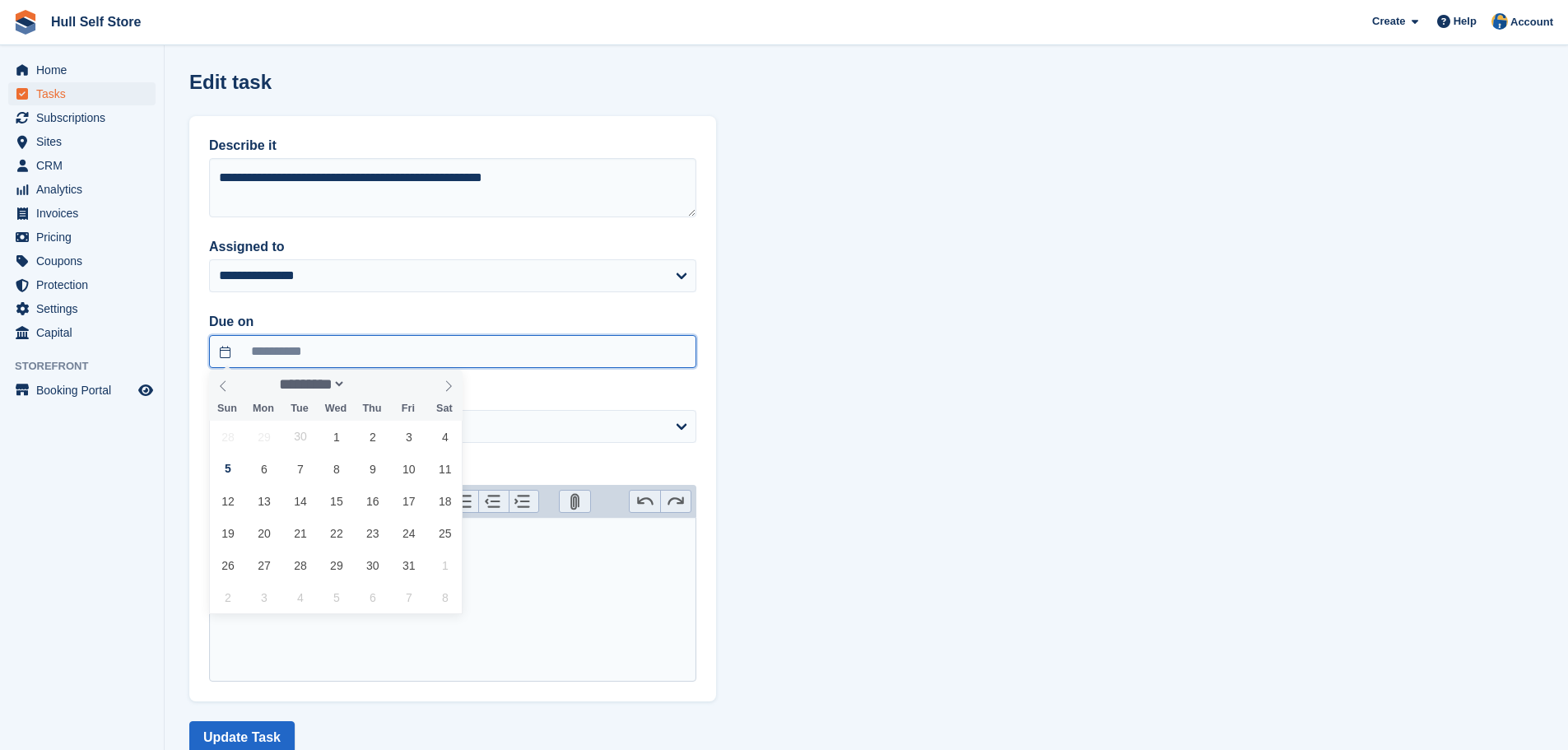
click at [326, 363] on body "Hull Self Store Create Subscription Invoice Contact Deal Discount Page Help Cha…" at bounding box center [784, 399] width 1568 height 799
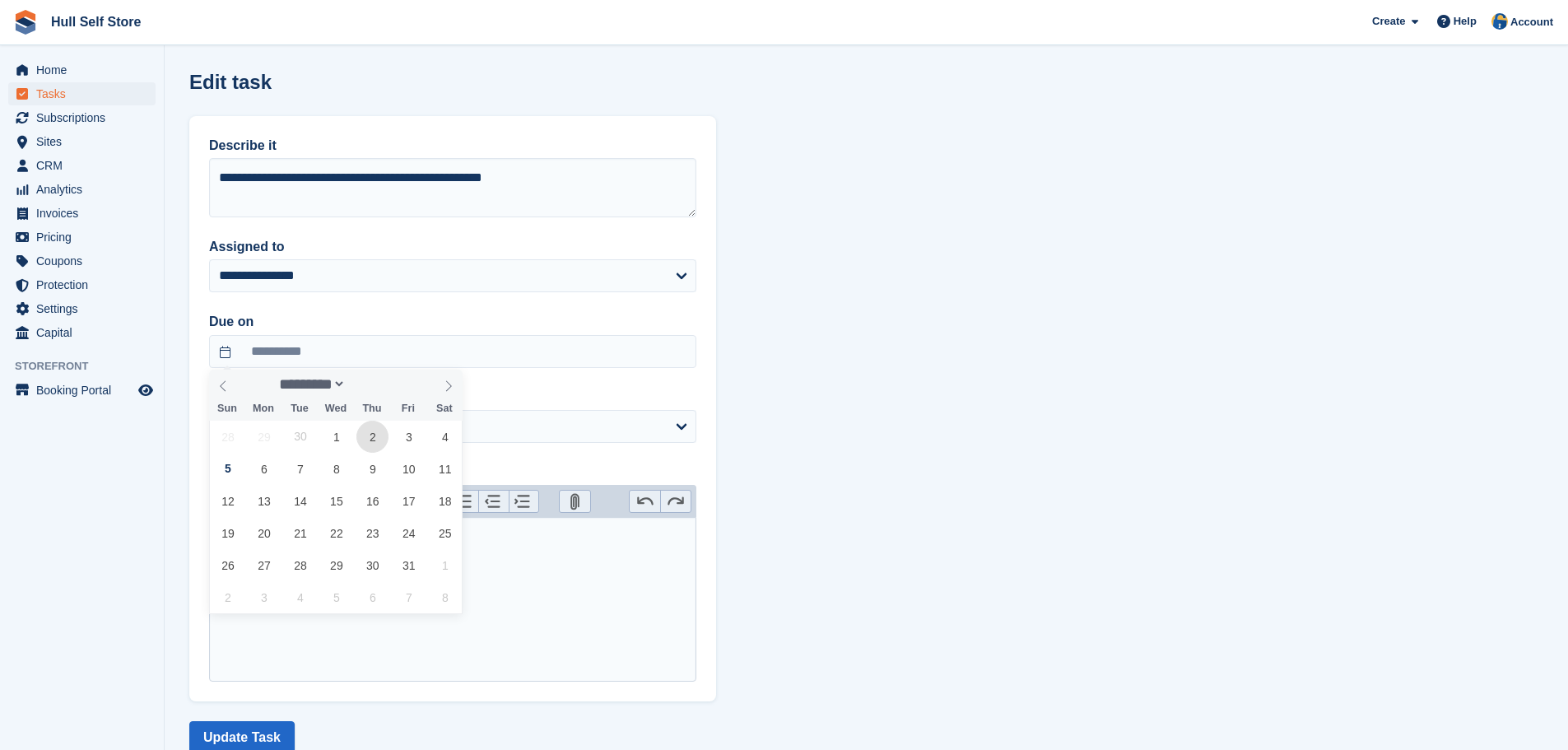
click at [364, 440] on span "2" at bounding box center [372, 436] width 32 height 32
type input "**********"
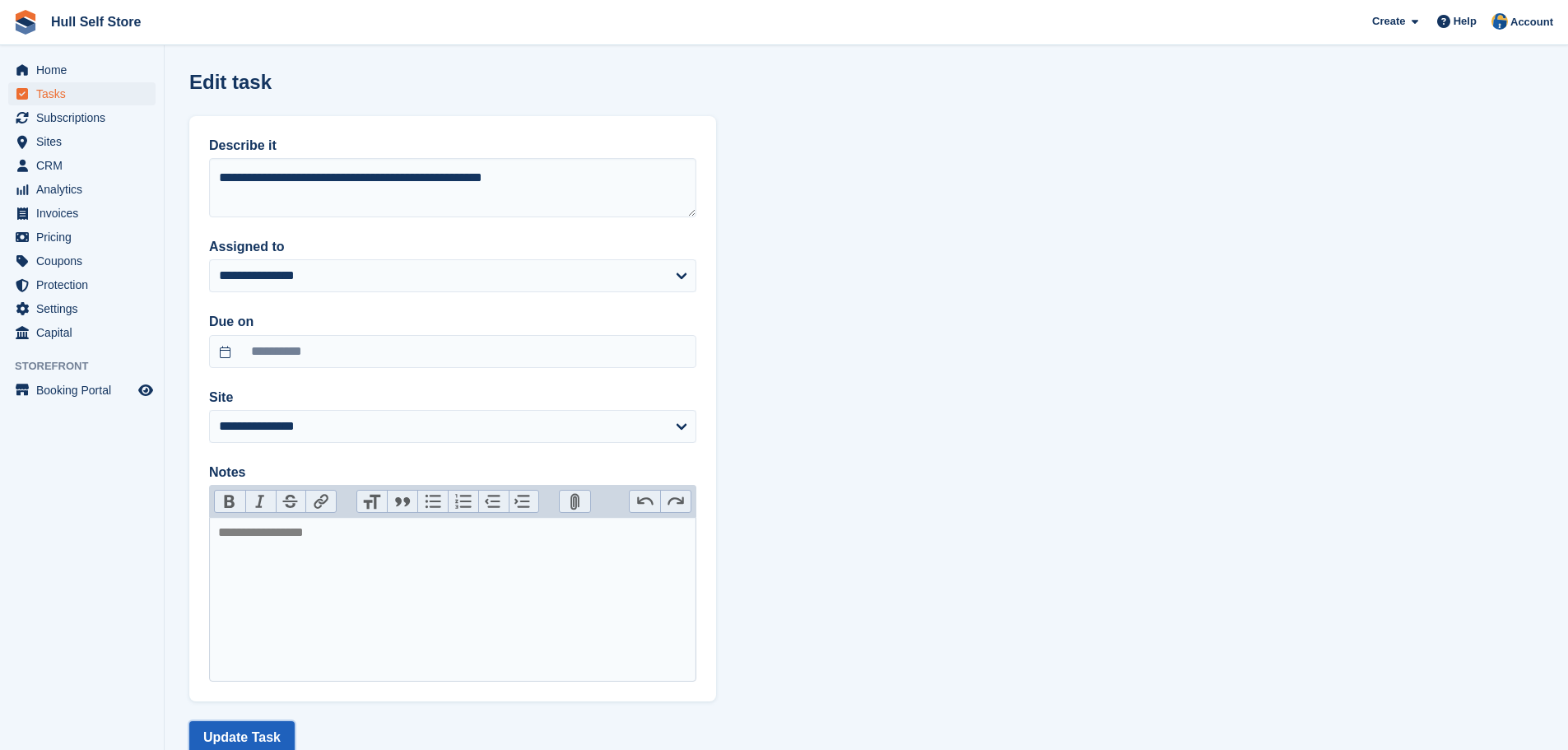
click at [256, 736] on button "Update Task" at bounding box center [242, 738] width 105 height 33
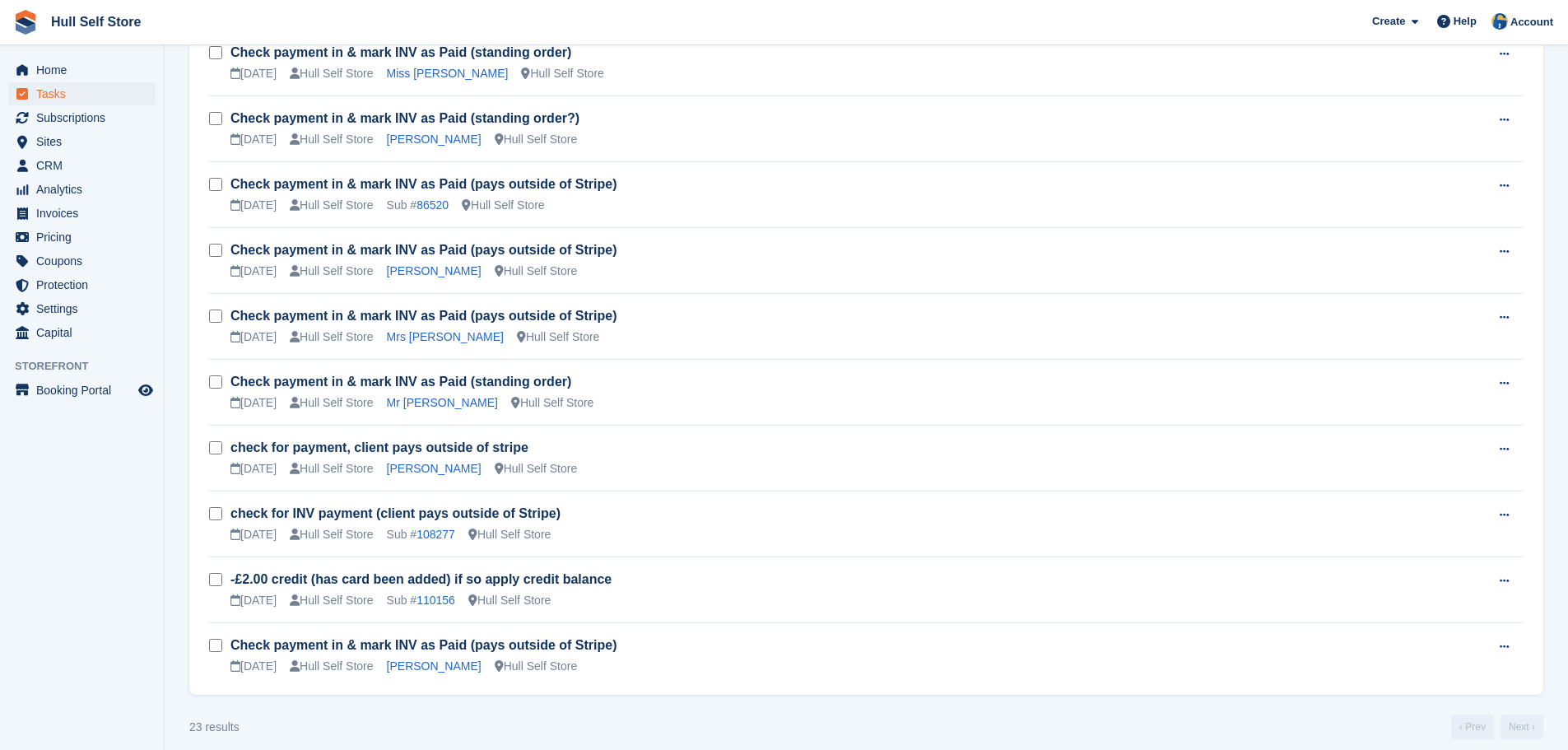
scroll to position [1184, 0]
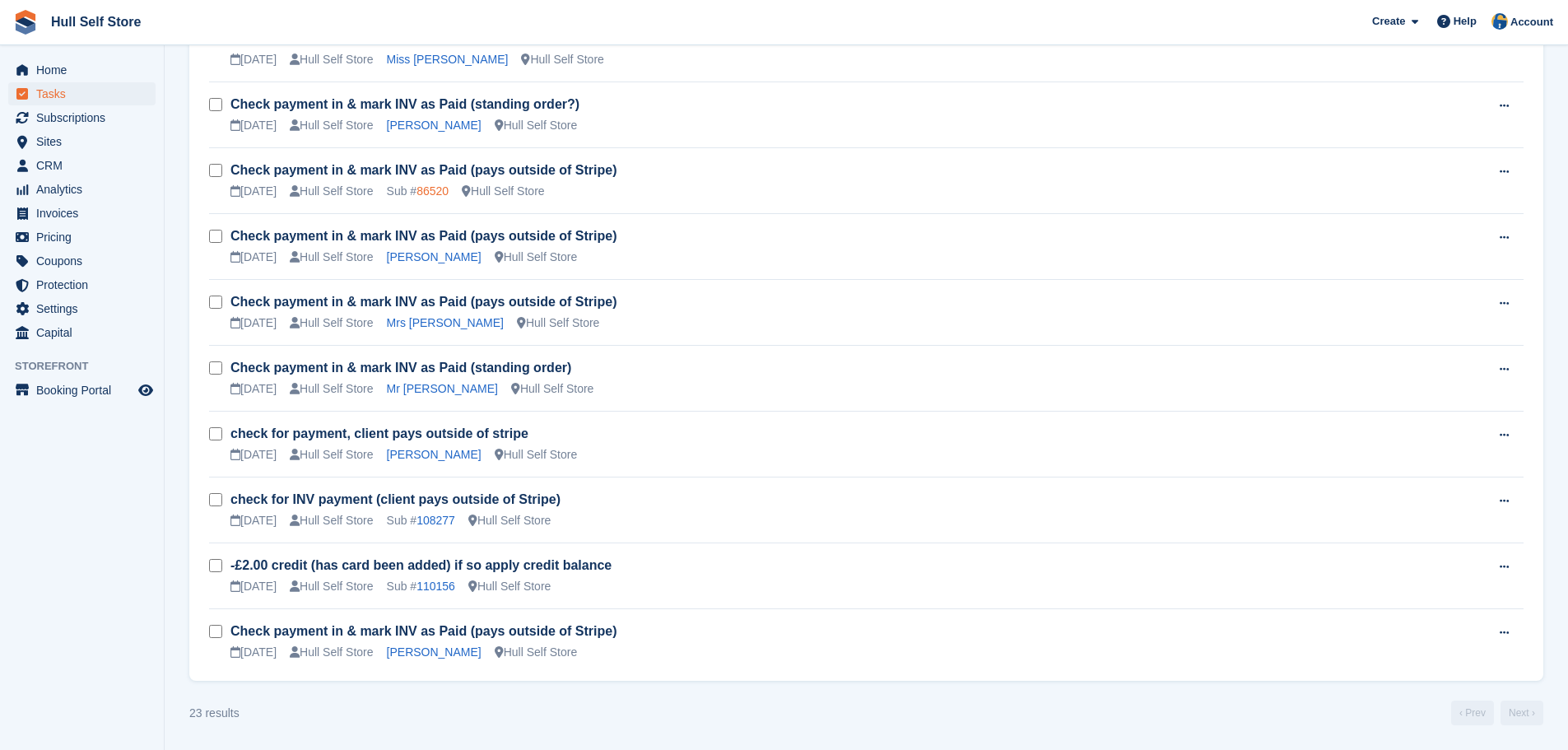
click at [432, 192] on link "86520" at bounding box center [433, 191] width 32 height 13
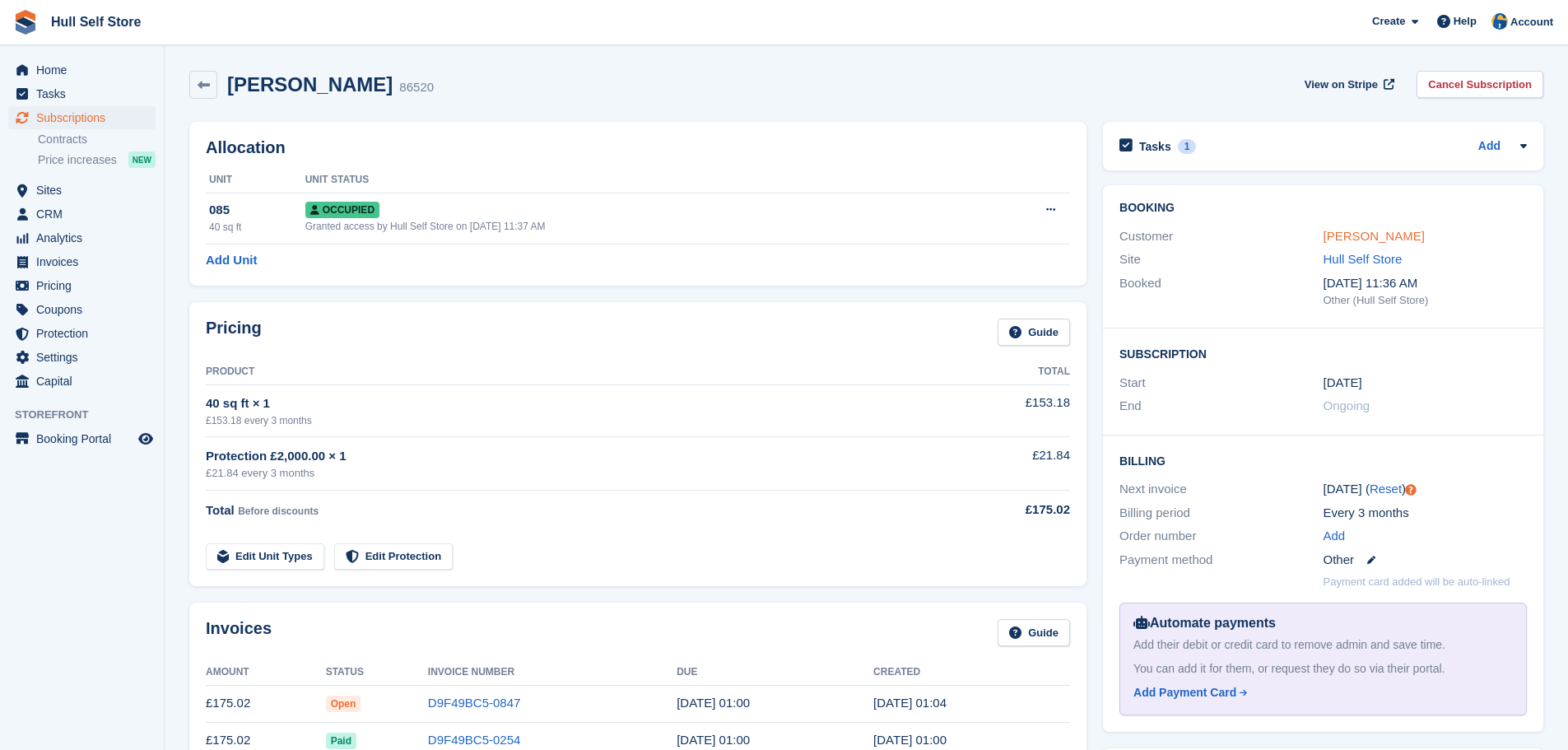
click at [1328, 234] on link "Paul Farr" at bounding box center [1374, 235] width 101 height 14
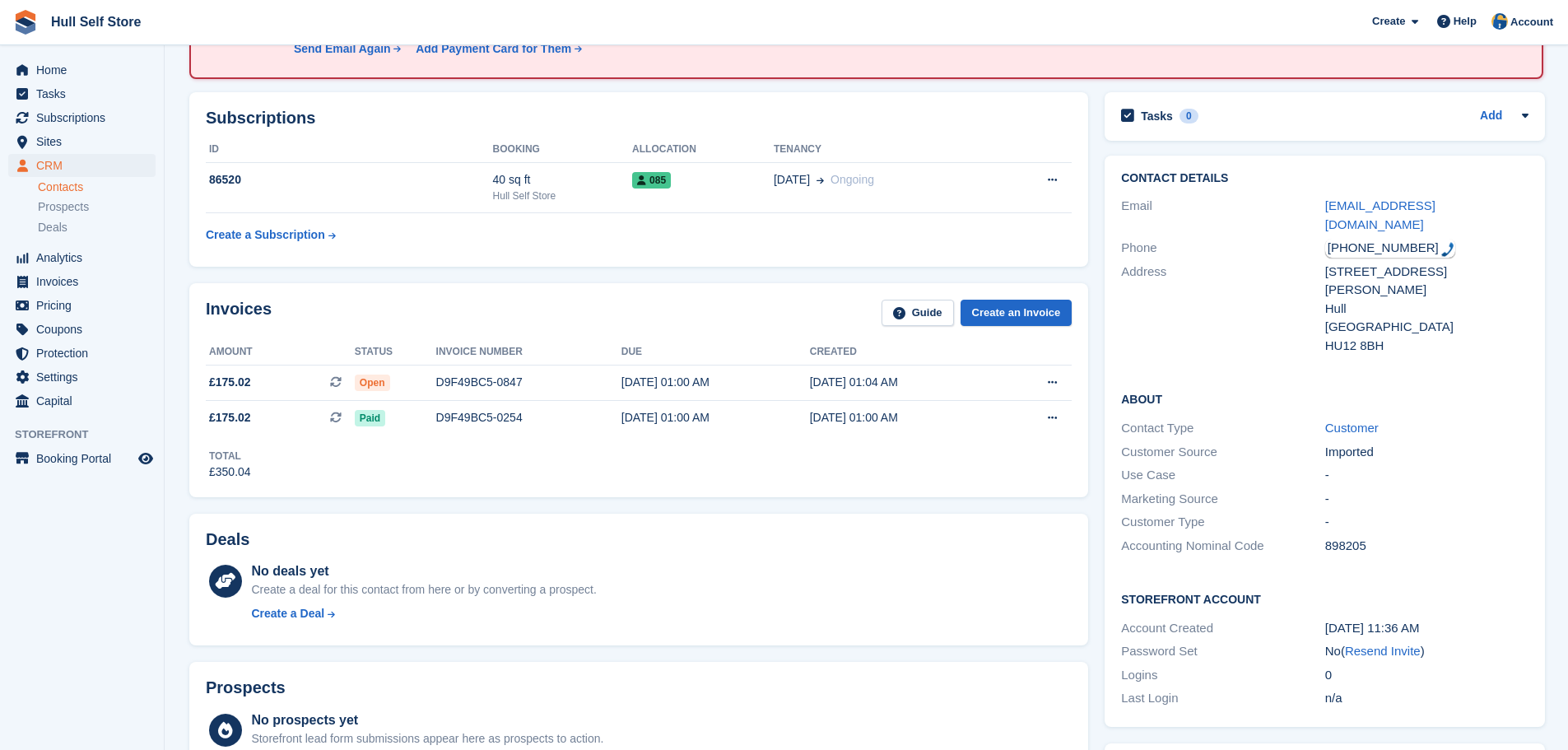
scroll to position [82, 0]
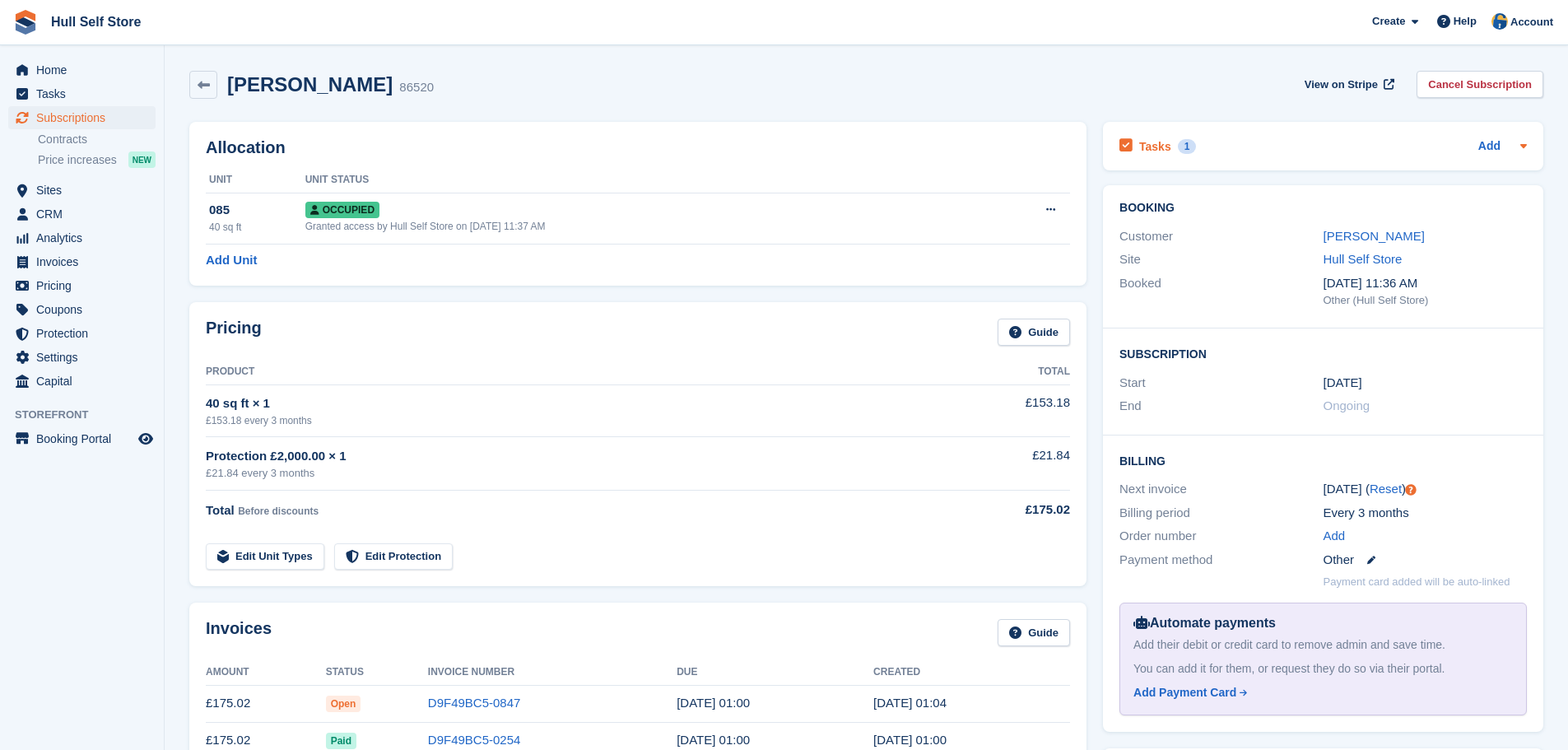
click at [1316, 137] on div "Tasks 1 Add" at bounding box center [1324, 146] width 408 height 22
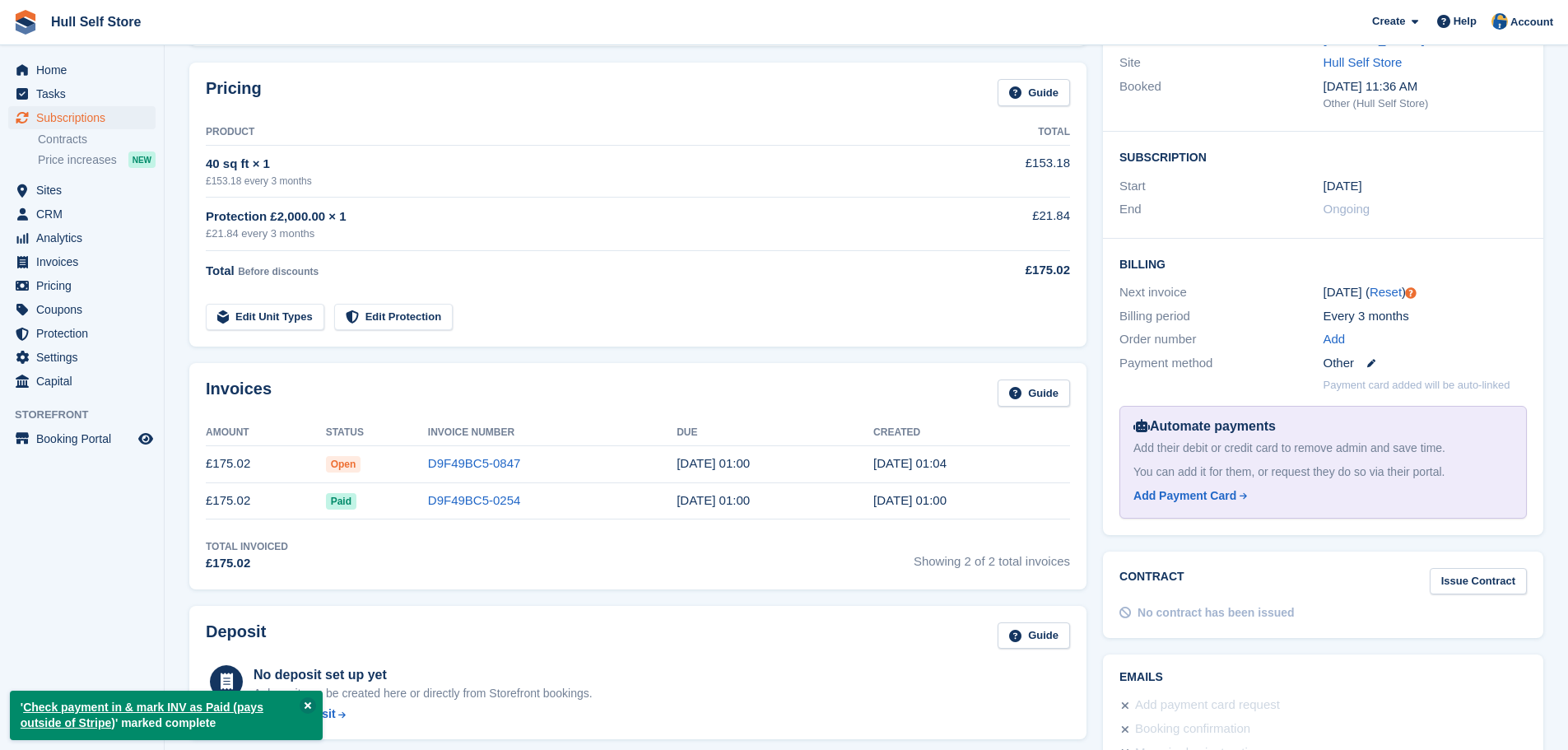
scroll to position [247, 0]
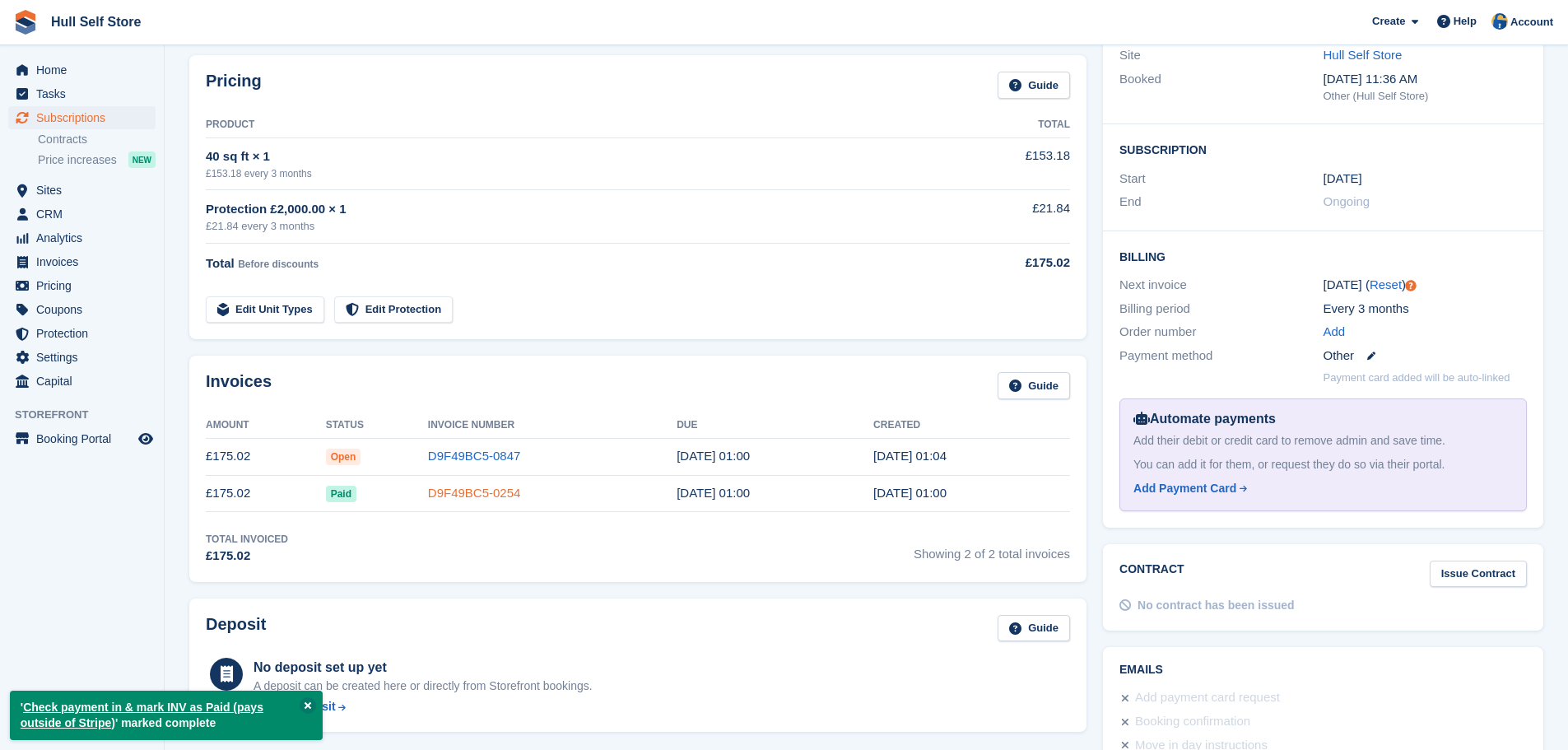
click at [438, 494] on link "D9F49BC5-0254" at bounding box center [474, 493] width 93 height 14
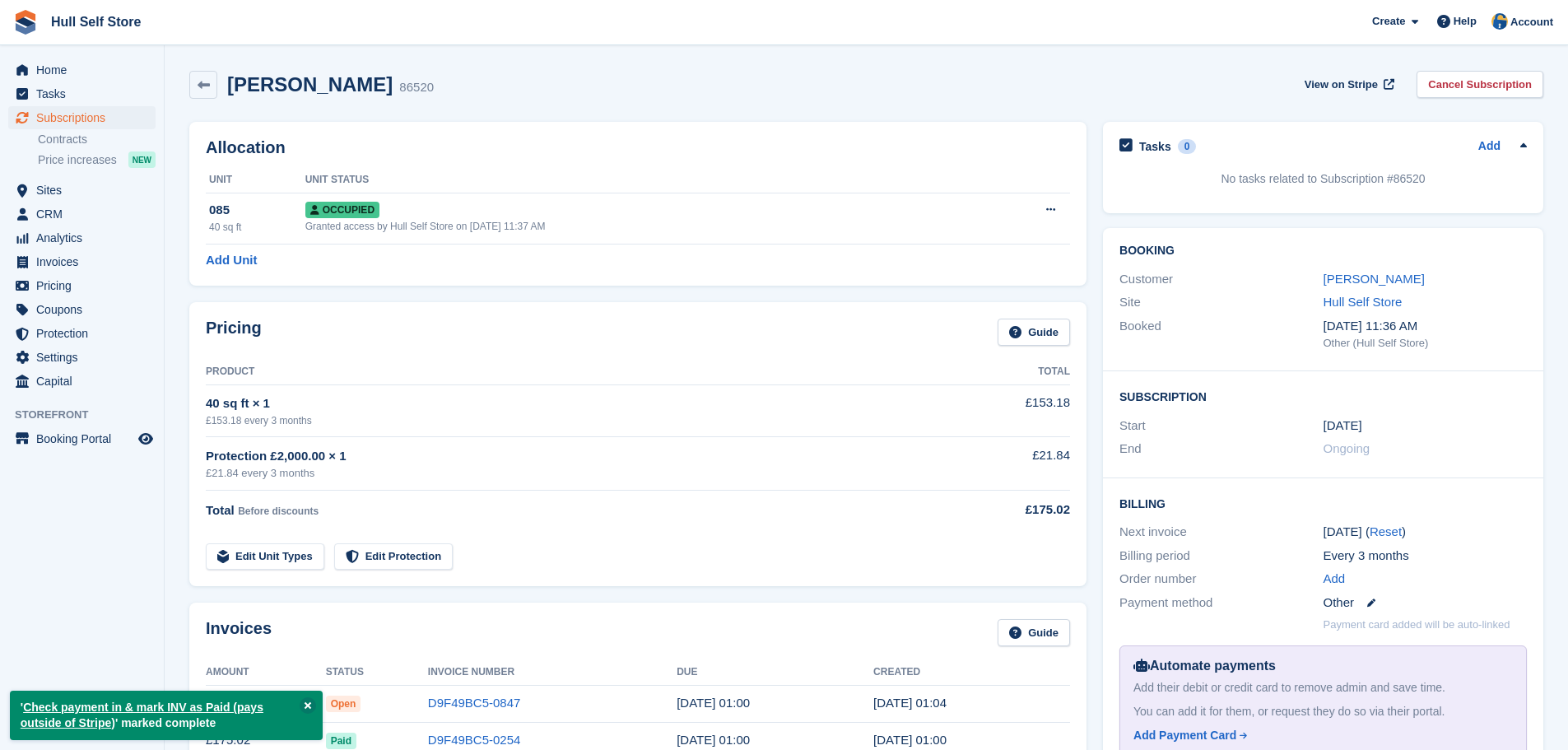
scroll to position [247, 0]
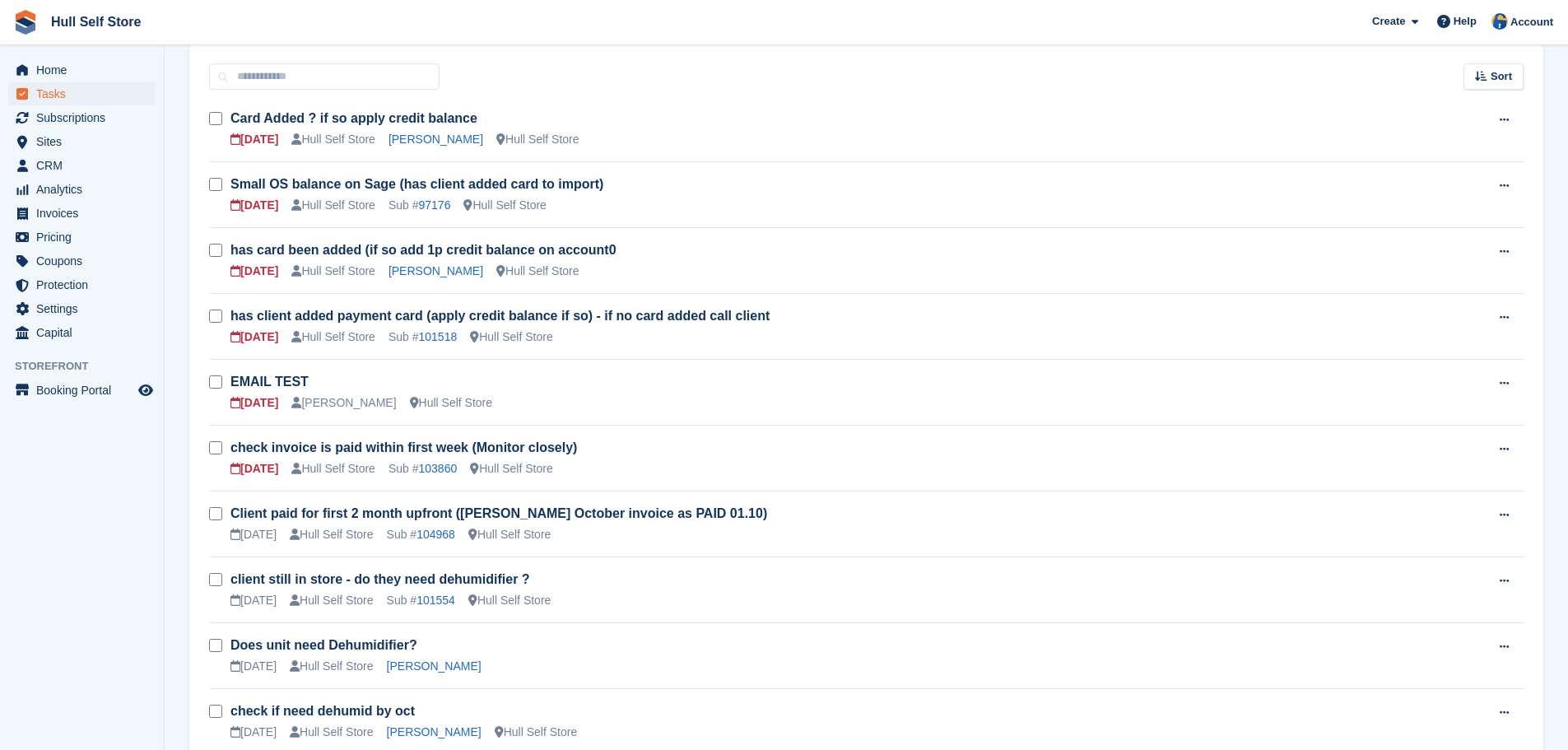
scroll to position [1184, 0]
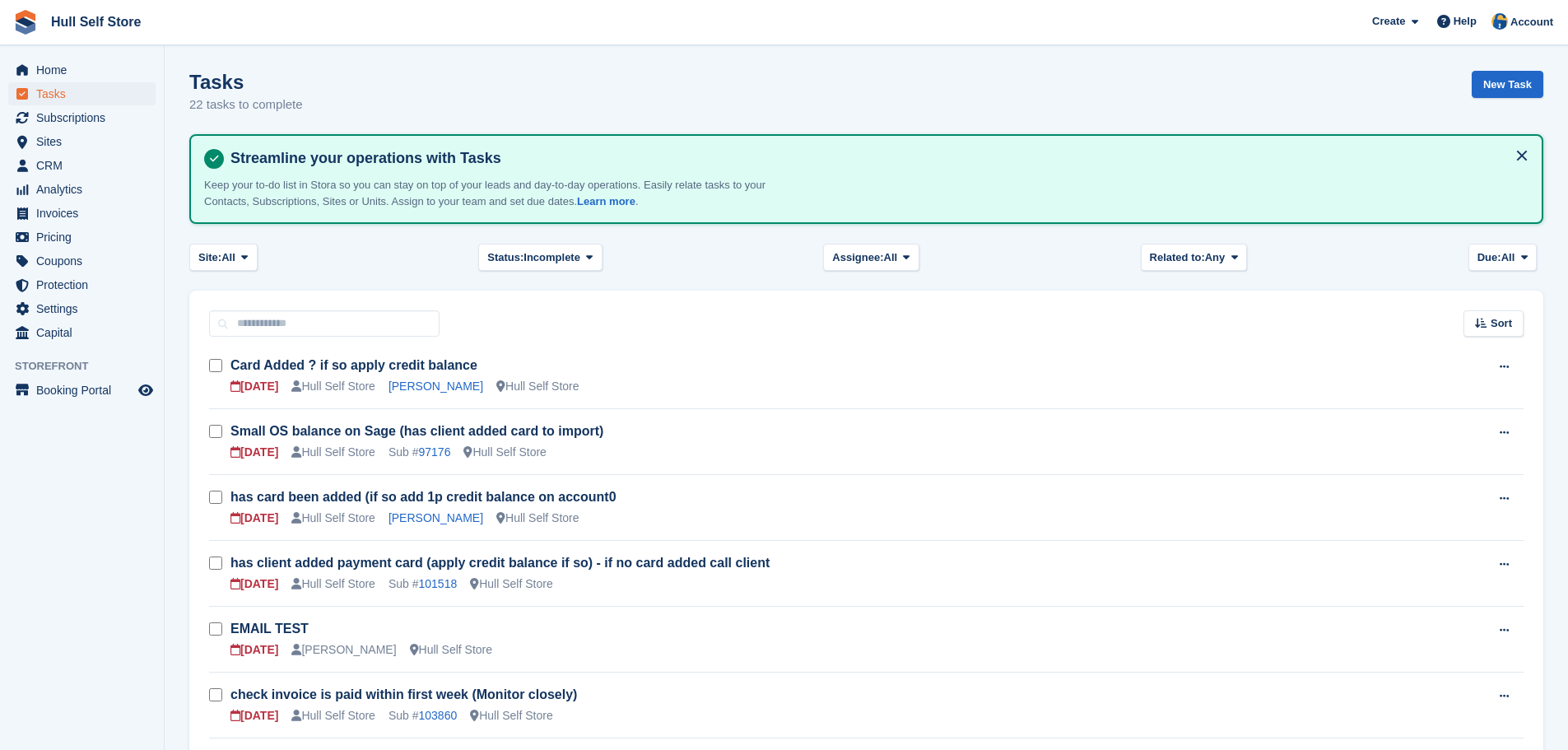
scroll to position [1117, 0]
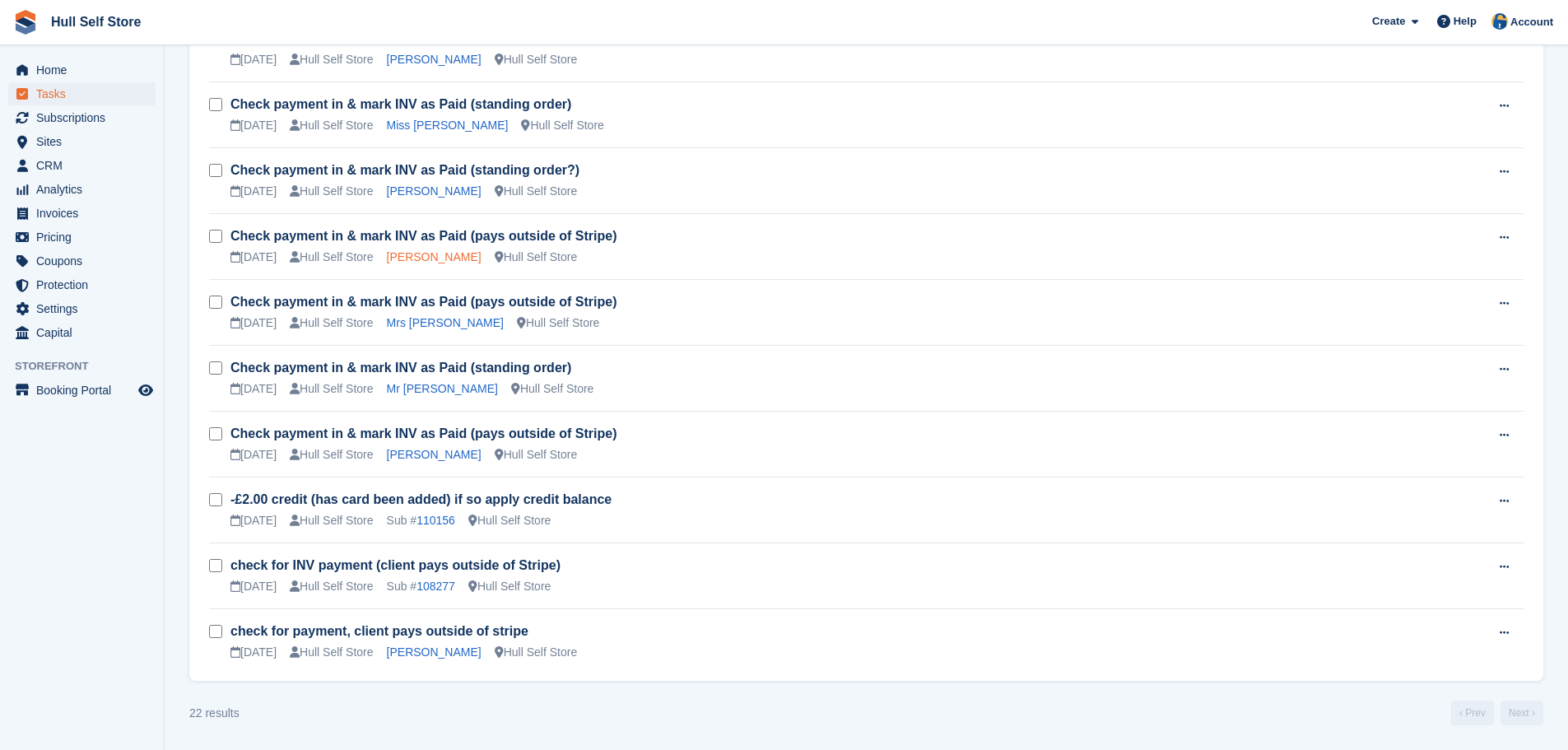
click at [430, 257] on link "Mr Philip Spenceley" at bounding box center [434, 256] width 95 height 13
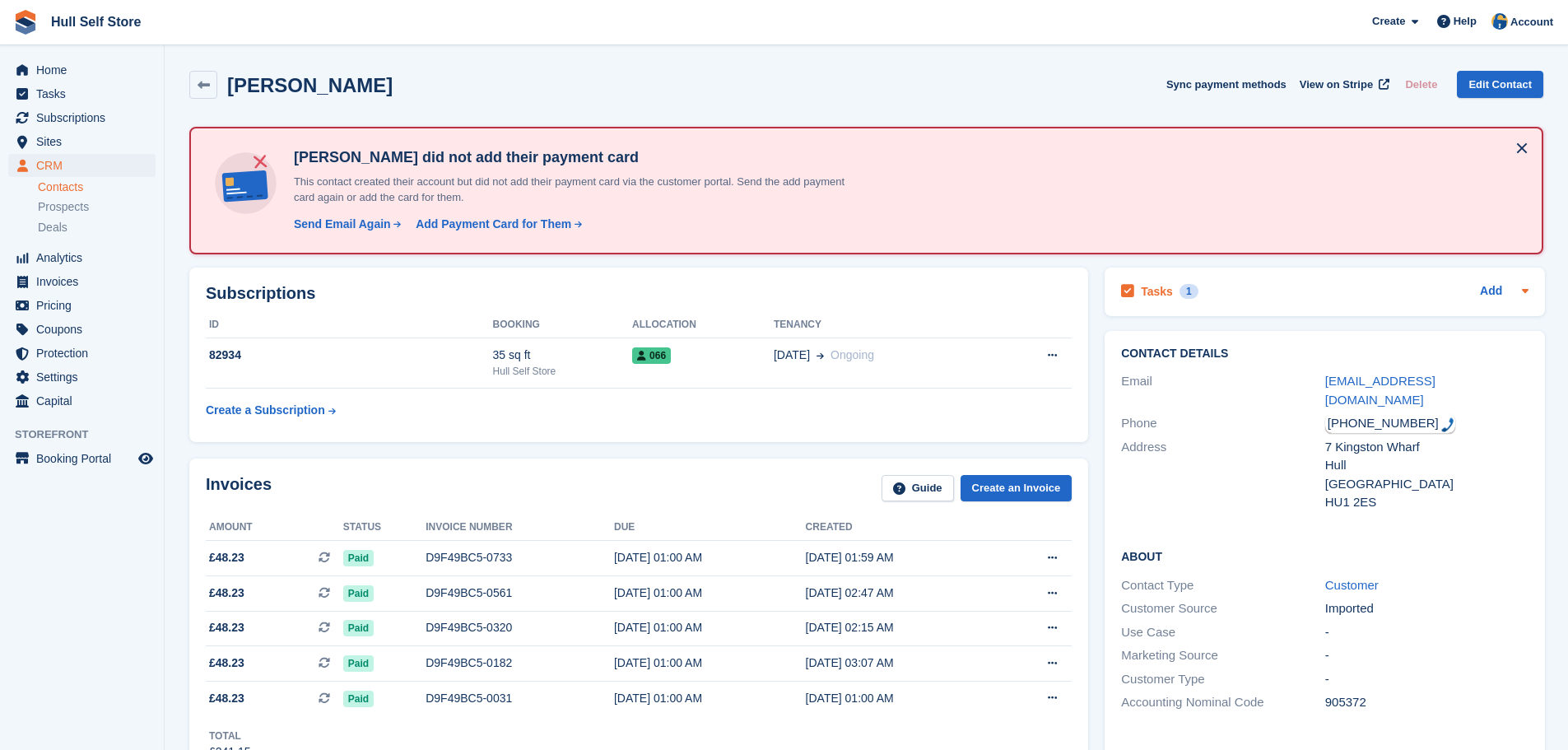
click at [1390, 292] on div "Tasks 1 Add" at bounding box center [1325, 292] width 408 height 22
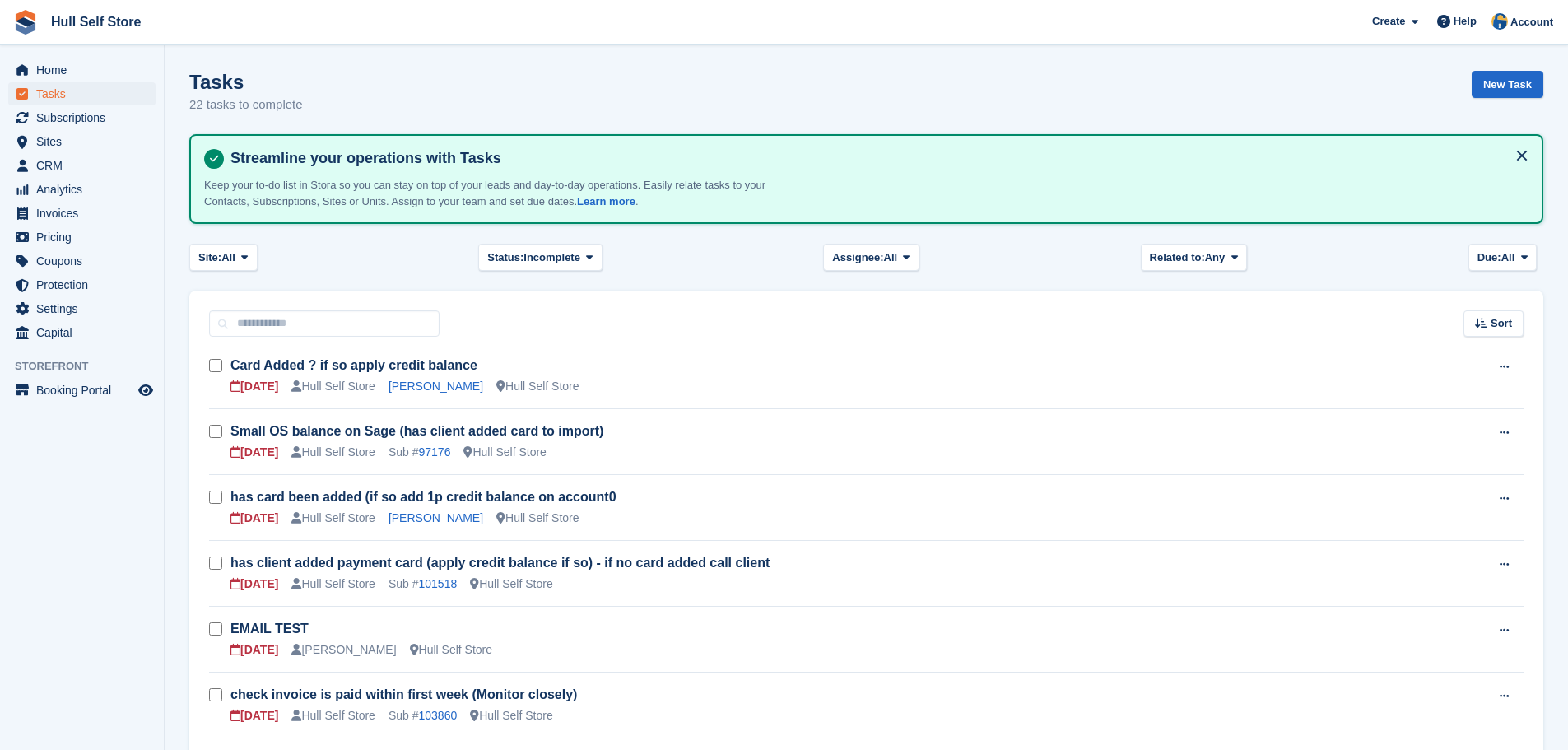
scroll to position [1117, 0]
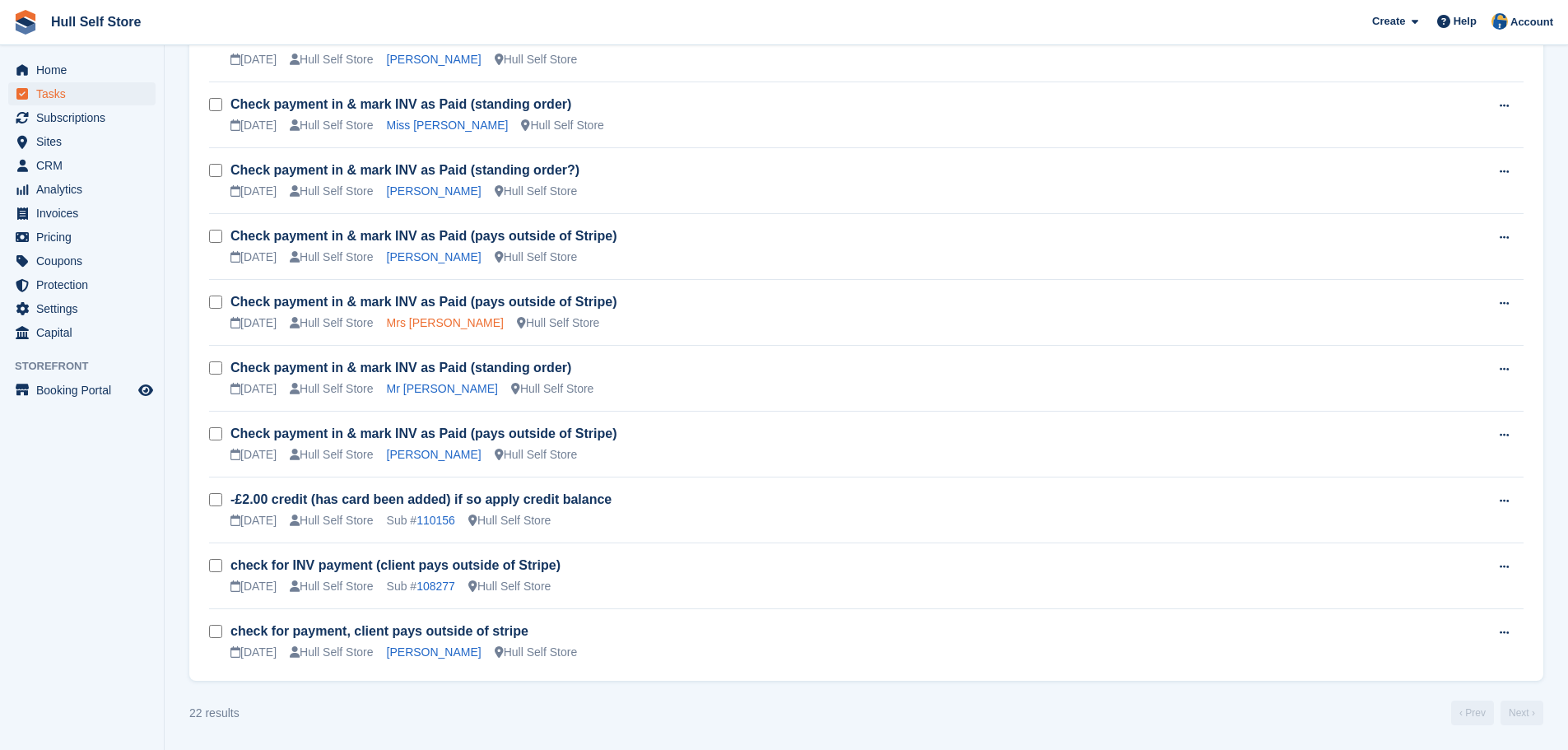
click at [429, 322] on link "Mrs Sandra Foster" at bounding box center [445, 323] width 117 height 13
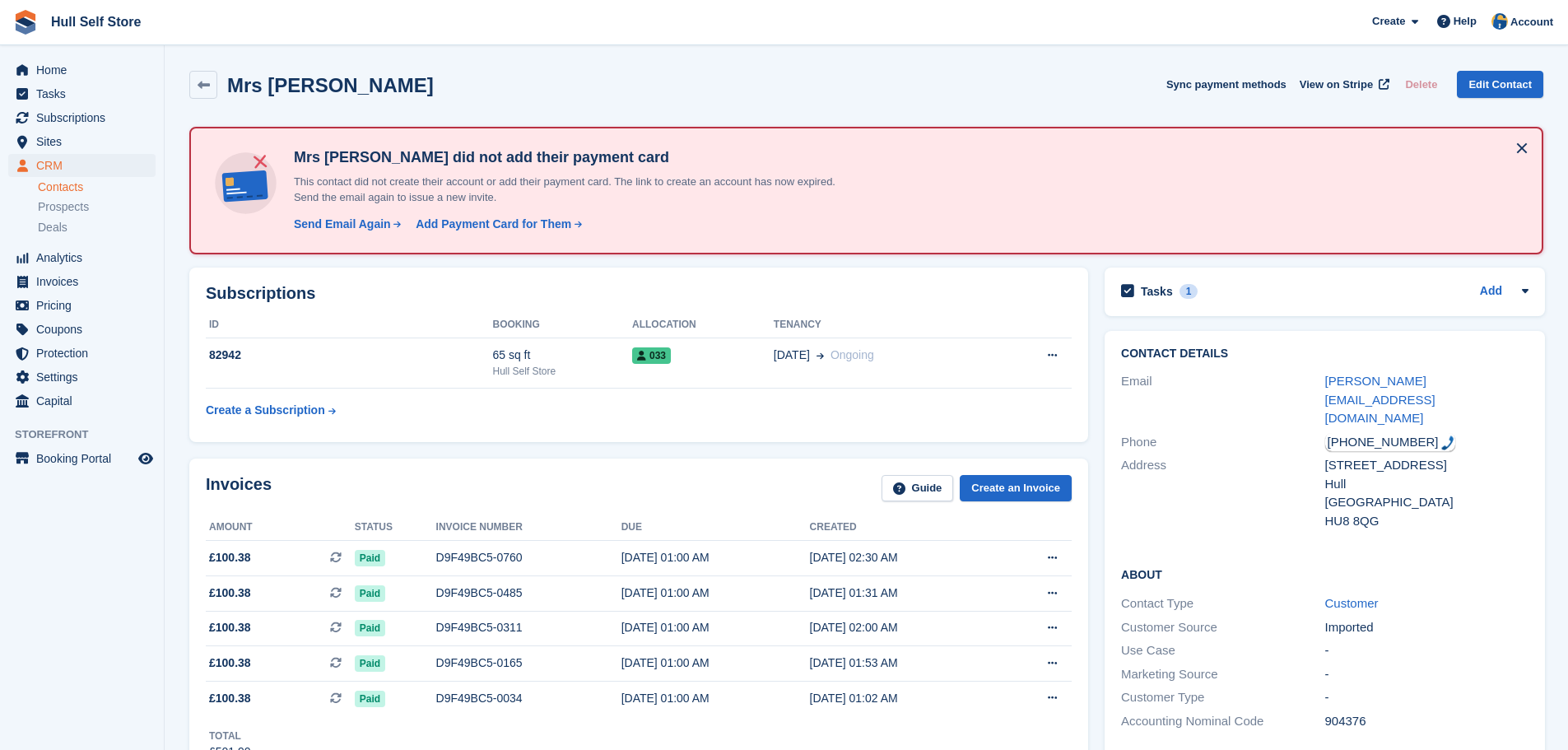
click at [1254, 306] on div "Tasks 1 Add Check payment in & mark INV as Paid (pays outside of Stripe) 07 Oct" at bounding box center [1324, 292] width 440 height 49
click at [1258, 288] on div "Tasks 1 Add" at bounding box center [1325, 292] width 408 height 22
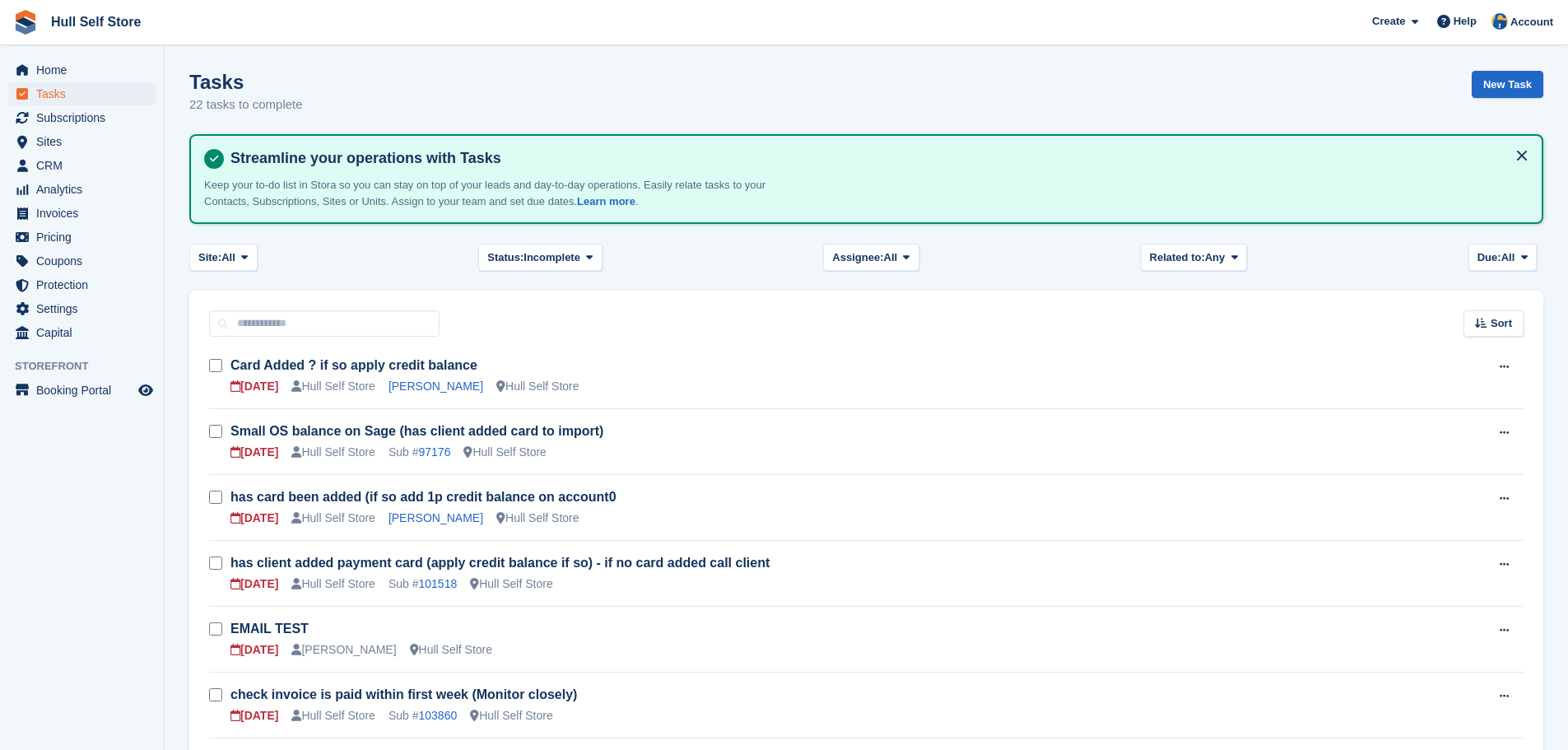
scroll to position [1117, 0]
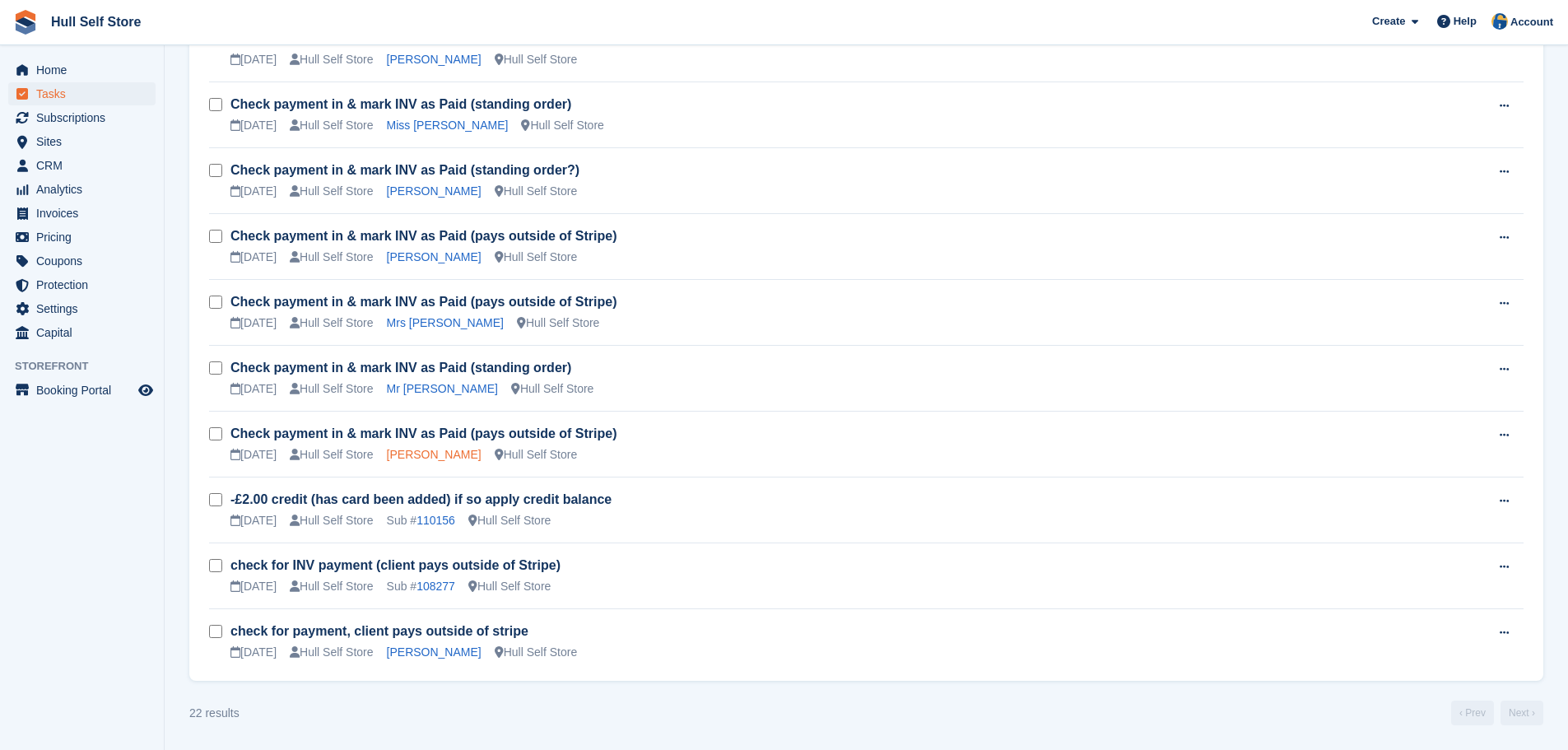
click at [424, 454] on link "[PERSON_NAME]" at bounding box center [434, 455] width 95 height 13
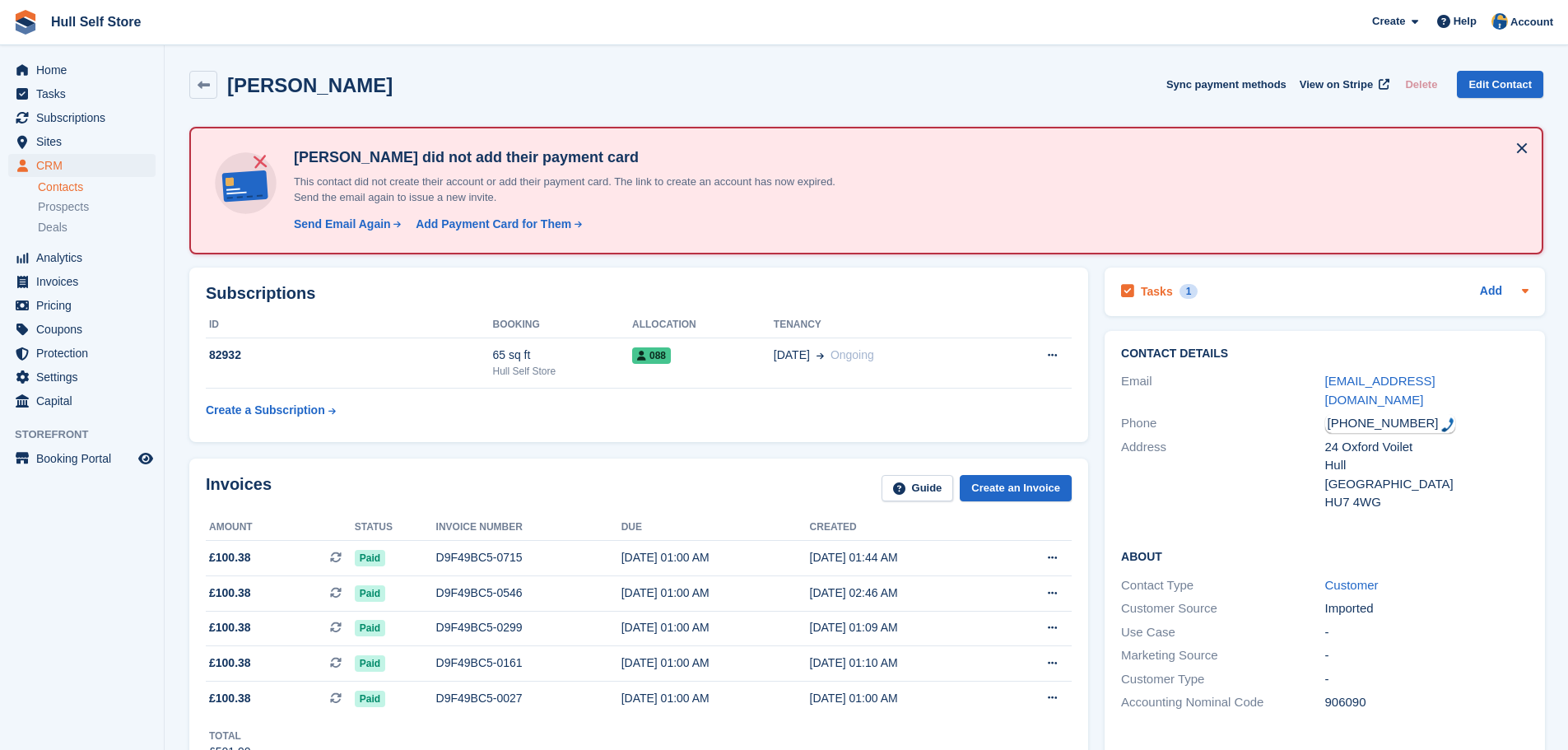
click at [1360, 287] on div "Tasks 1 Add" at bounding box center [1325, 292] width 408 height 22
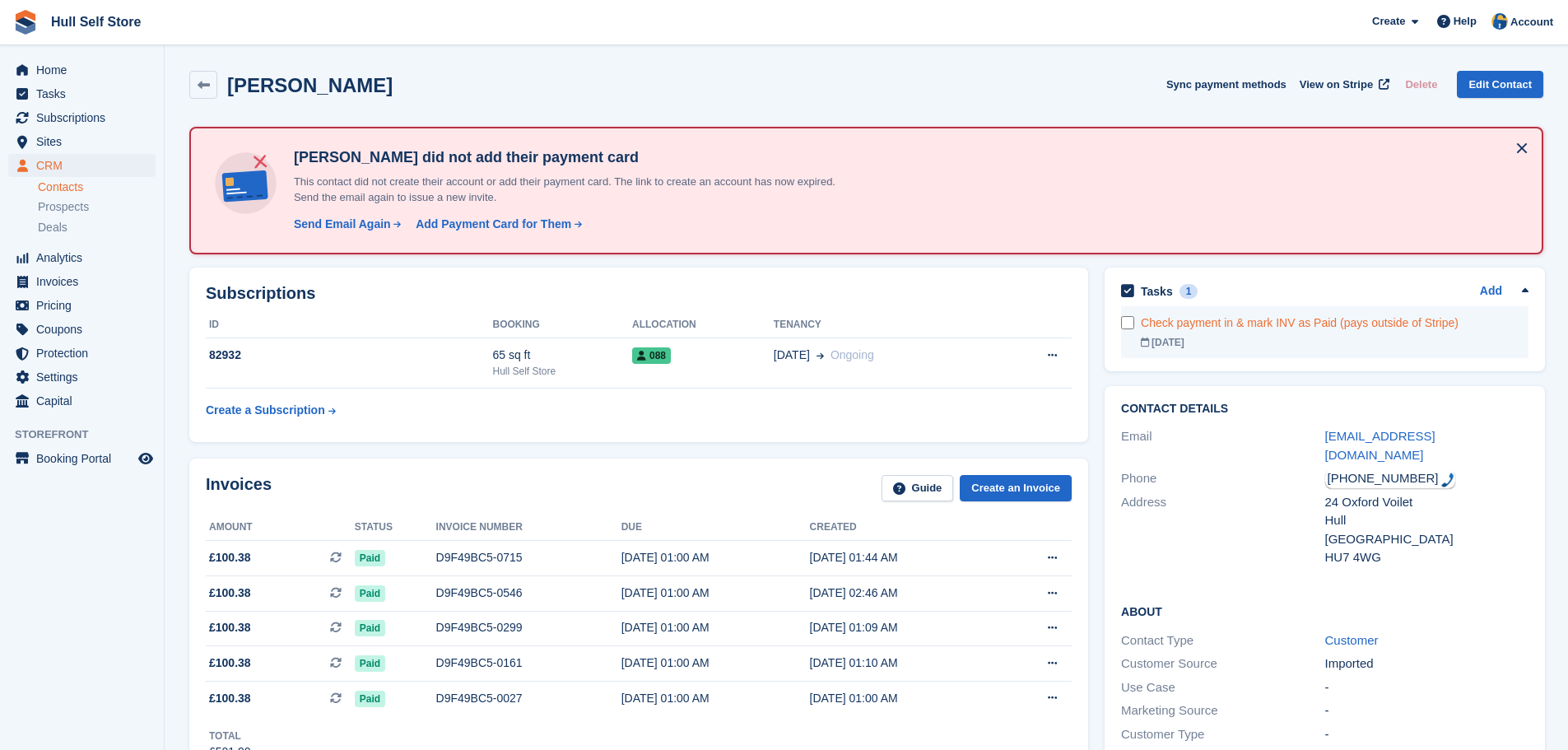
click at [1349, 336] on div "[DATE]" at bounding box center [1335, 342] width 387 height 15
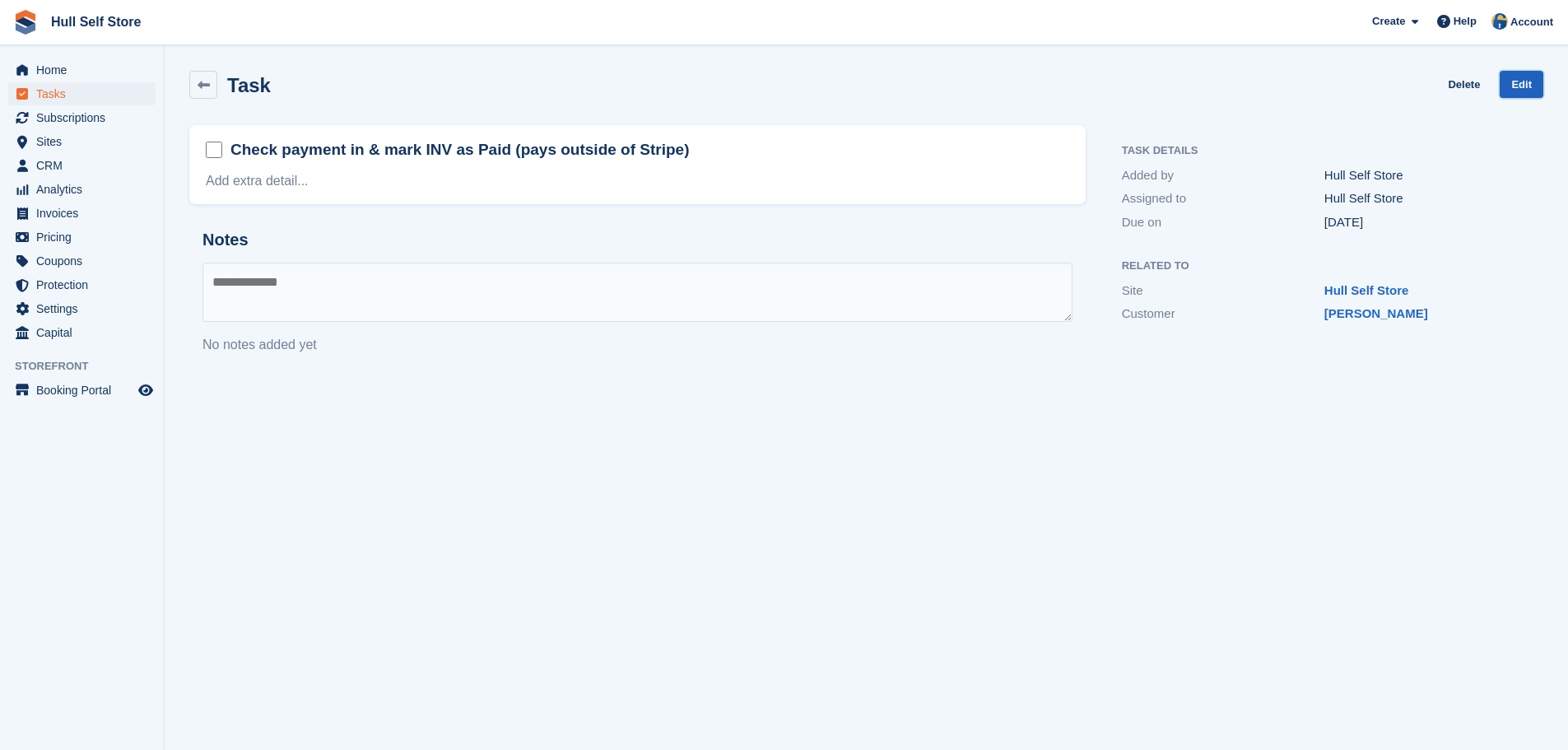
click at [1518, 83] on link "Edit" at bounding box center [1521, 84] width 43 height 27
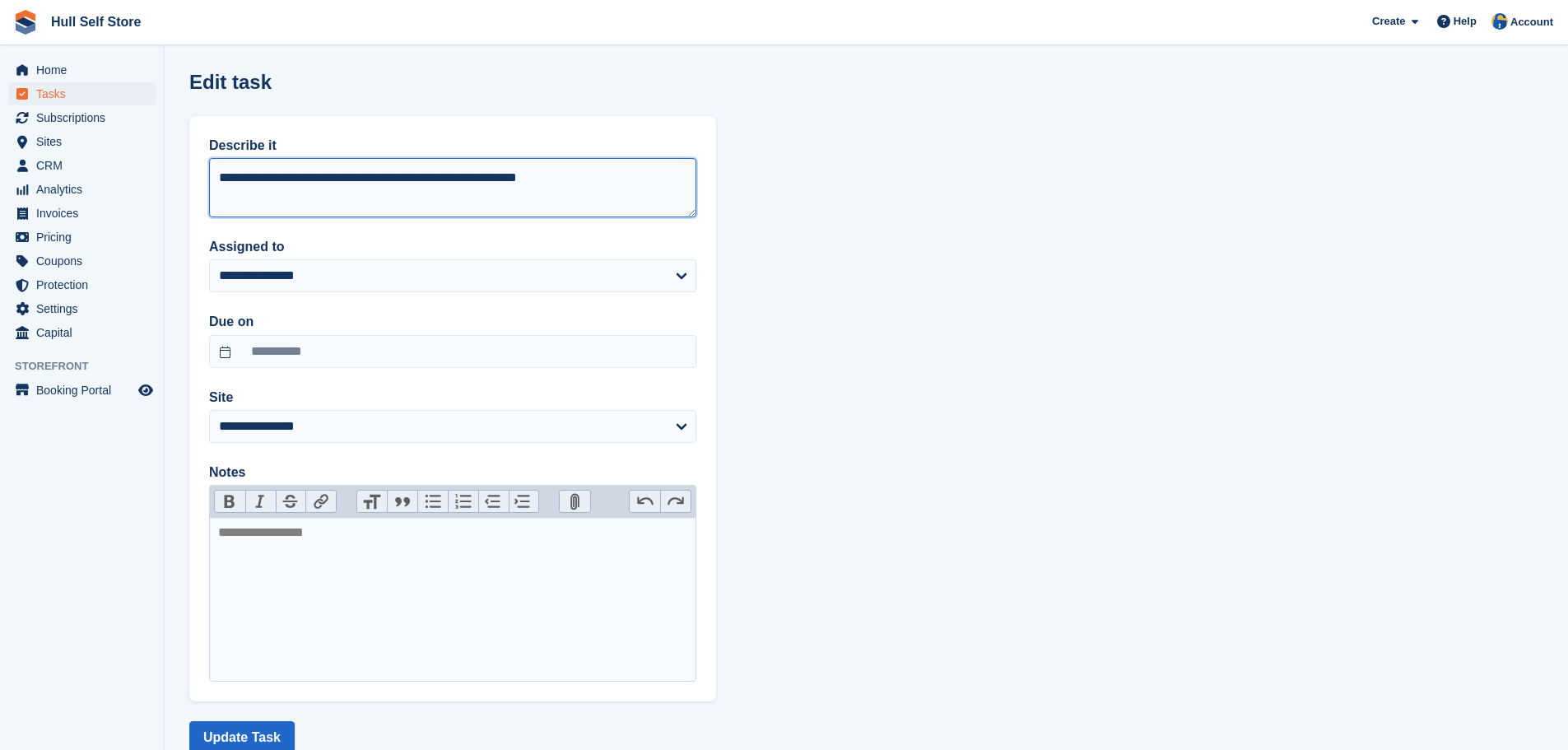
drag, startPoint x: 570, startPoint y: 177, endPoint x: 449, endPoint y: 169, distance: 121.3
click at [449, 169] on textarea "**********" at bounding box center [453, 187] width 487 height 59
type textarea "**********"
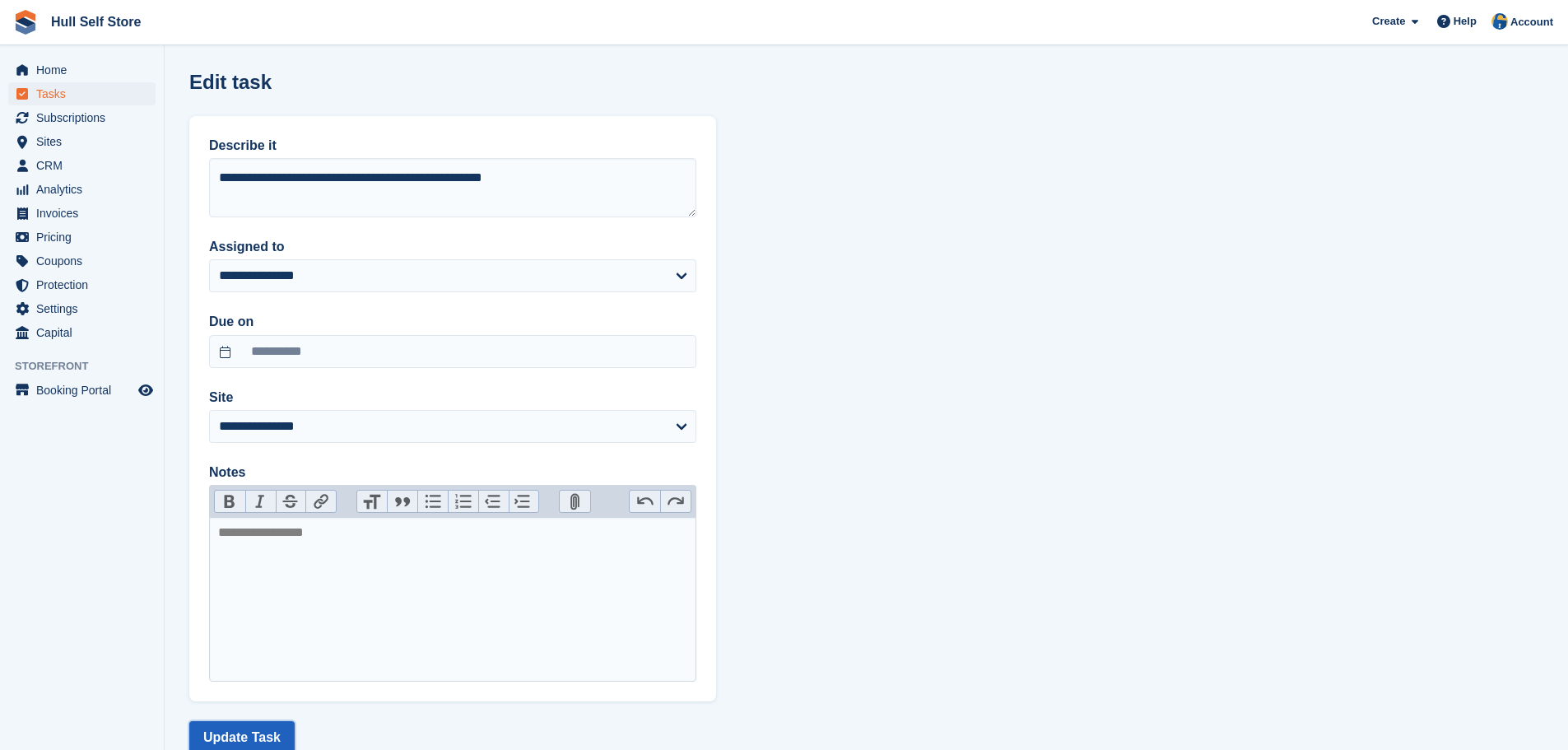
click at [265, 724] on button "Update Task" at bounding box center [242, 738] width 105 height 33
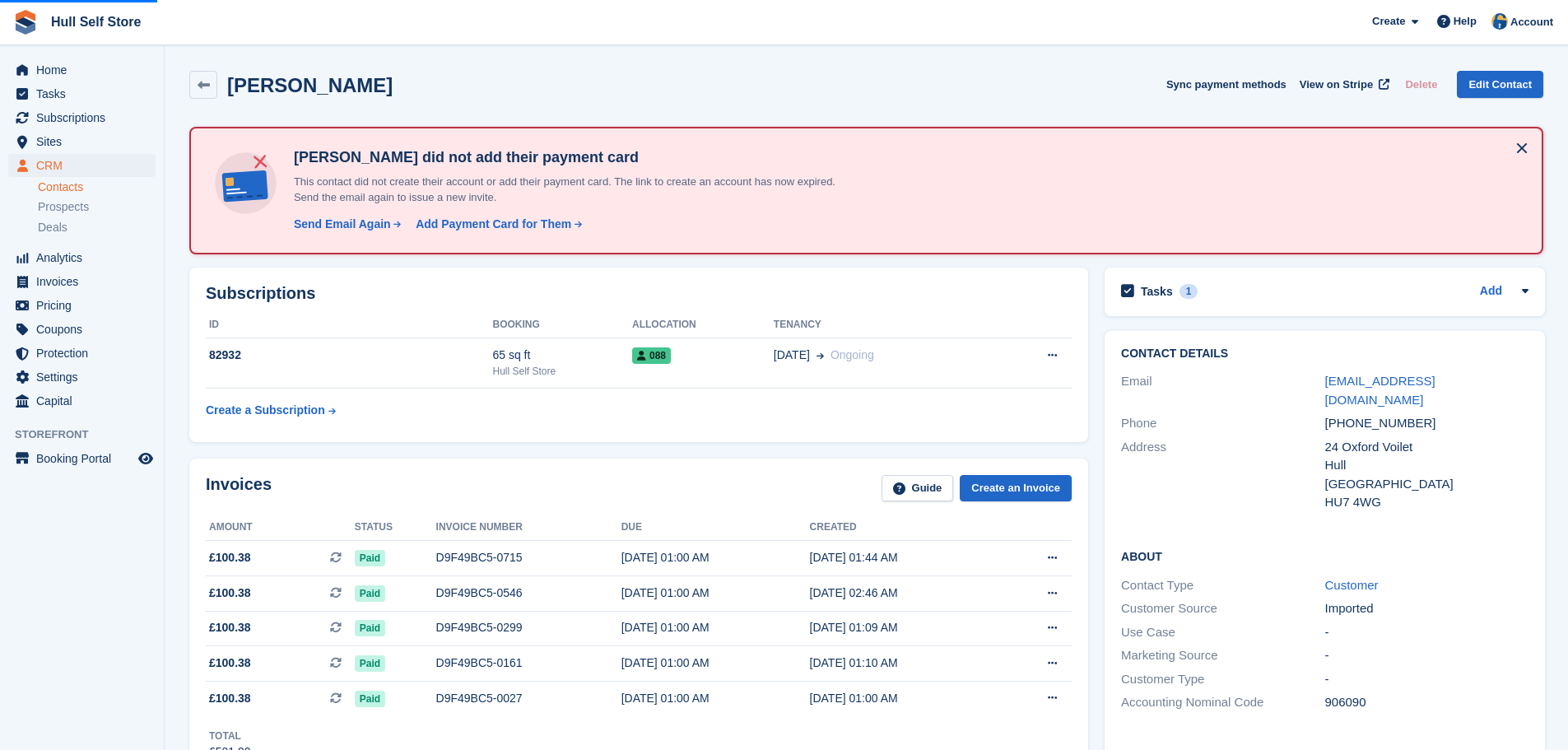
scroll to position [985, 0]
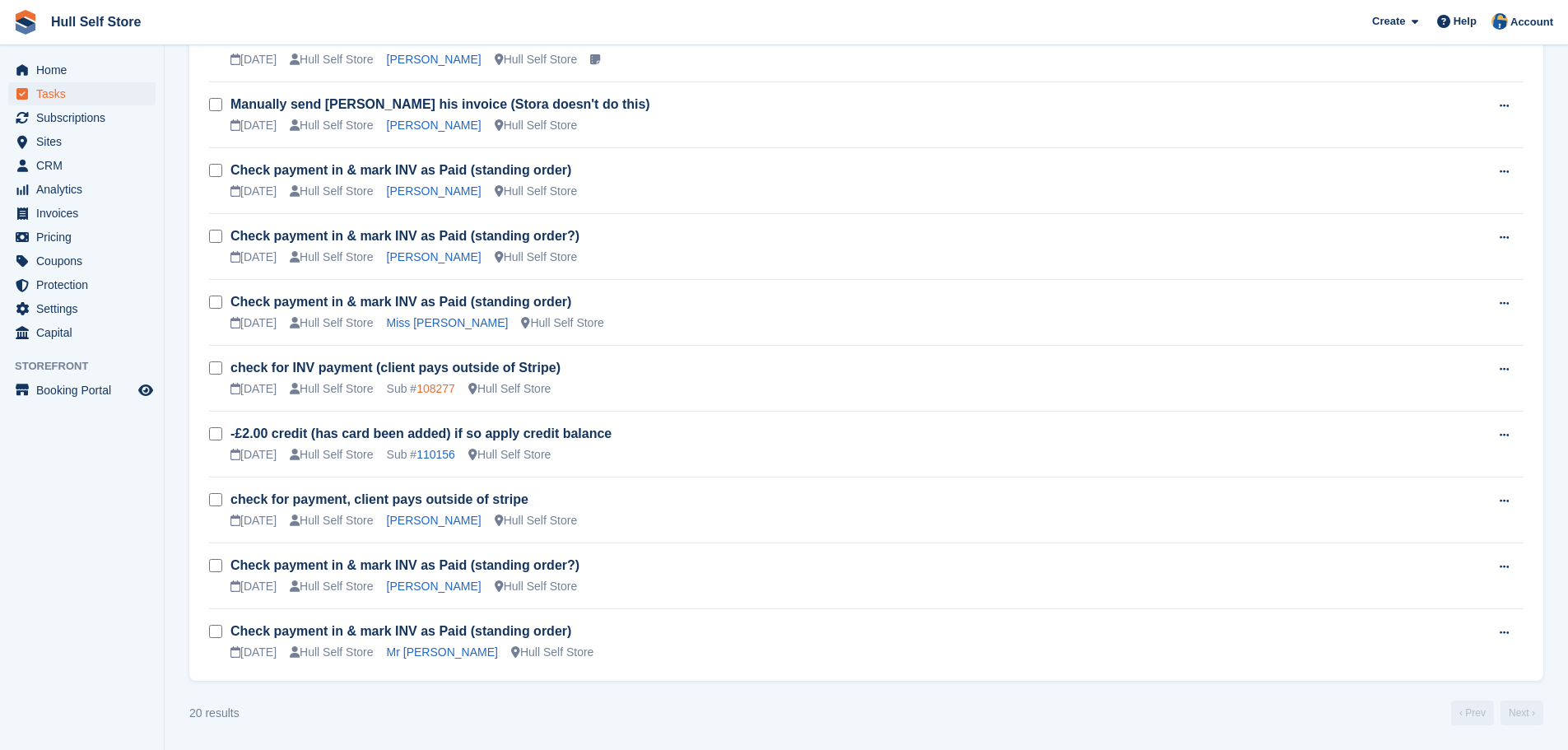
click at [441, 390] on link "108277" at bounding box center [436, 388] width 39 height 13
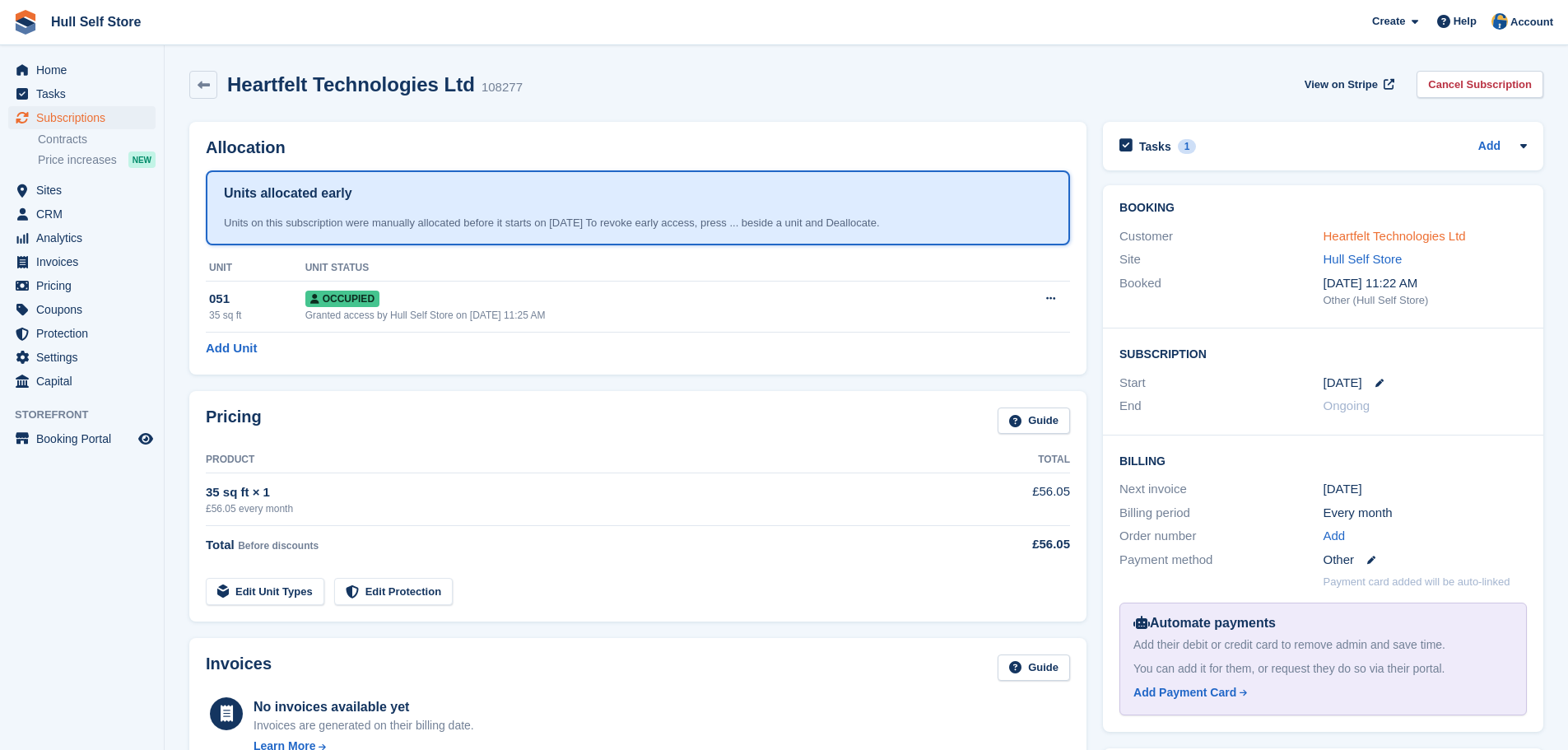
click at [1367, 232] on link "Heartfelt Technologies Ltd" at bounding box center [1395, 235] width 142 height 14
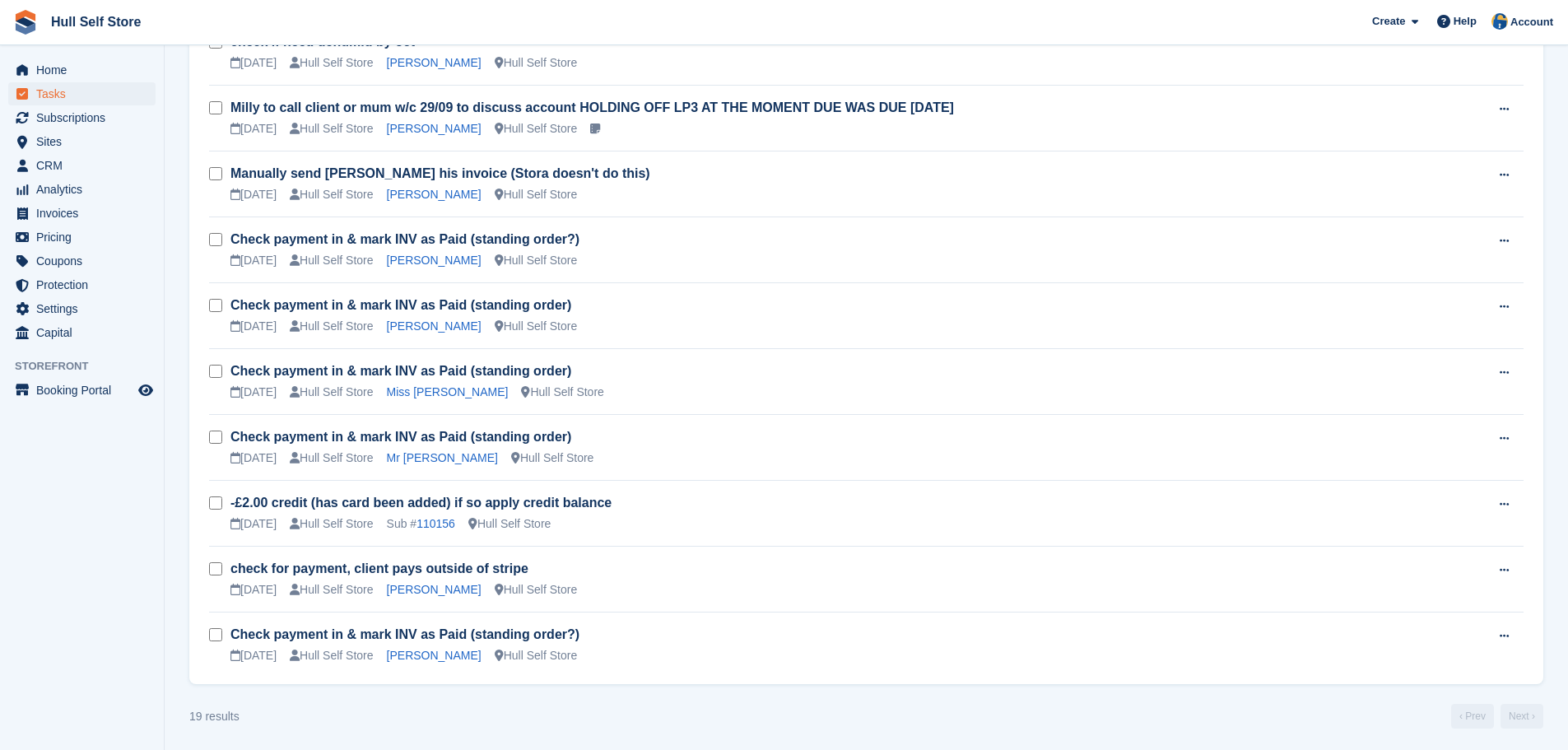
scroll to position [920, 0]
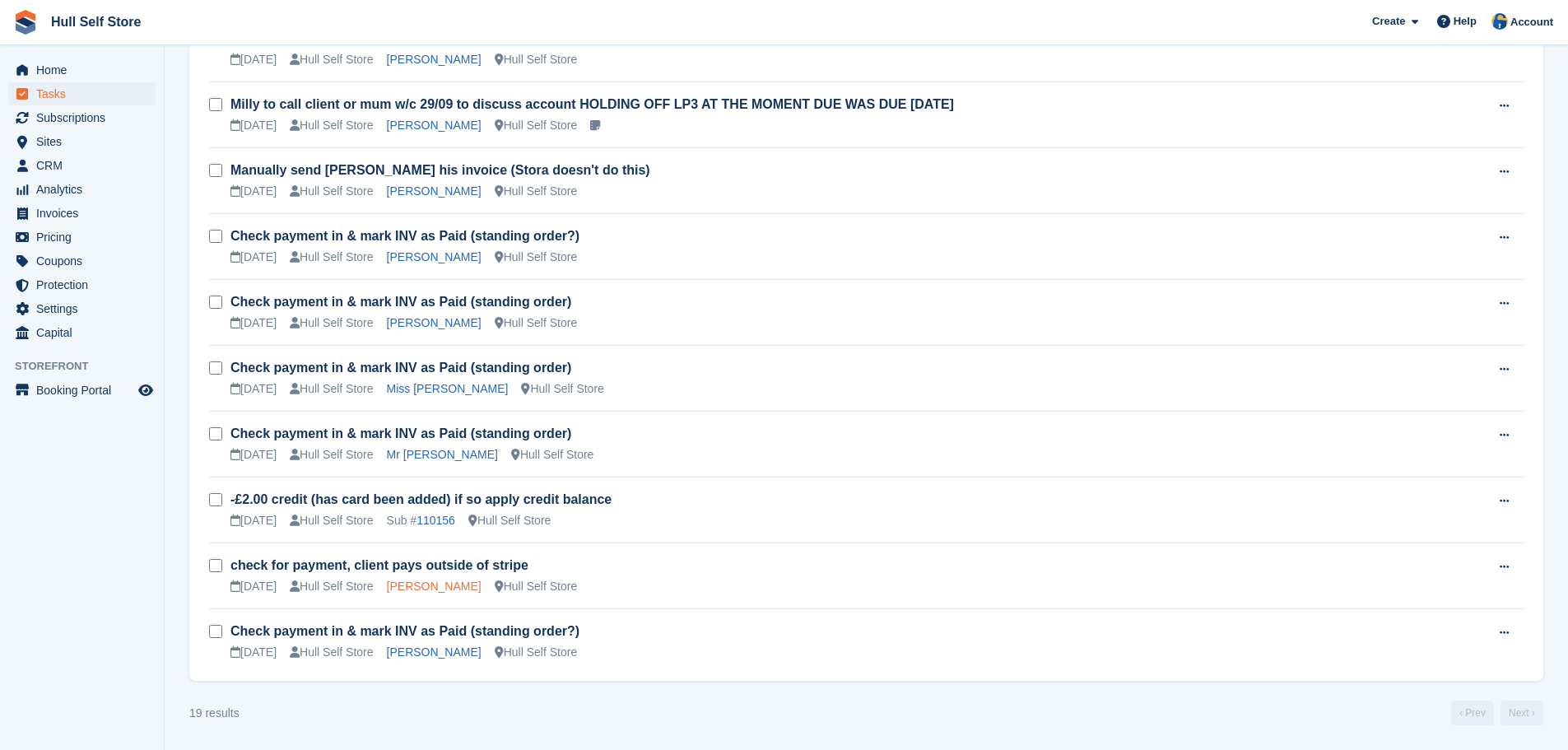
click at [445, 586] on link "[PERSON_NAME]" at bounding box center [434, 586] width 95 height 13
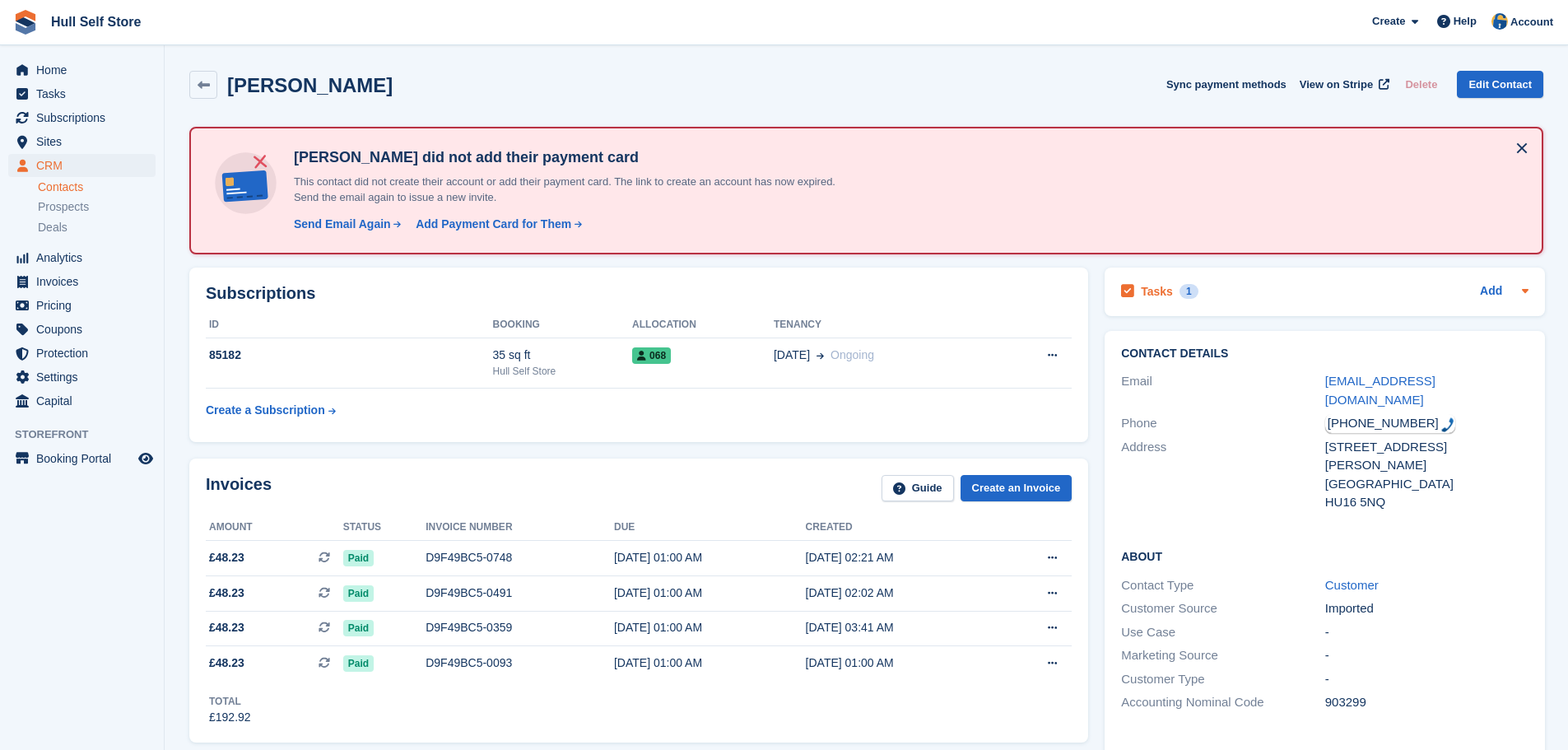
click at [1215, 292] on div "Tasks 1 Add" at bounding box center [1325, 292] width 408 height 22
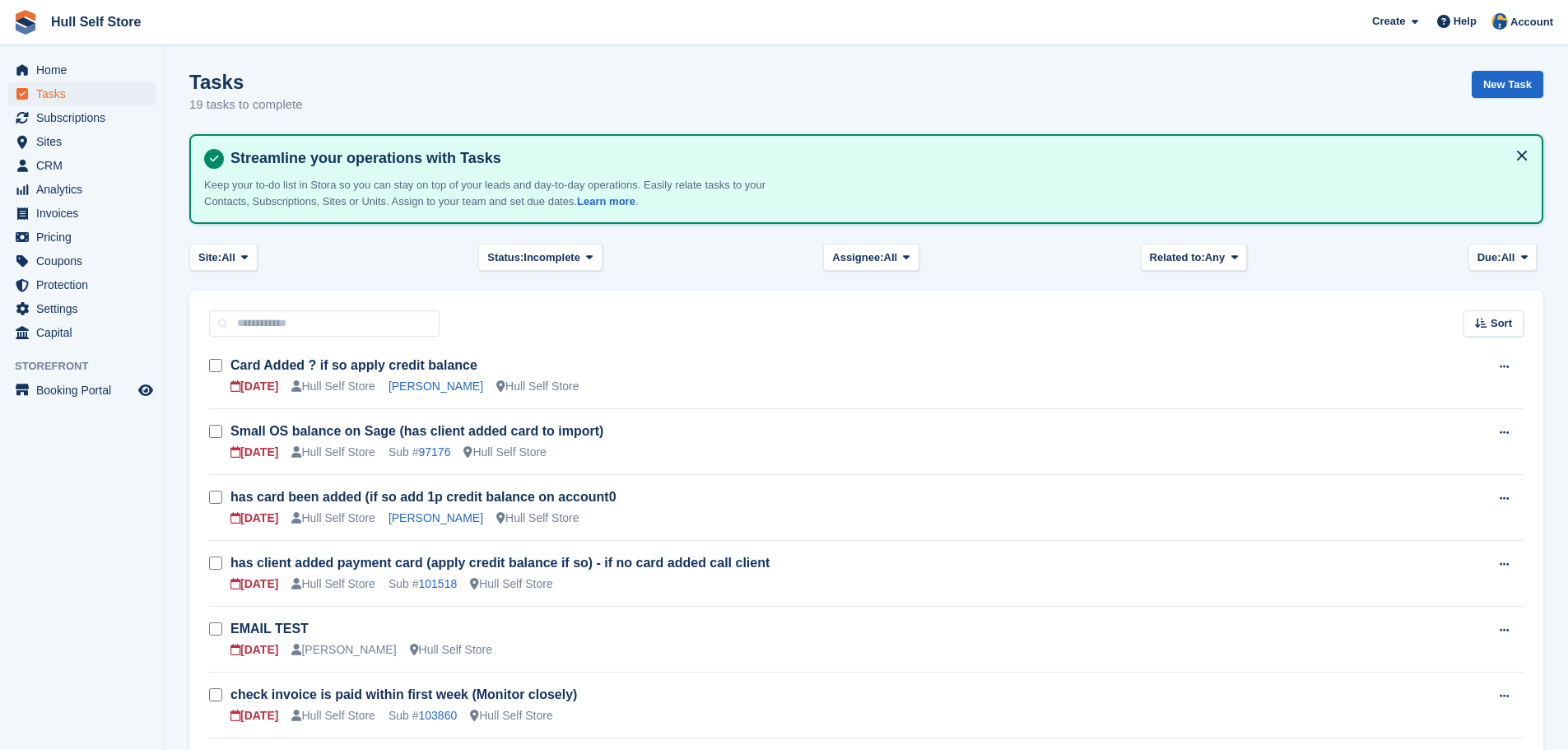
scroll to position [920, 0]
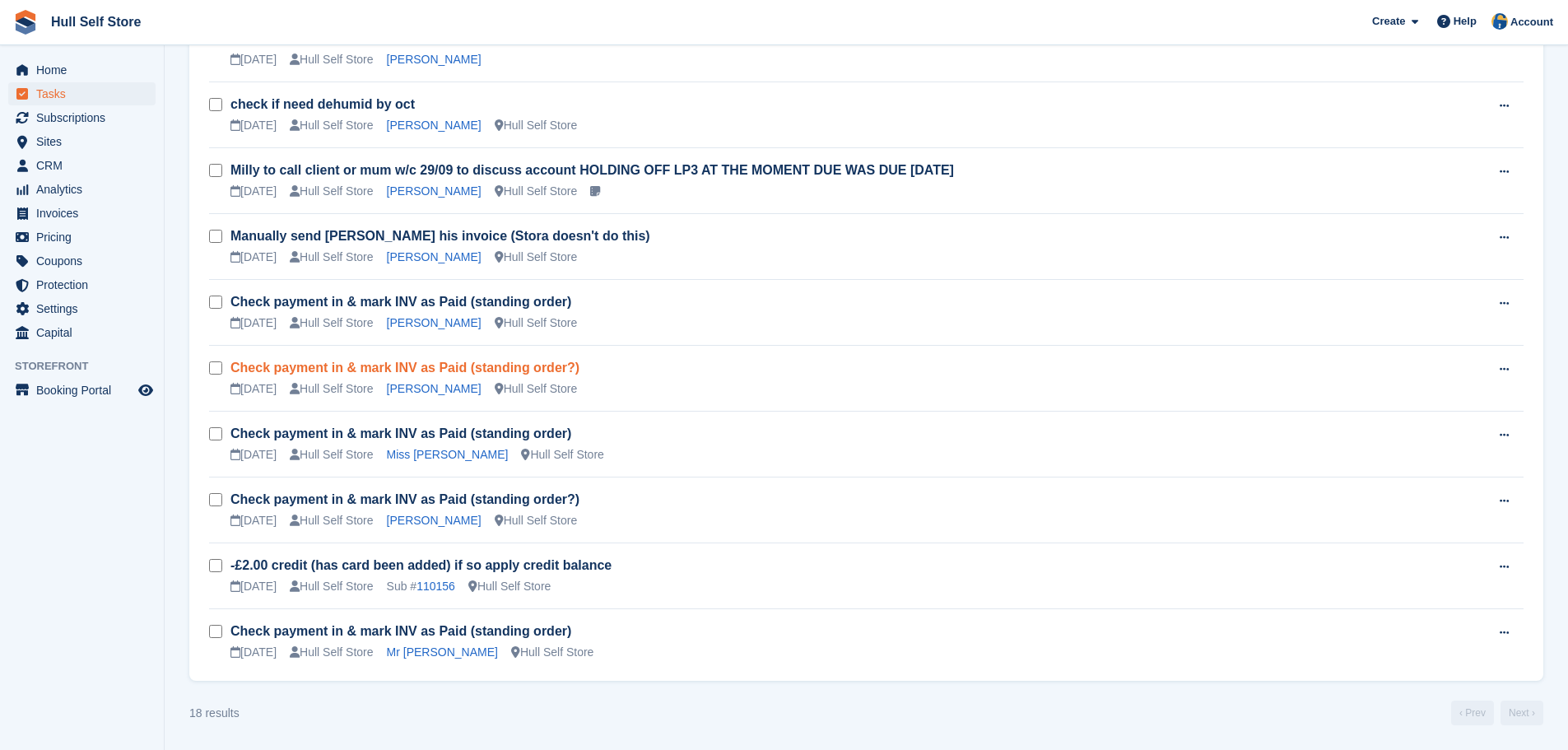
scroll to position [854, 0]
click at [430, 586] on link "110156" at bounding box center [436, 586] width 39 height 13
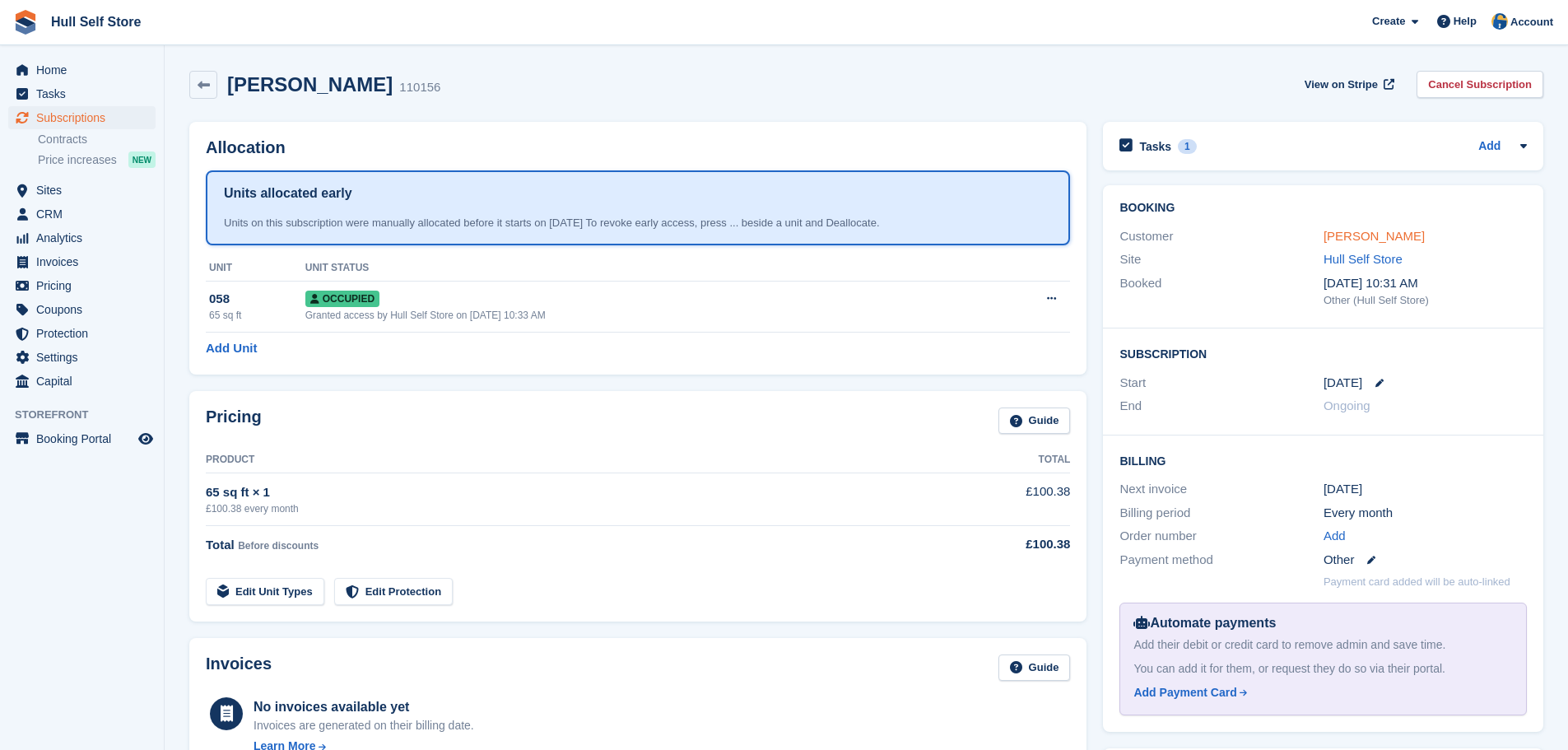
click at [1372, 229] on link "[PERSON_NAME]" at bounding box center [1374, 235] width 101 height 14
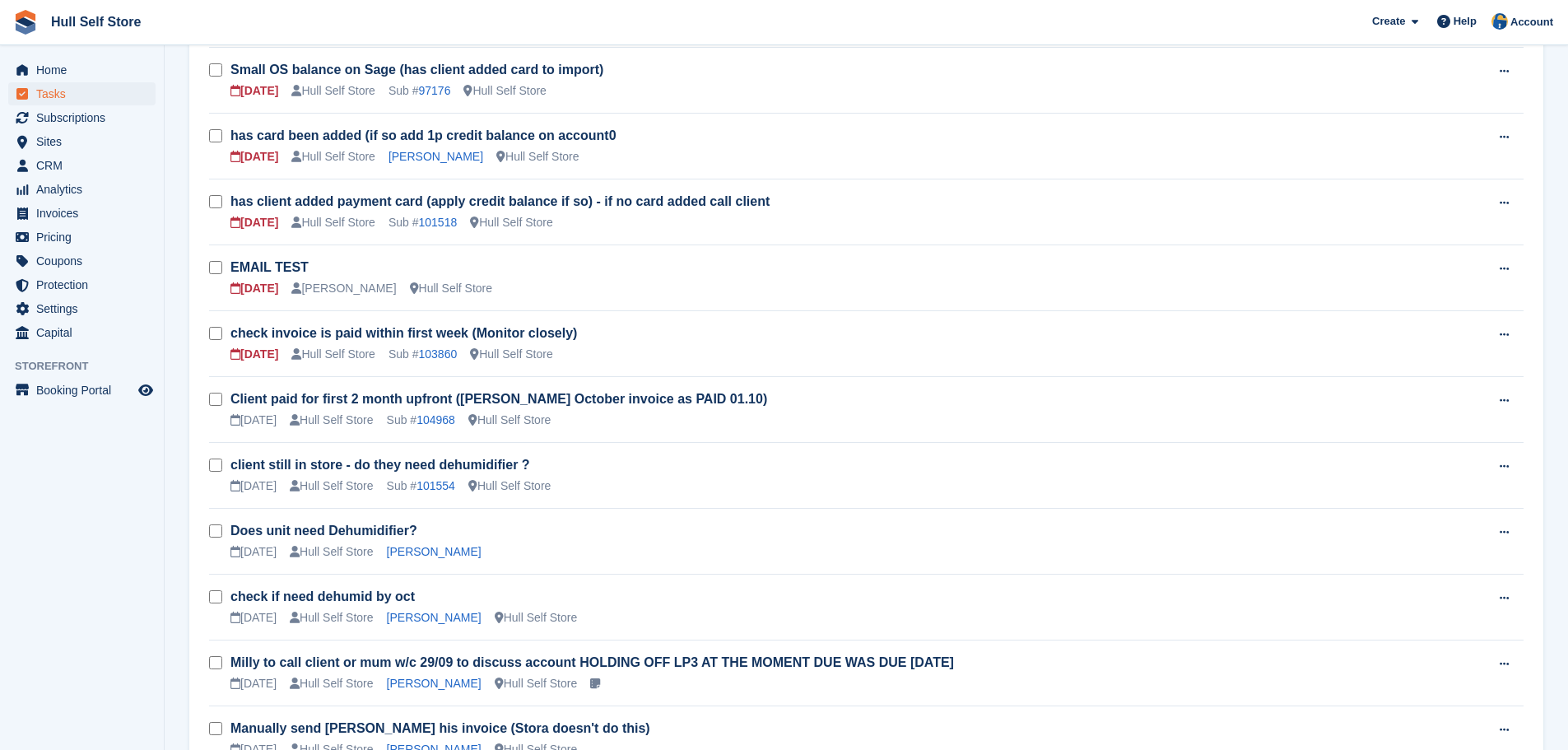
scroll to position [360, 0]
click at [431, 485] on link "101554" at bounding box center [436, 487] width 39 height 13
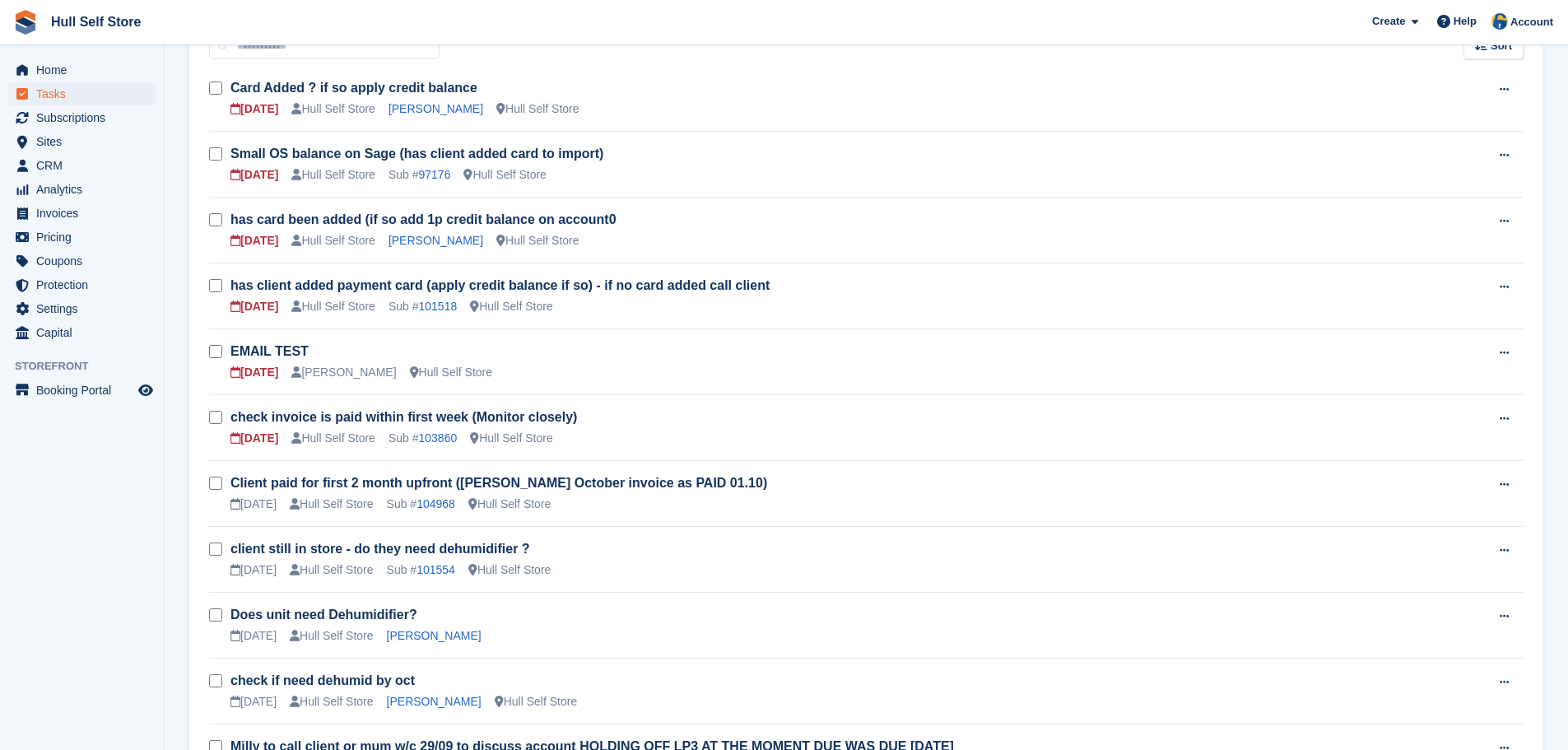
scroll to position [196, 0]
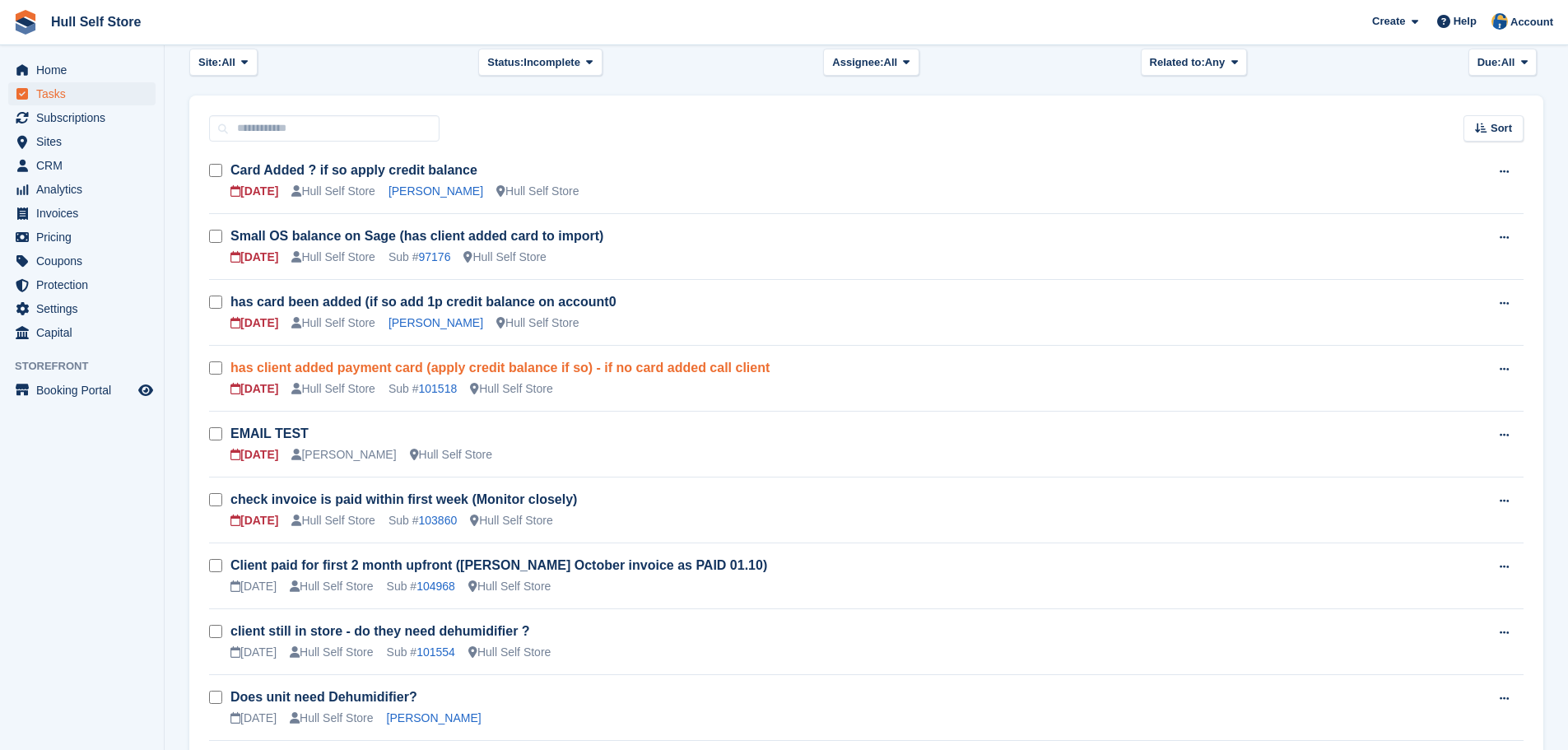
click at [310, 364] on link "has client added payment card (apply credit balance if so) - if no card added c…" at bounding box center [500, 367] width 540 height 14
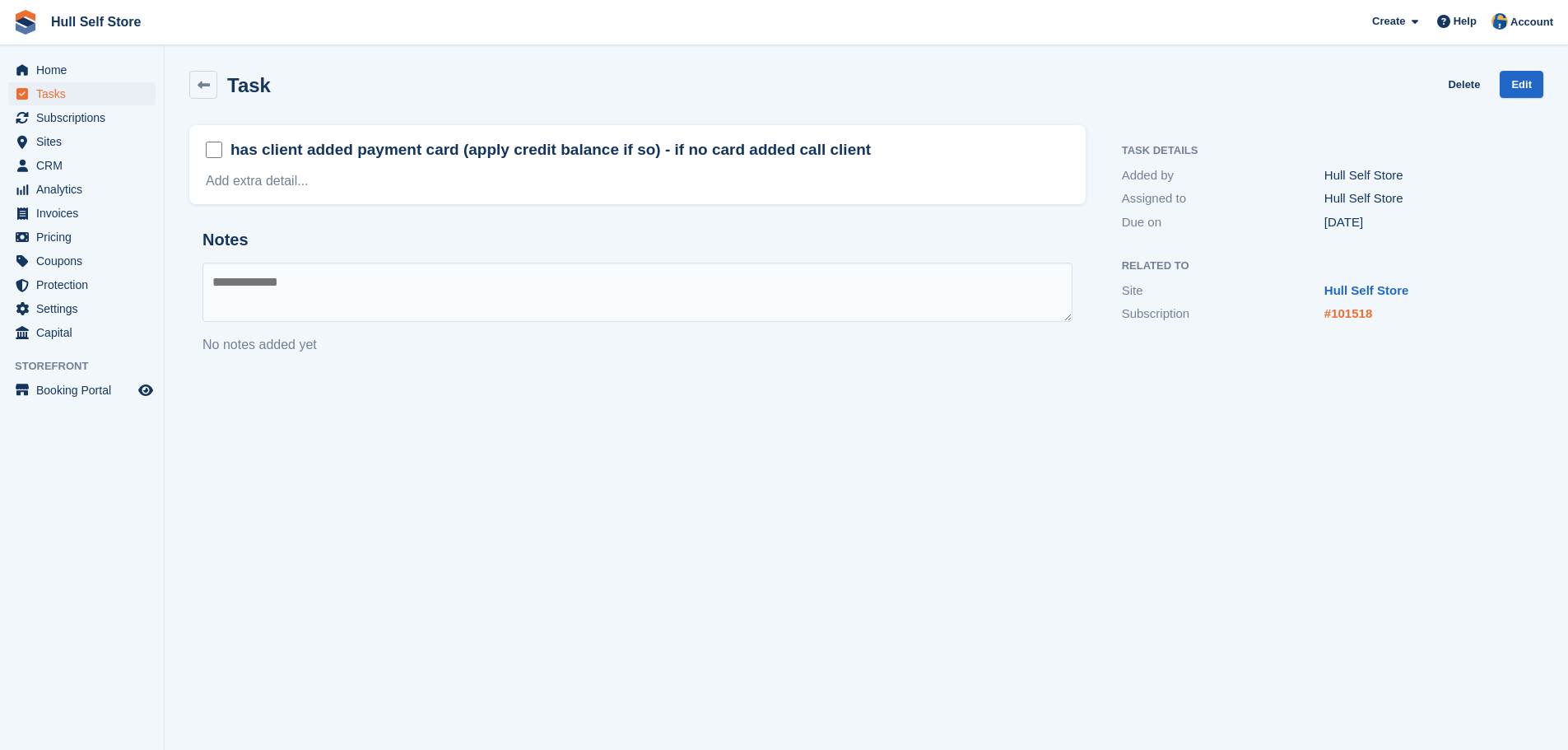
click at [1346, 312] on link "#101518" at bounding box center [1348, 313] width 48 height 14
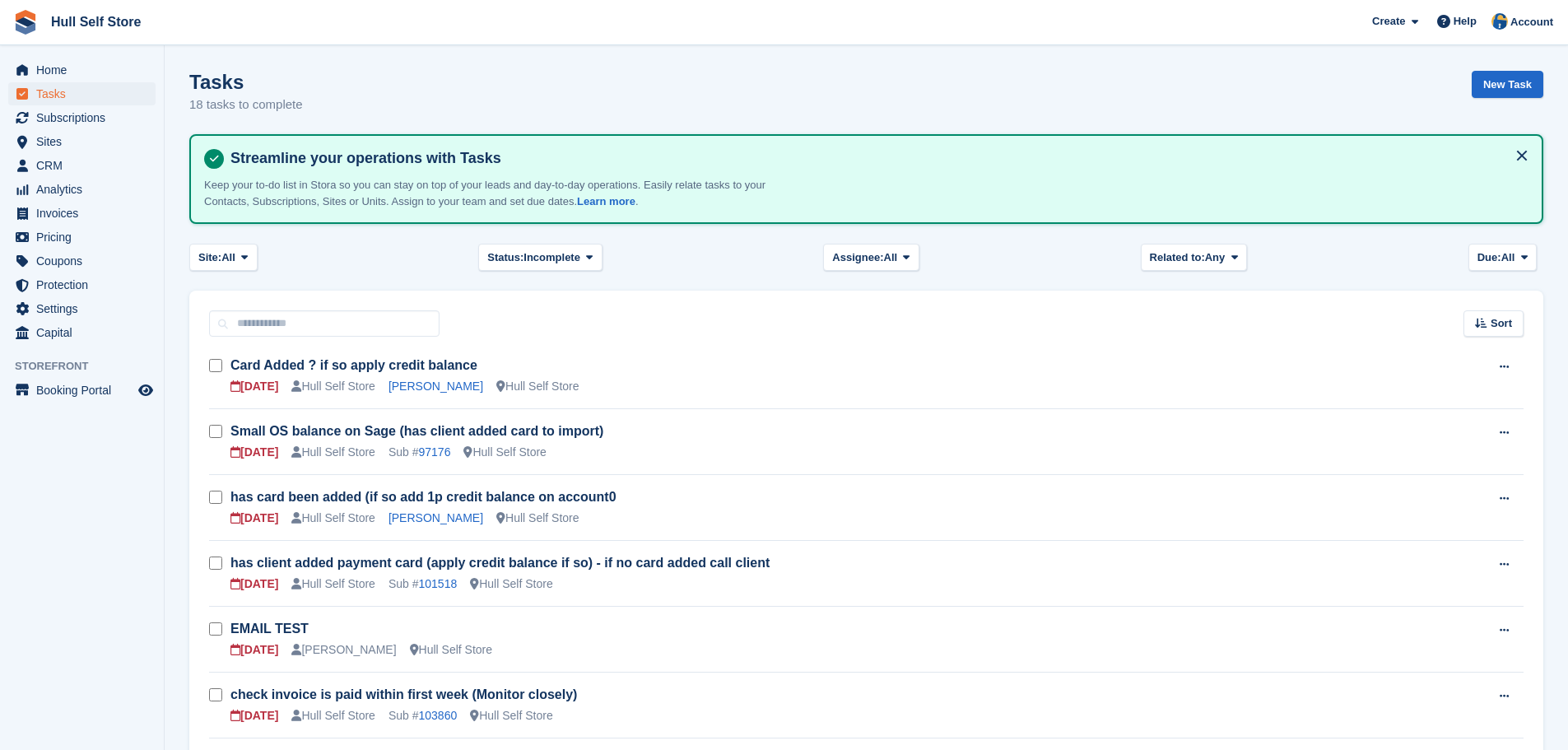
scroll to position [196, 0]
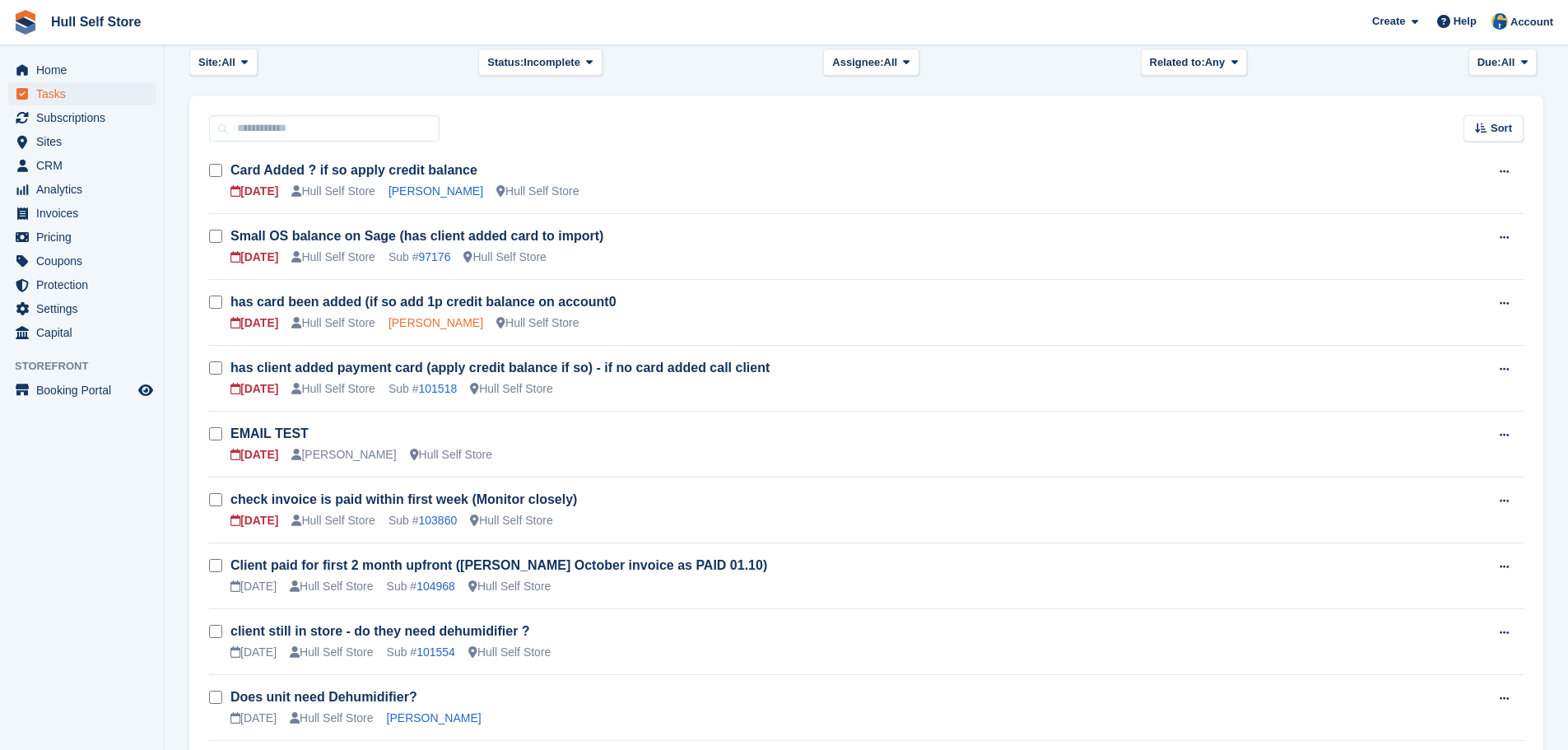
click at [448, 325] on link "[PERSON_NAME]" at bounding box center [435, 323] width 95 height 13
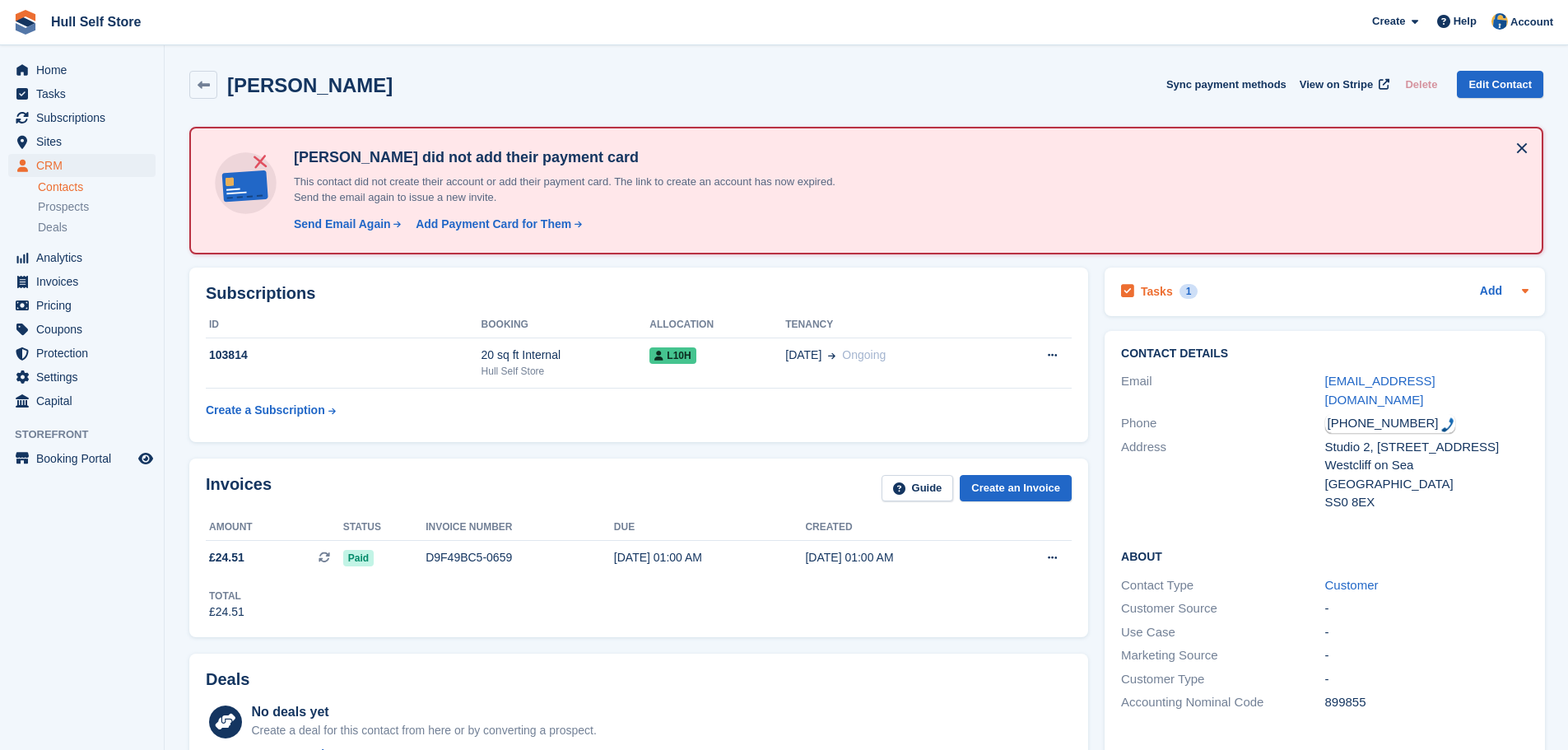
click at [1185, 299] on div "Tasks 1" at bounding box center [1159, 292] width 77 height 22
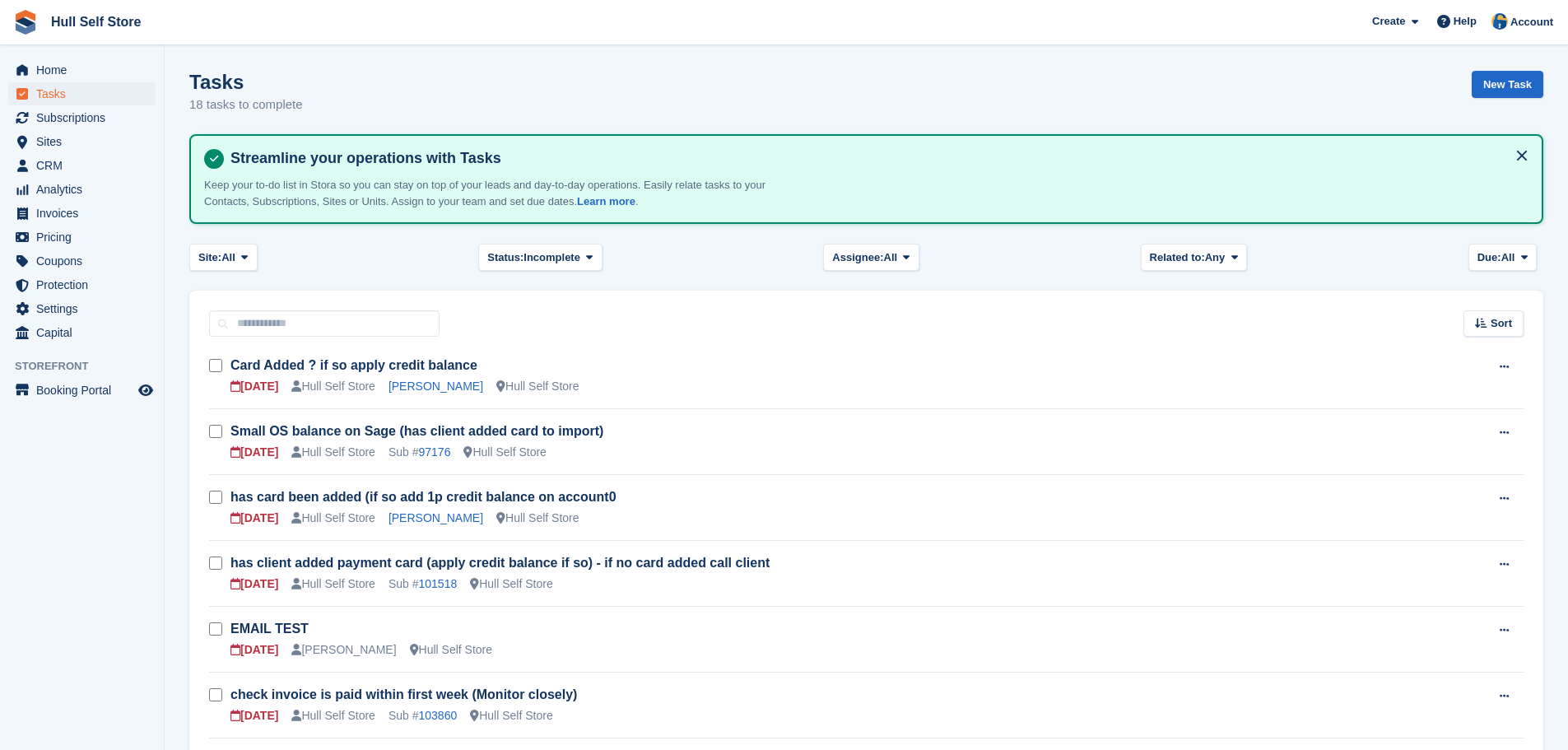
scroll to position [196, 0]
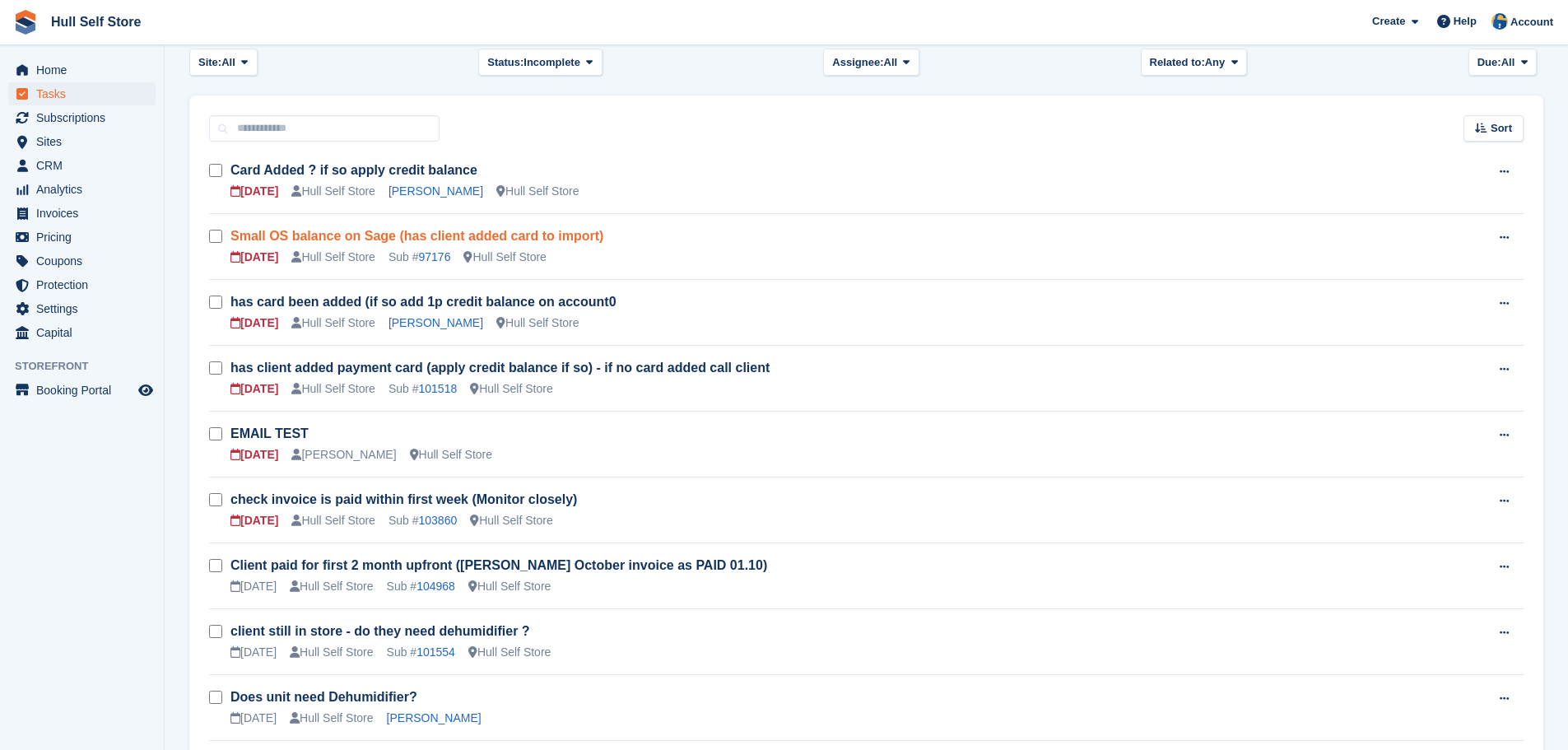
click at [388, 240] on link "Small OS balance on Sage (has client added card to import)" at bounding box center [417, 235] width 373 height 14
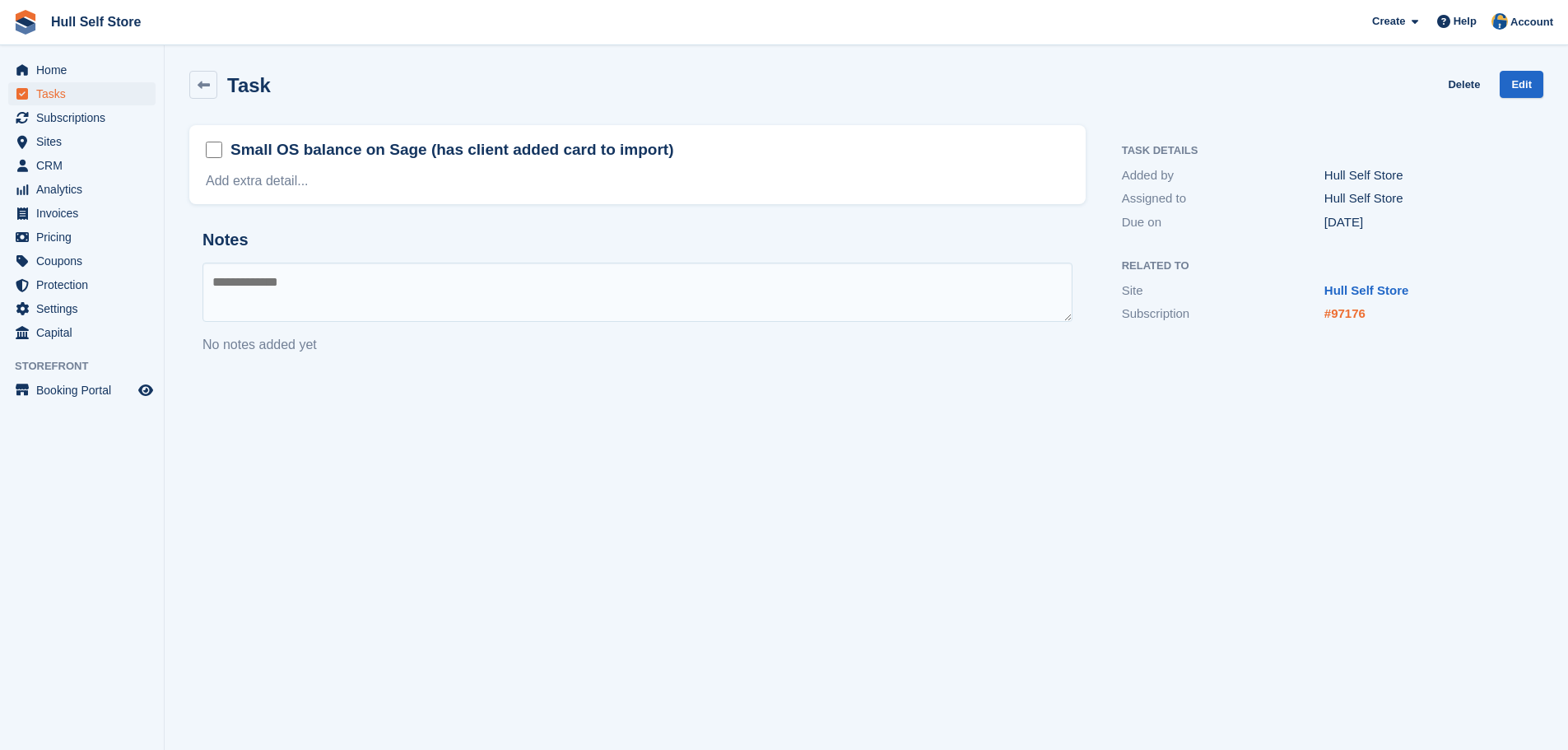
click at [1352, 310] on link "#97176" at bounding box center [1345, 313] width 42 height 14
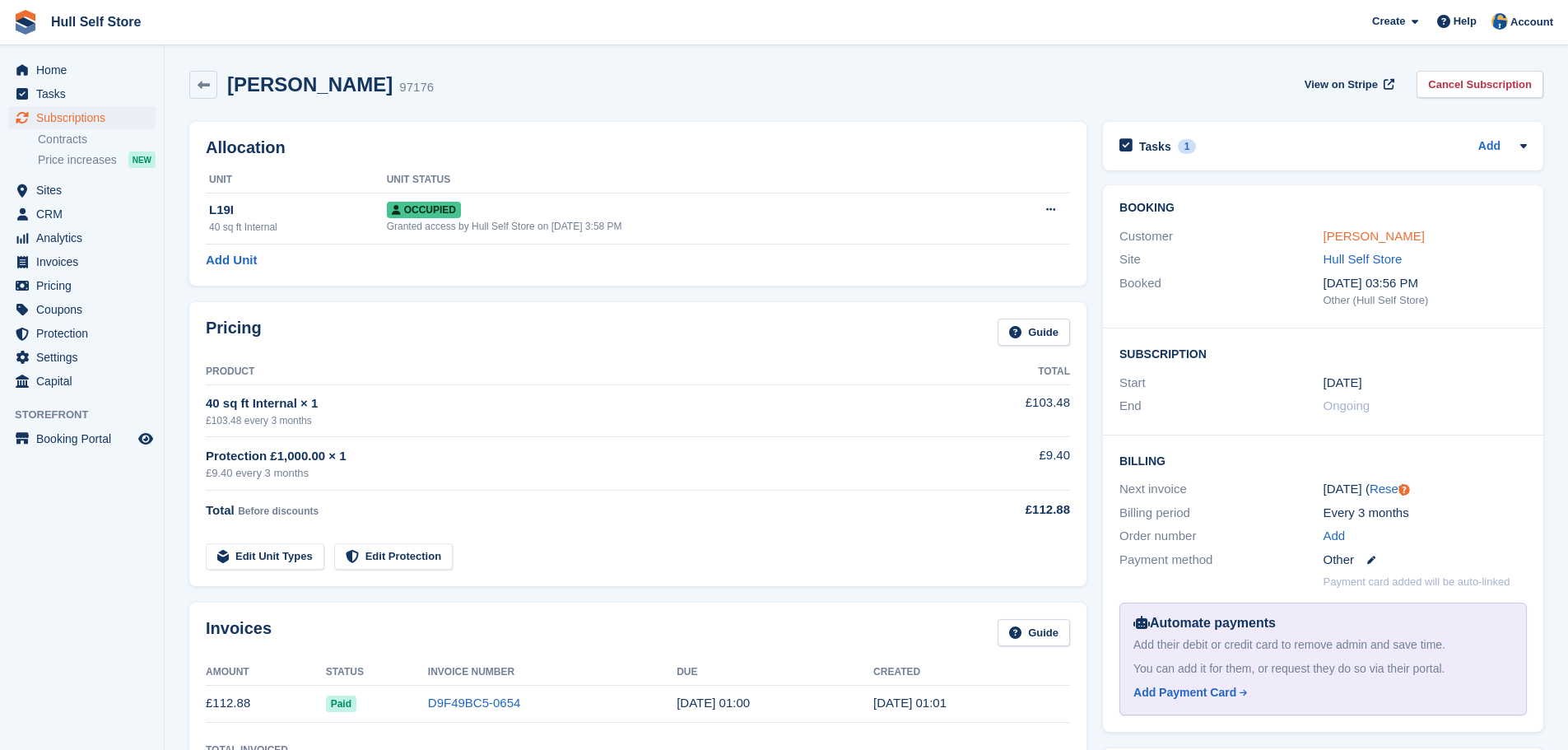
click at [1352, 239] on link "[PERSON_NAME]" at bounding box center [1374, 235] width 101 height 14
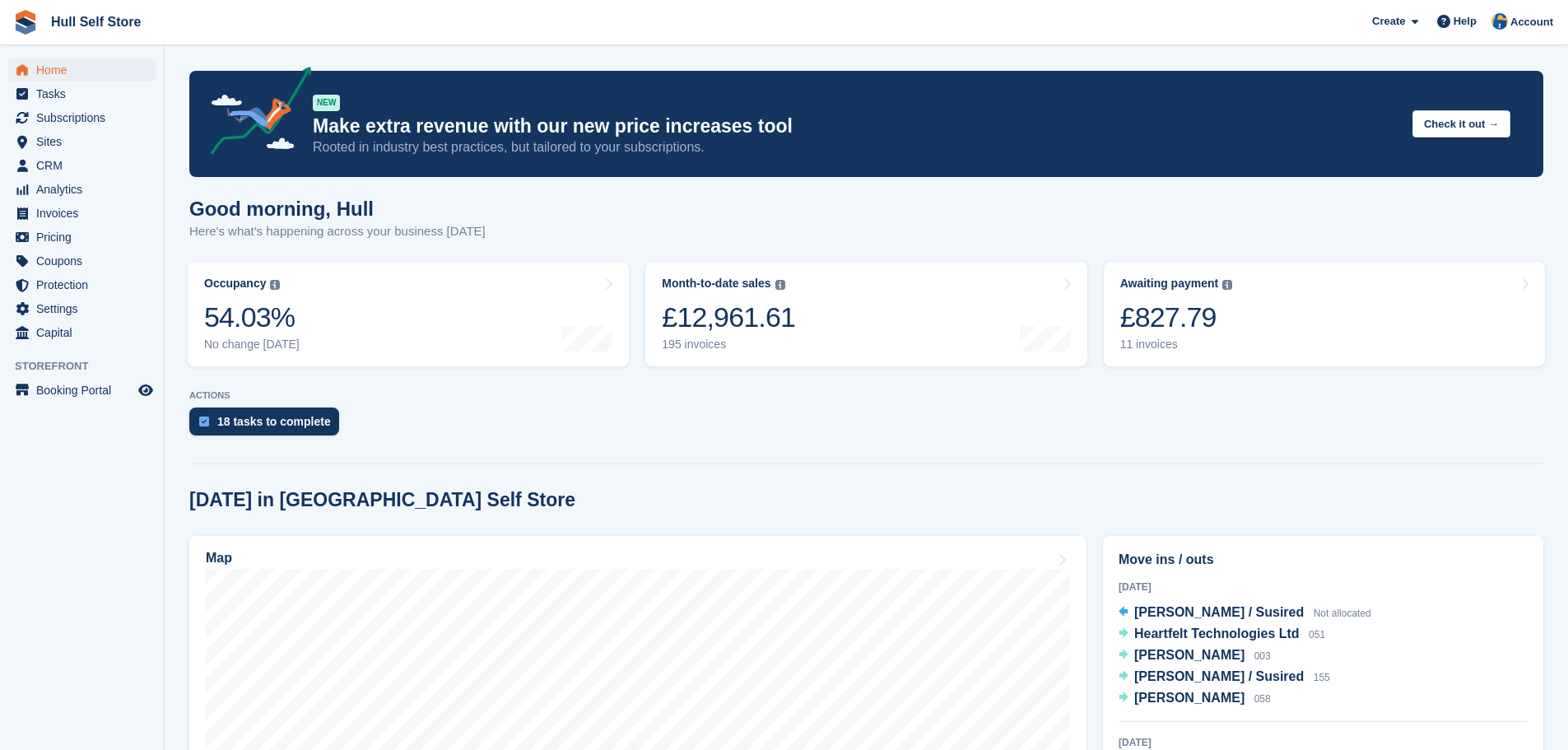
scroll to position [82, 0]
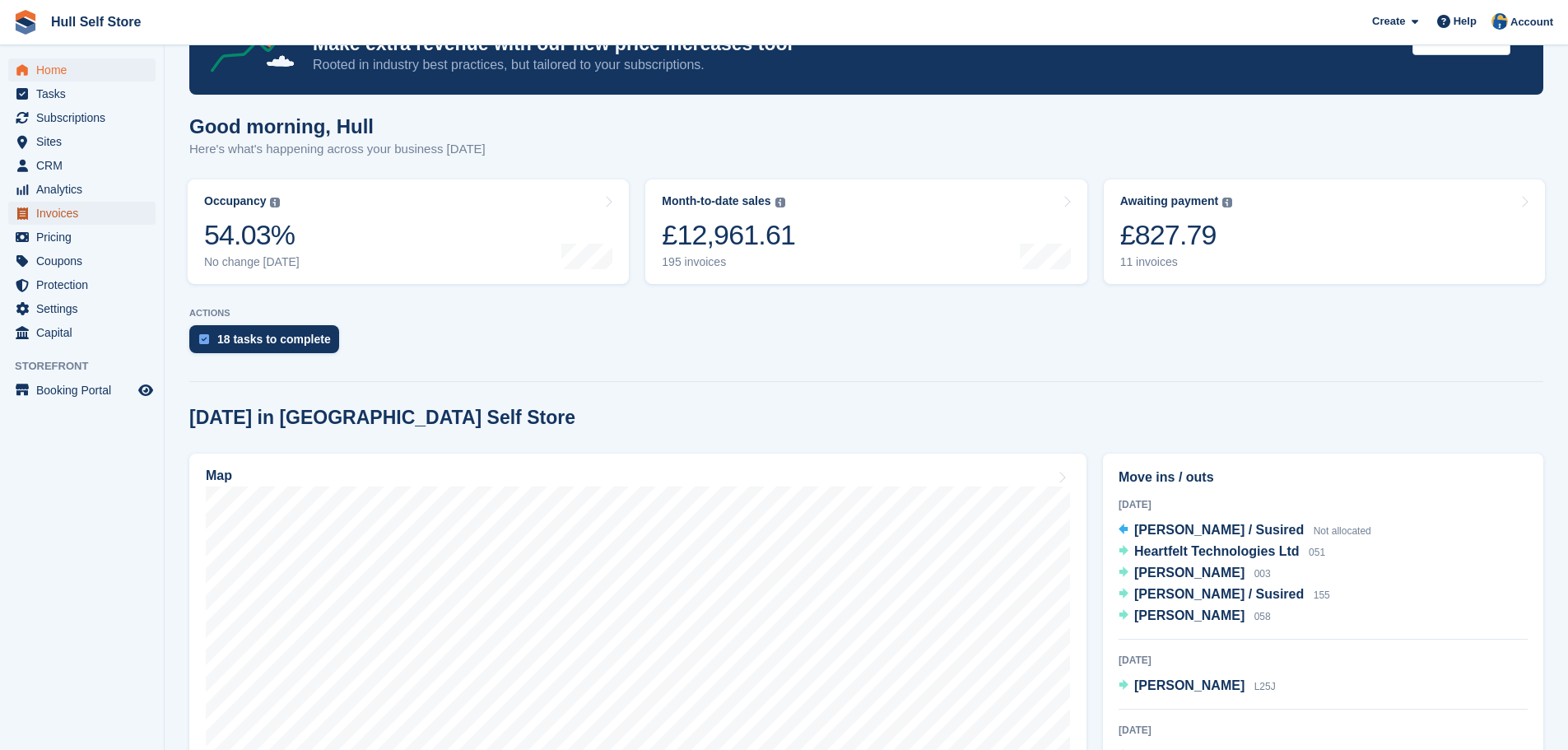
click at [78, 215] on span "Invoices" at bounding box center [85, 213] width 99 height 23
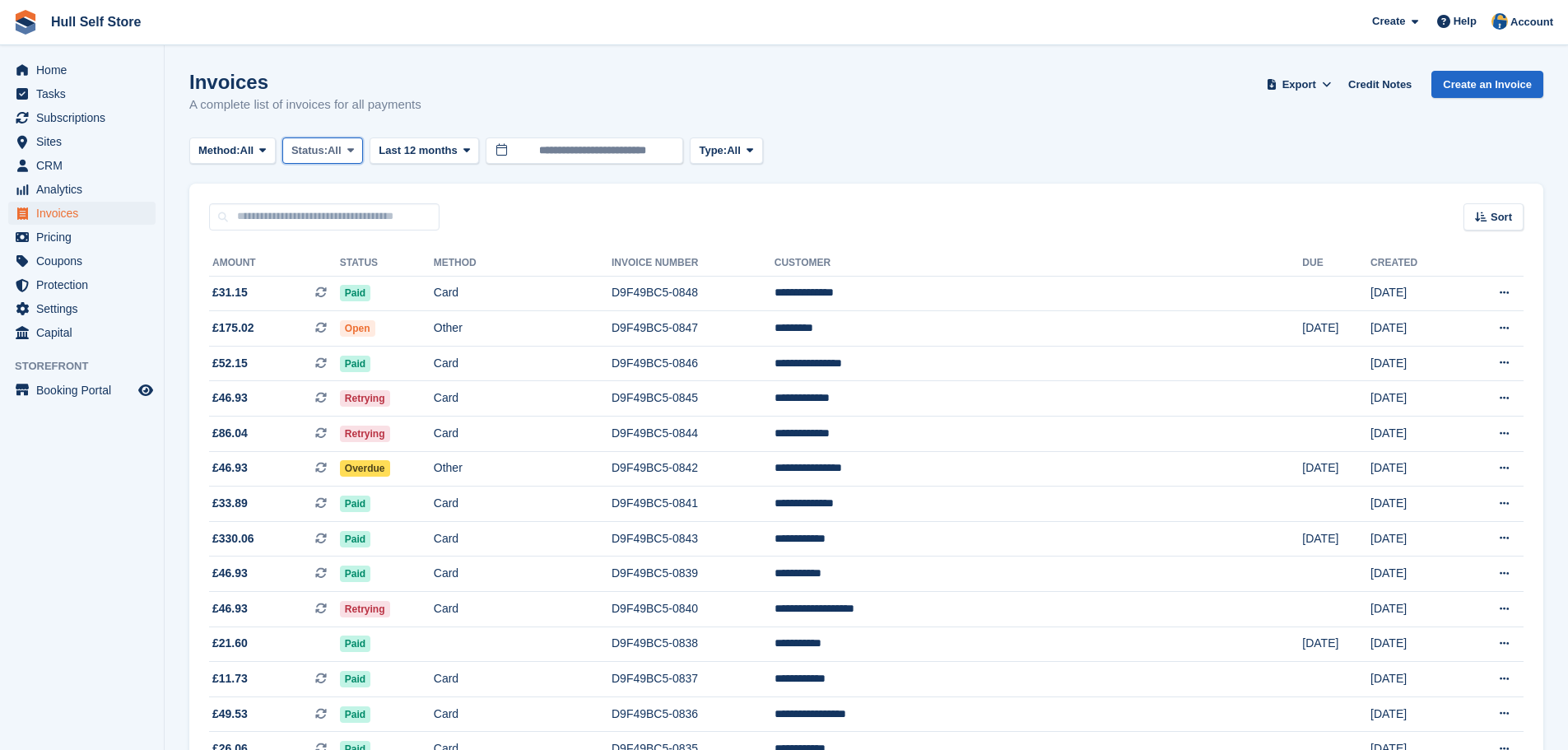
click at [341, 157] on span "All" at bounding box center [334, 150] width 14 height 17
click at [338, 279] on link "Open" at bounding box center [361, 279] width 143 height 30
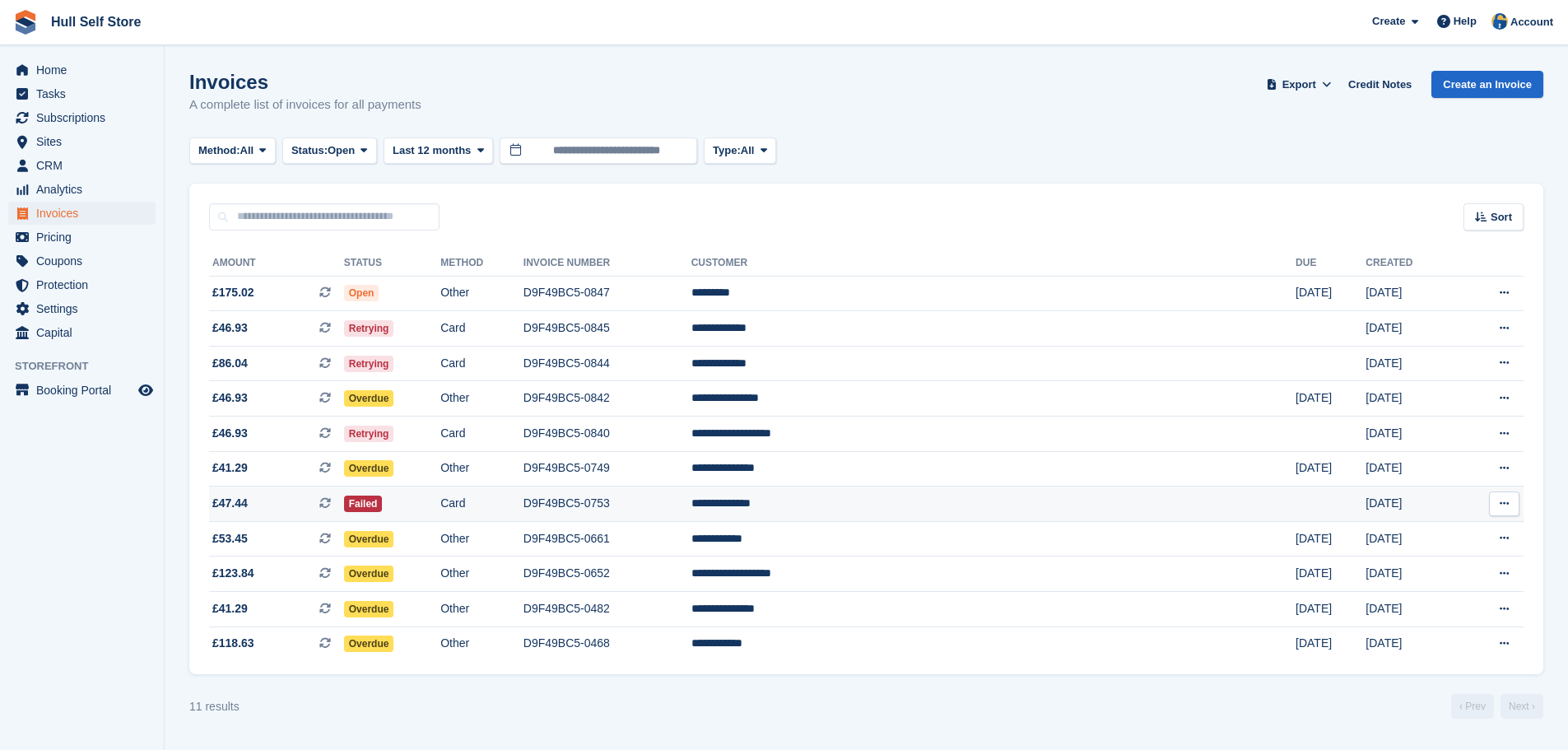
click at [440, 489] on td "Failed" at bounding box center [392, 504] width 96 height 35
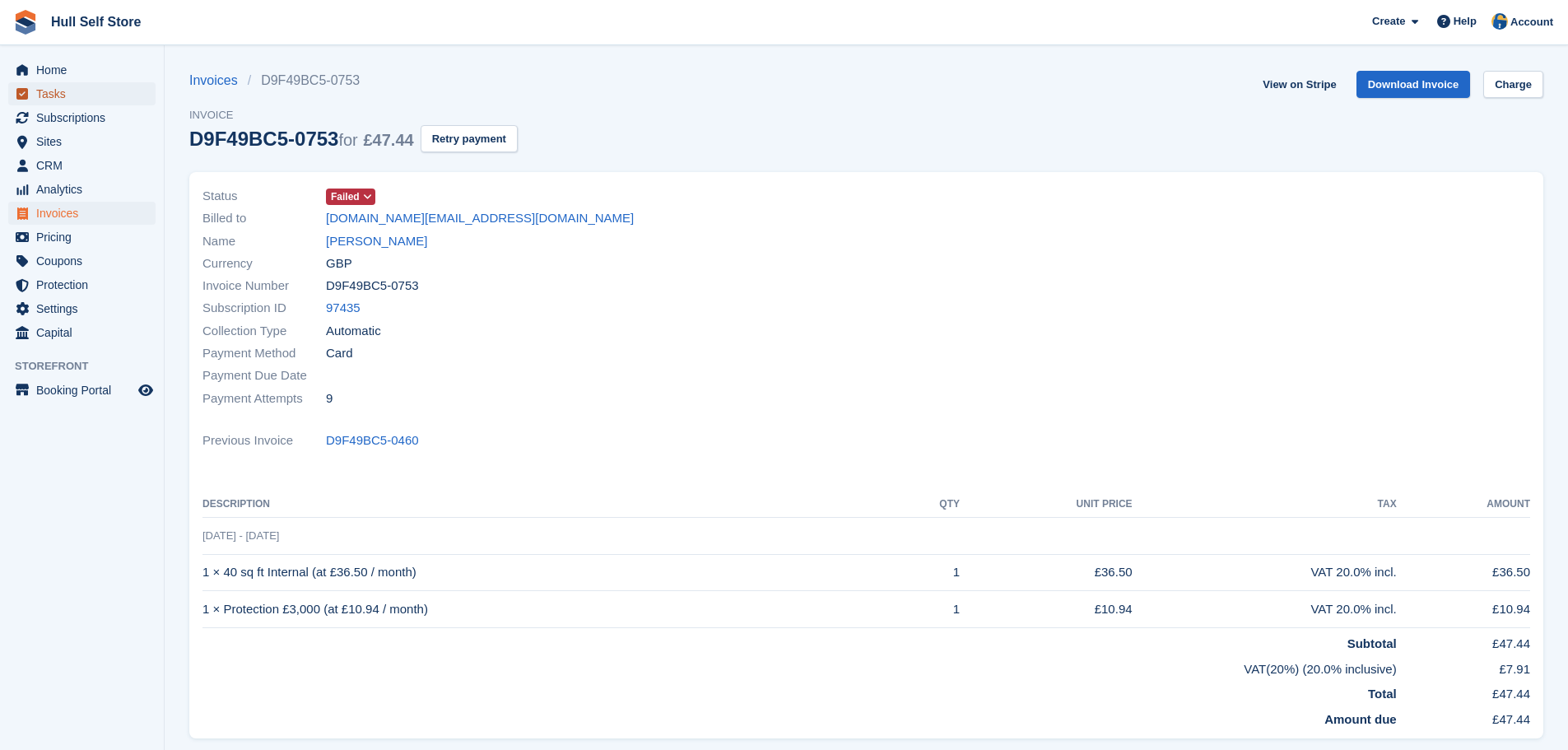
click at [77, 89] on span "Tasks" at bounding box center [85, 93] width 99 height 23
